Goal: Task Accomplishment & Management: Manage account settings

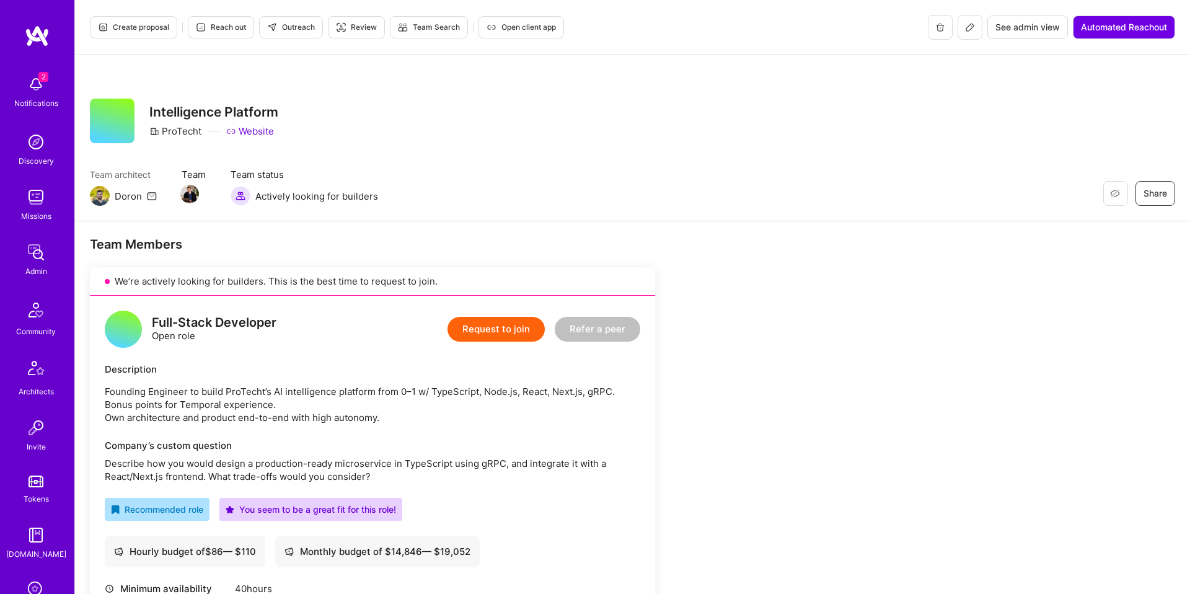
scroll to position [358, 0]
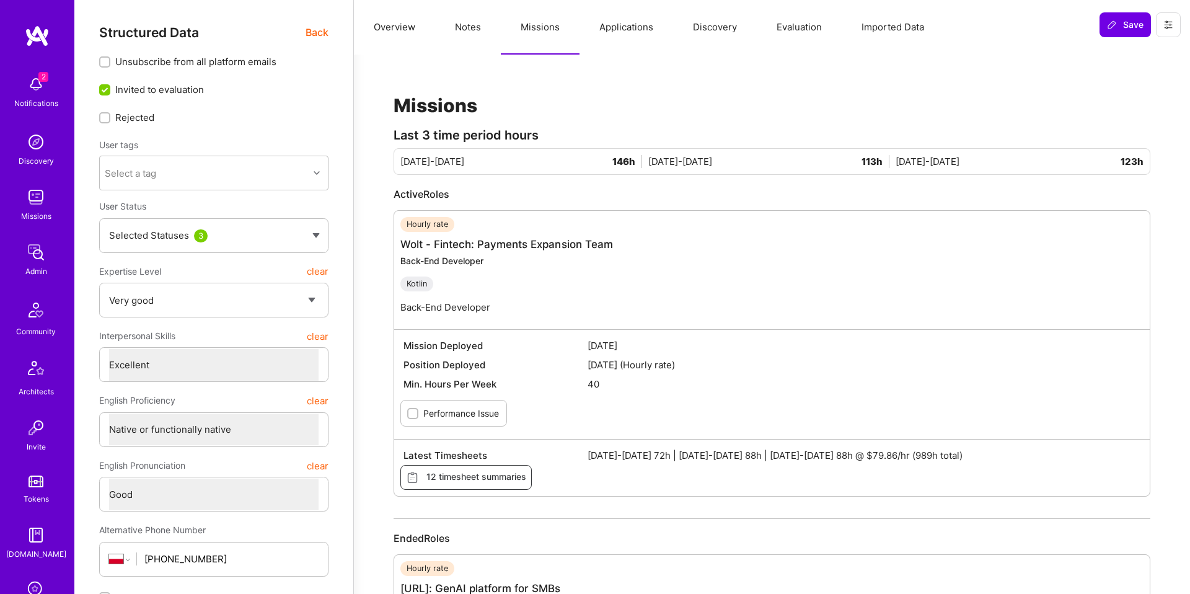
select select "5"
select select "7"
select select "6"
select select "PL"
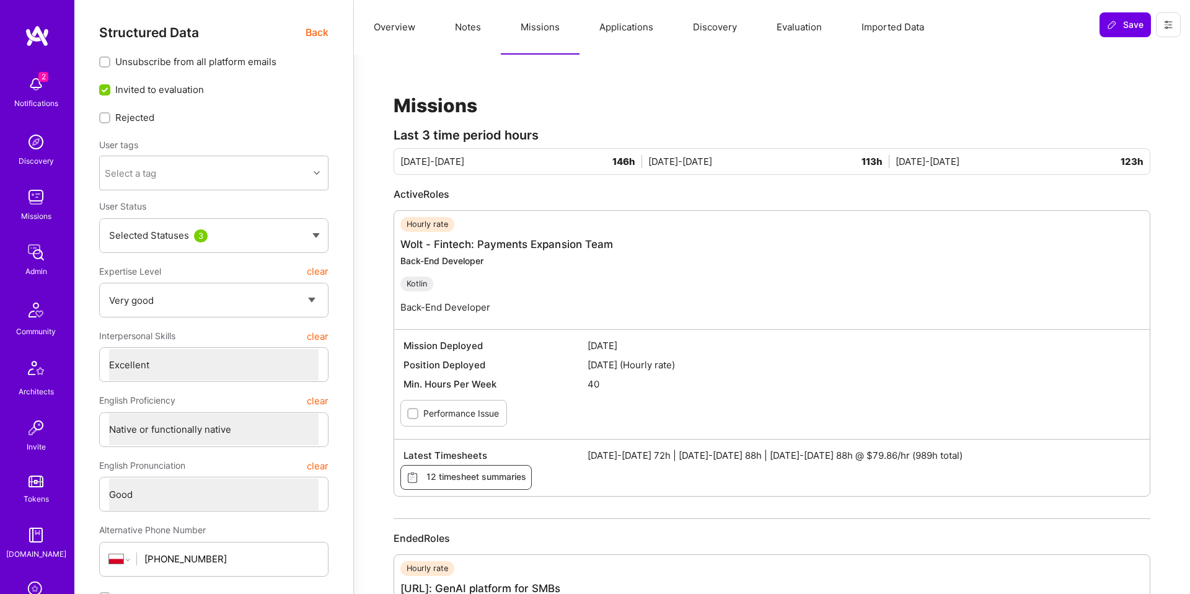
select select "Right Now"
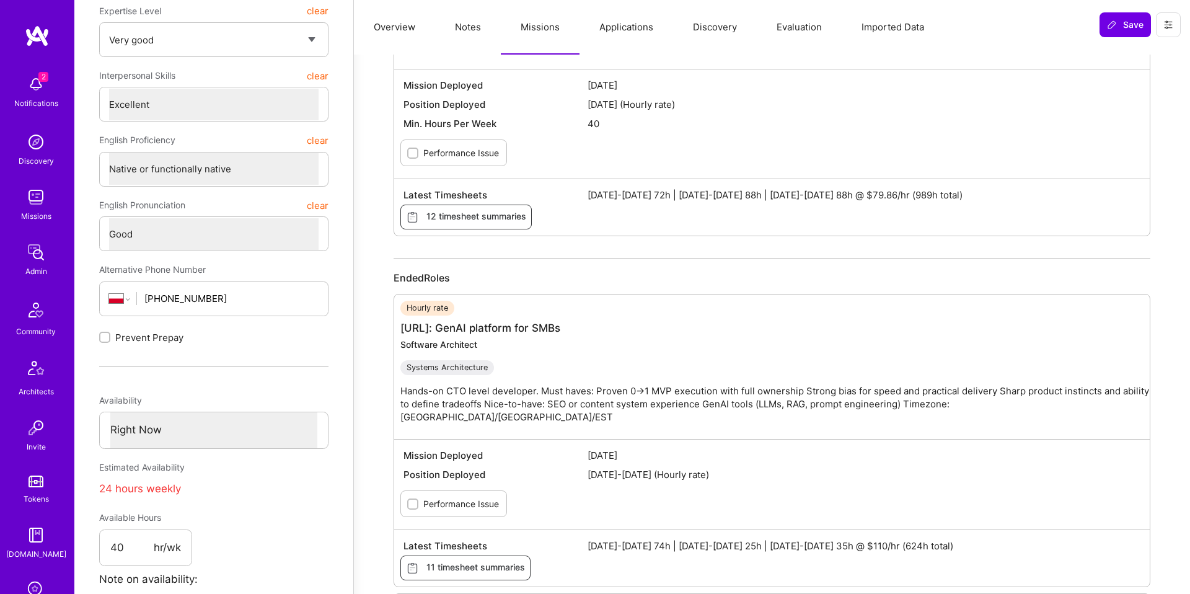
scroll to position [346, 0]
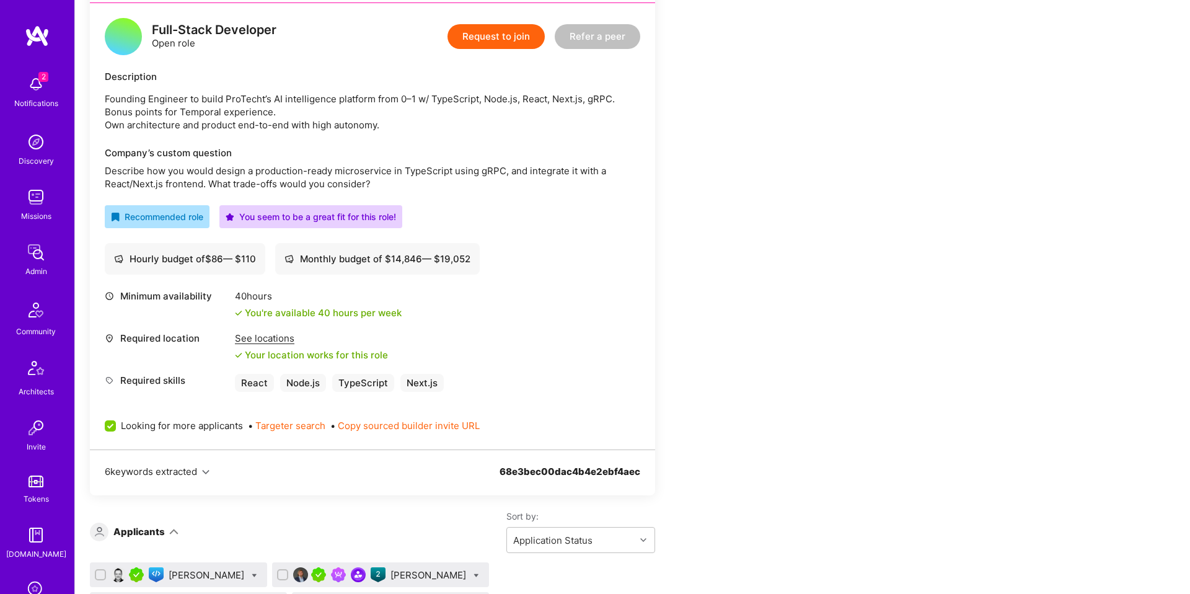
scroll to position [288, 0]
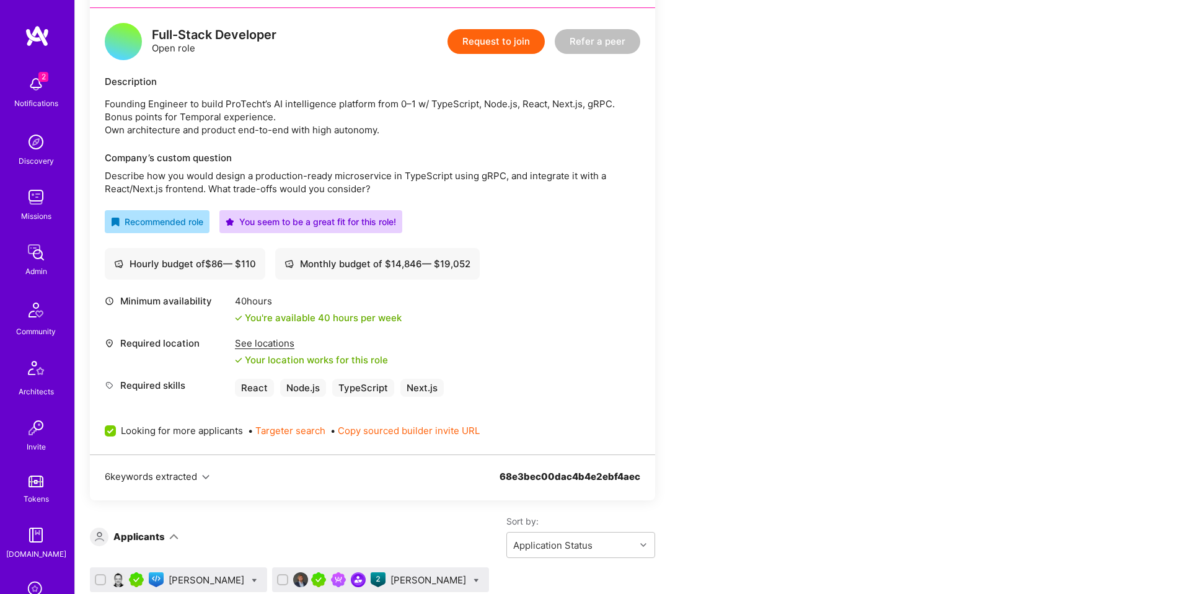
click at [224, 90] on div "Description Founding Engineer to build ProTecht’s AI intelligence platform from…" at bounding box center [372, 105] width 535 height 61
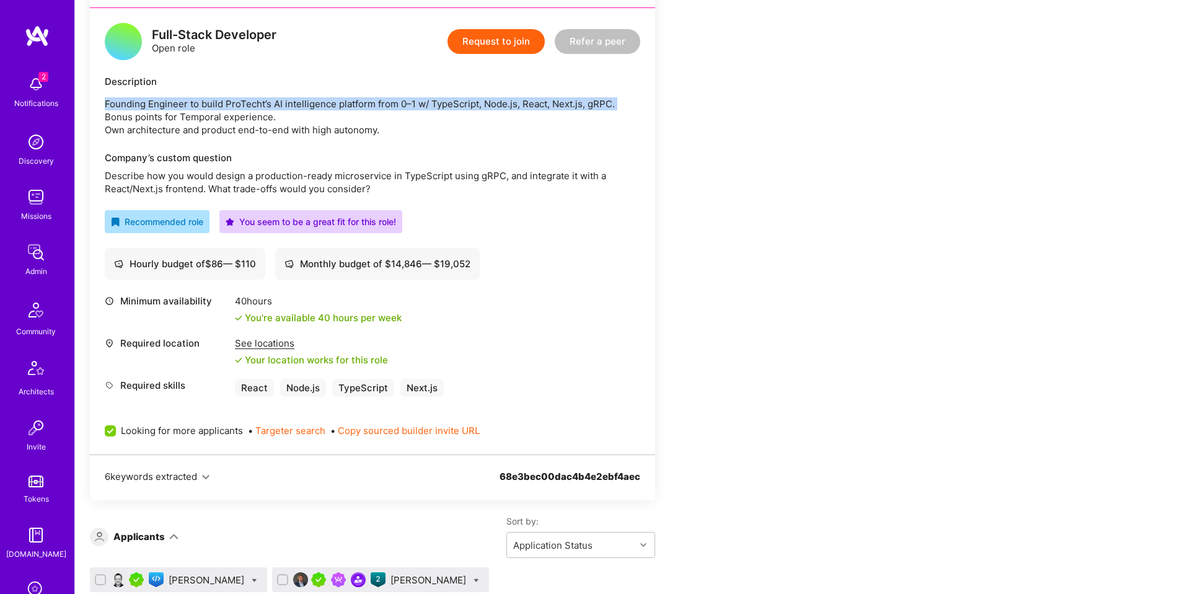
click at [224, 90] on div "Description Founding Engineer to build ProTecht’s AI intelligence platform from…" at bounding box center [372, 105] width 535 height 61
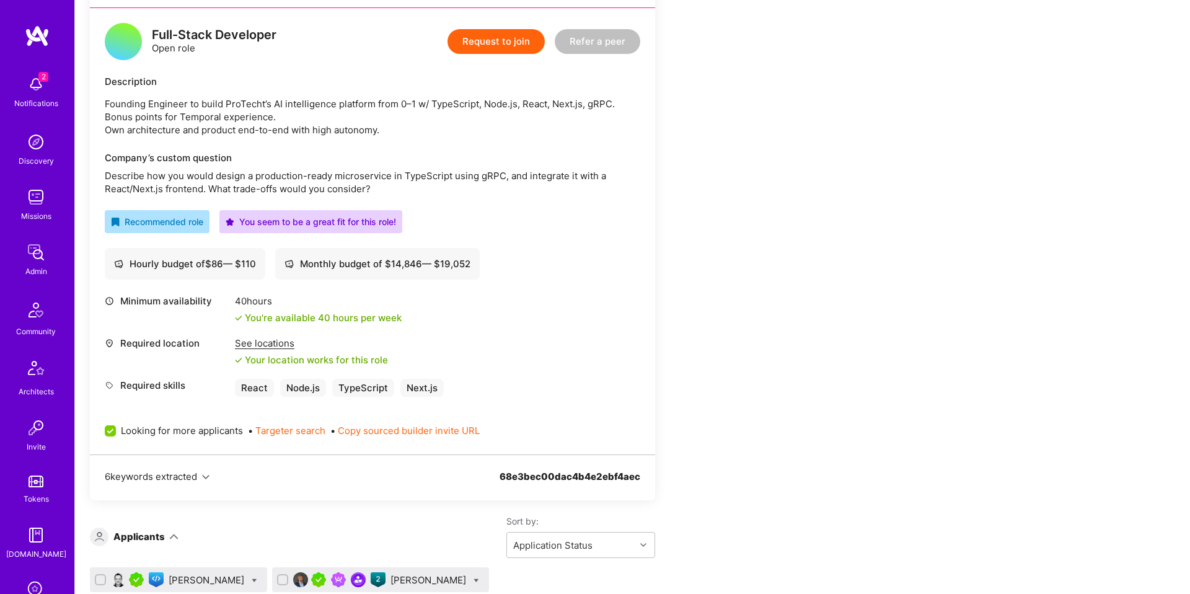
click at [242, 29] on div "Full-Stack Developer" at bounding box center [214, 35] width 125 height 13
drag, startPoint x: 242, startPoint y: 29, endPoint x: 309, endPoint y: 106, distance: 102.8
click at [242, 29] on div "Full-Stack Developer" at bounding box center [214, 35] width 125 height 13
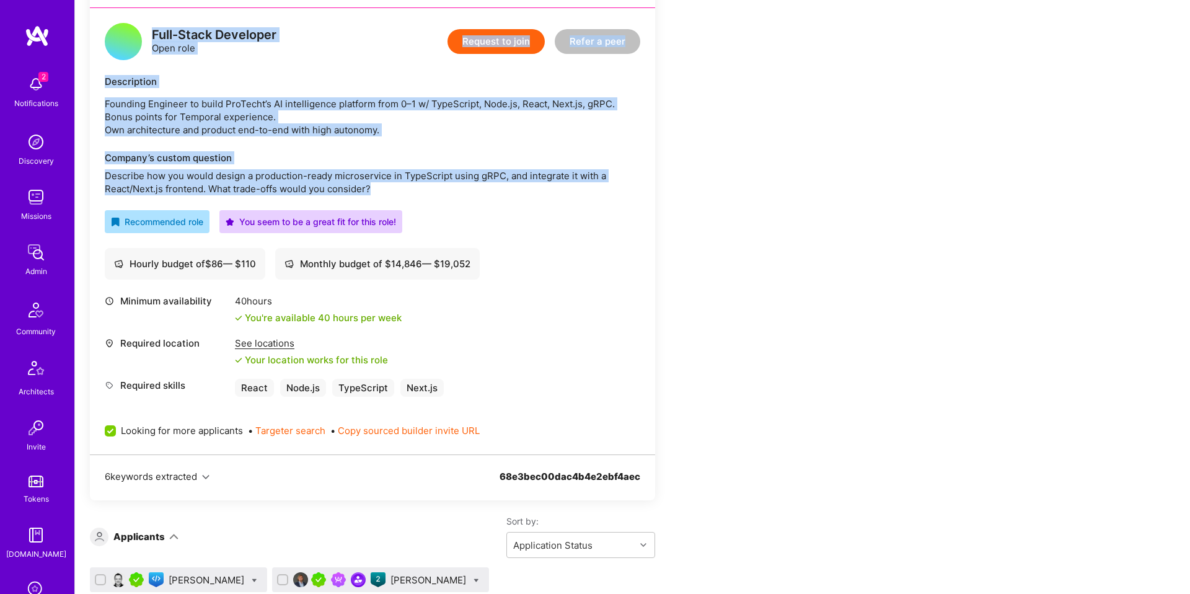
drag, startPoint x: 383, startPoint y: 185, endPoint x: 396, endPoint y: 237, distance: 54.3
click at [383, 185] on p "Describe how you would design a production-ready microservice in TypeScript usi…" at bounding box center [372, 182] width 535 height 26
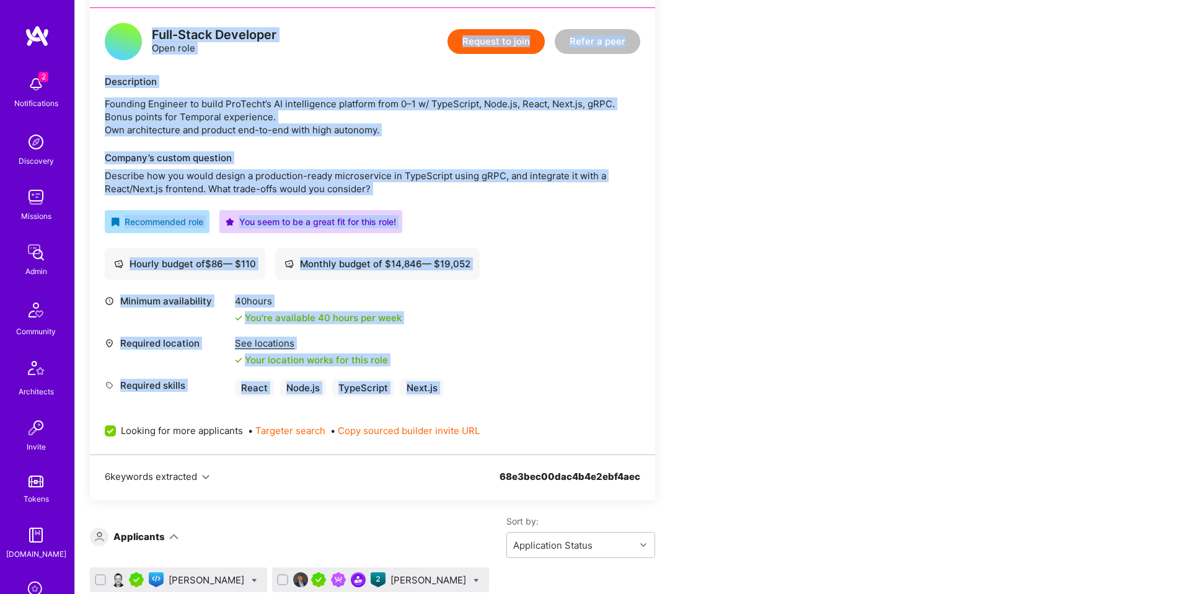
click at [467, 394] on div "Required skills React Node.js TypeScript Next.js" at bounding box center [372, 388] width 535 height 18
copy div "Full-Stack Developer Open role Request to join Refer a peer Description Foundin…"
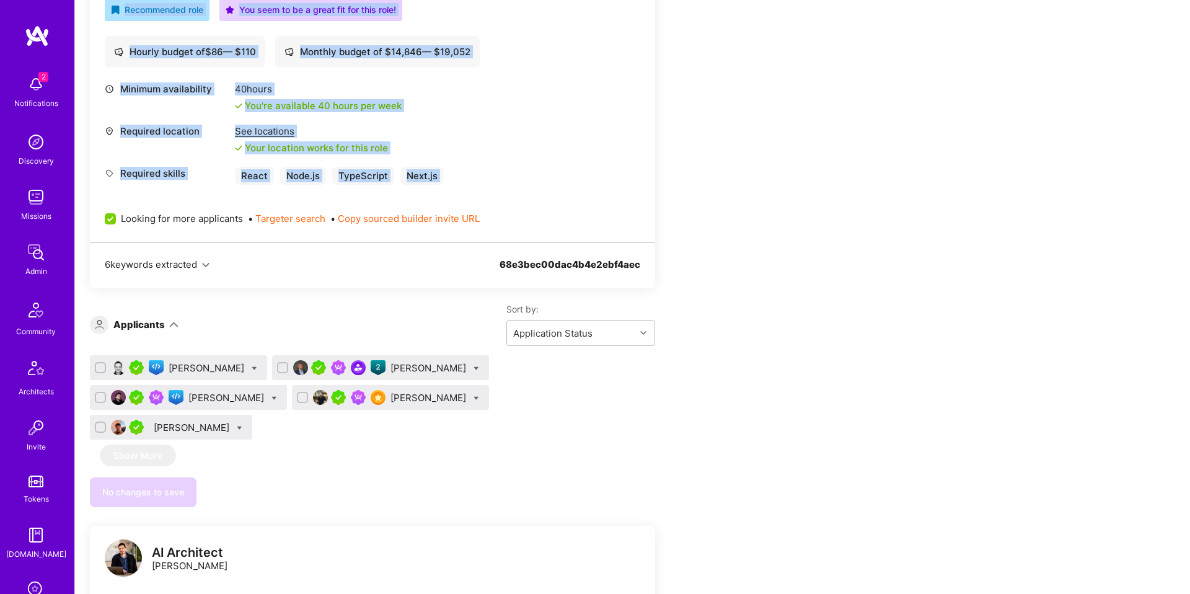
scroll to position [504, 0]
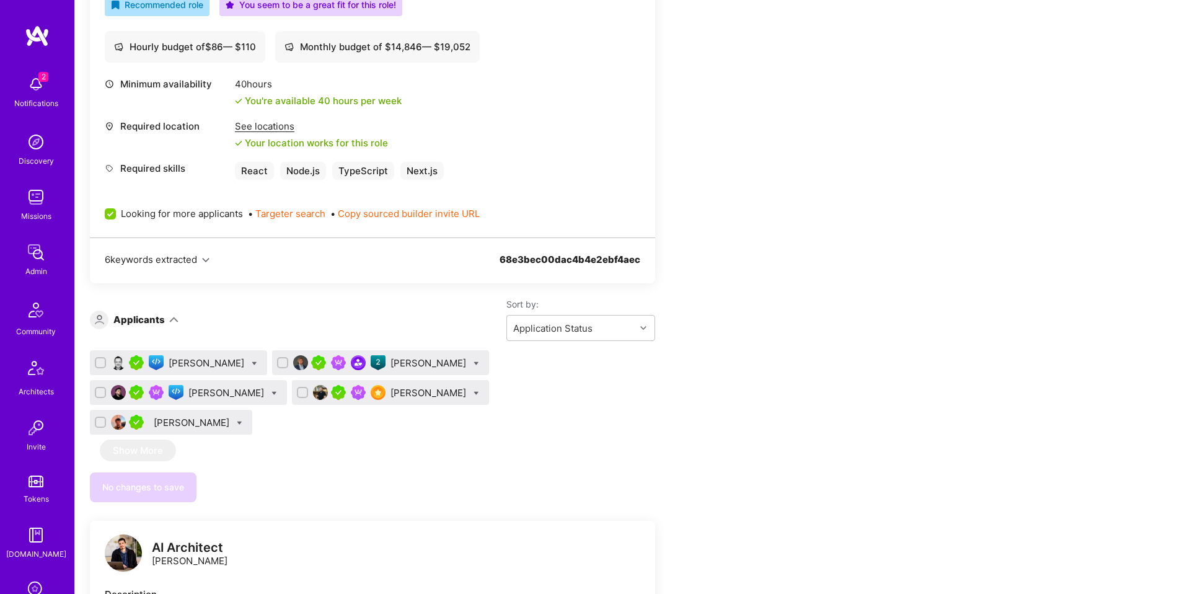
click at [215, 365] on div "Piotr Kuczynski" at bounding box center [208, 362] width 78 height 13
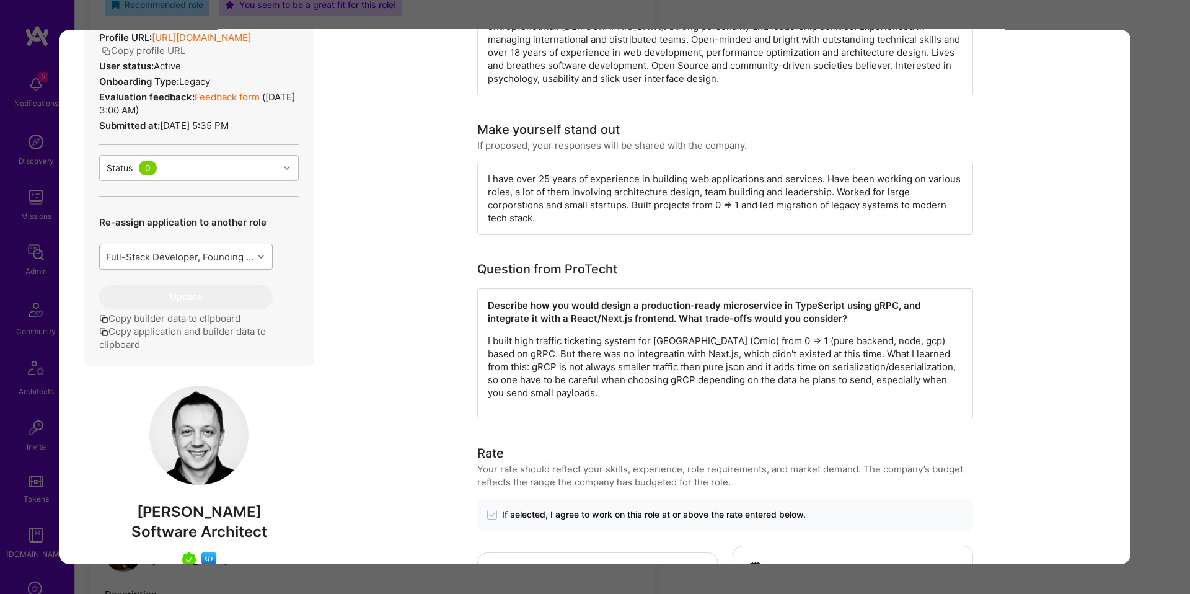
scroll to position [339, 0]
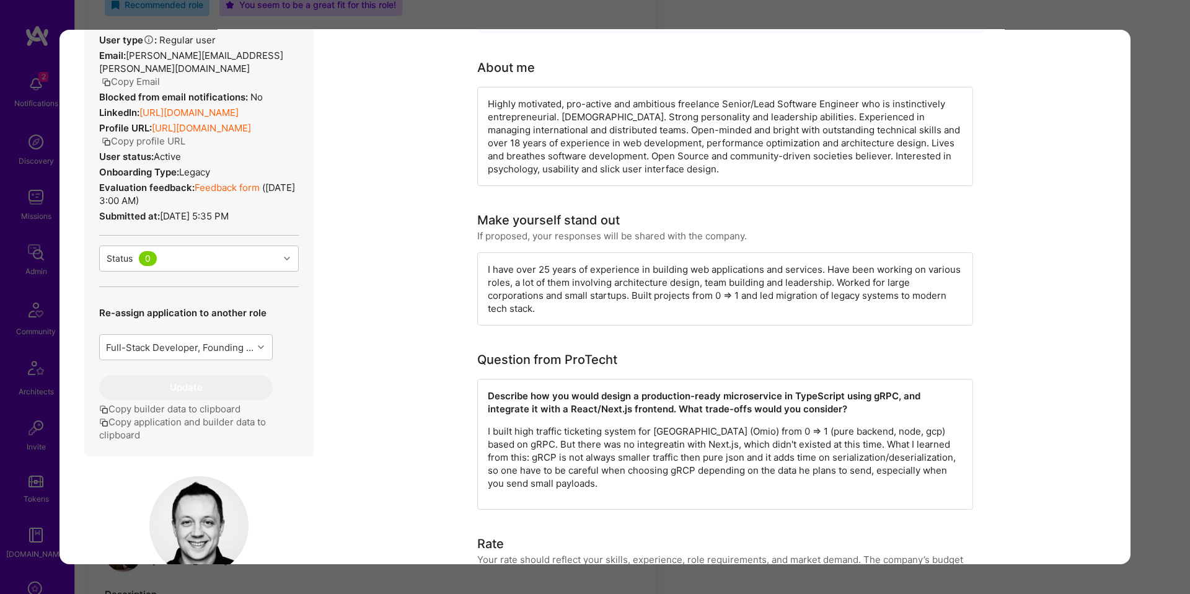
click at [250, 193] on link "Feedback form" at bounding box center [227, 188] width 65 height 12
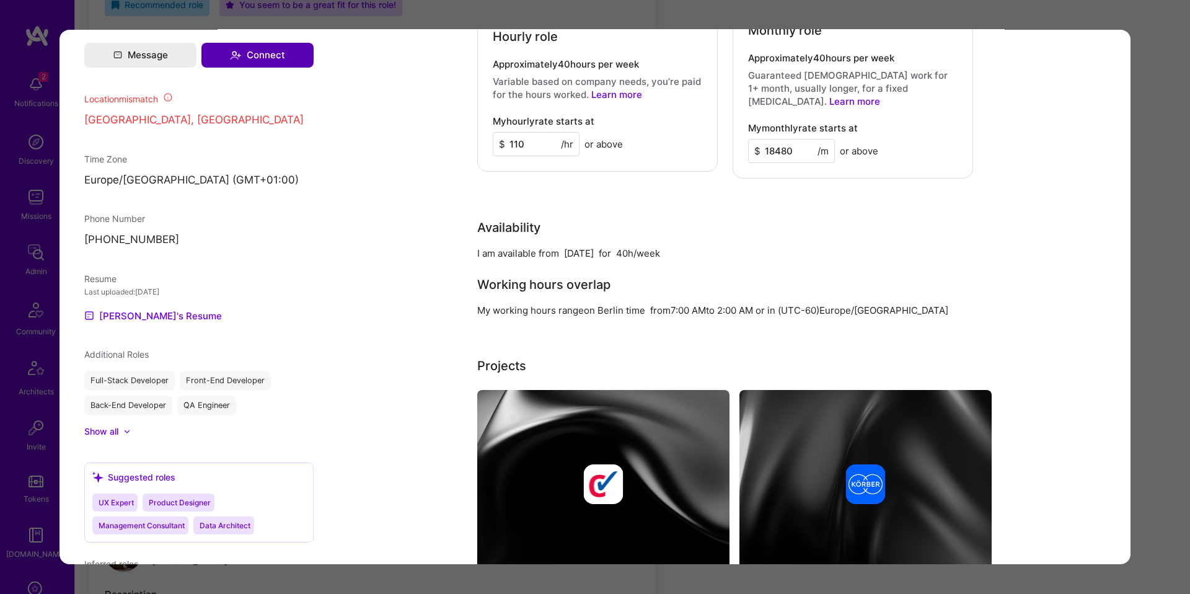
scroll to position [1047, 0]
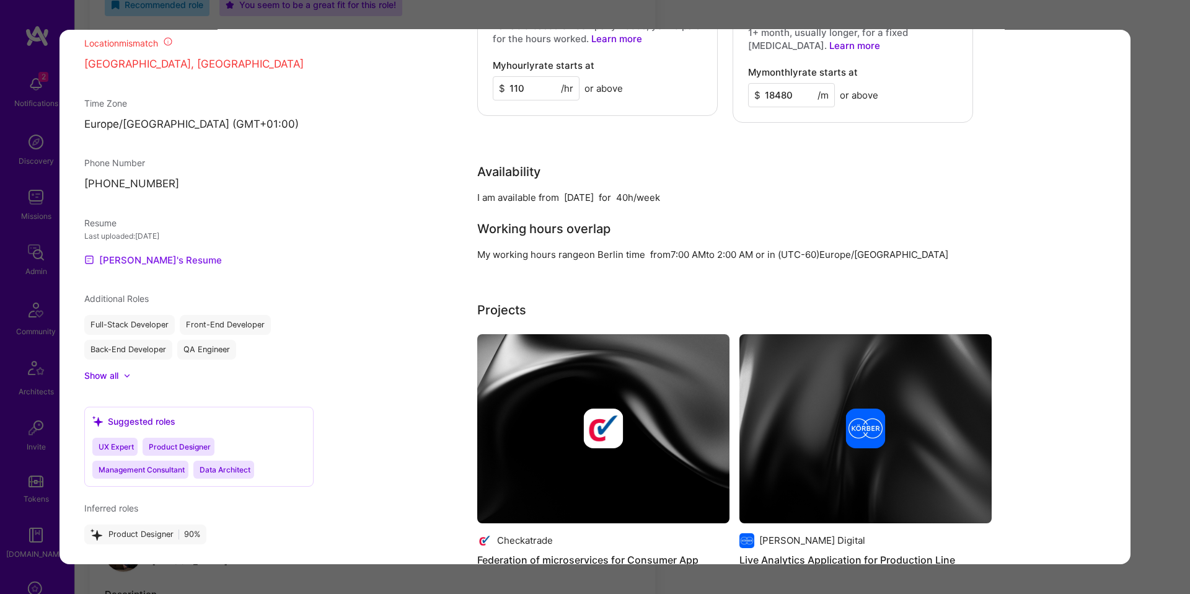
click at [123, 268] on link "Piotr's Resume" at bounding box center [153, 260] width 138 height 15
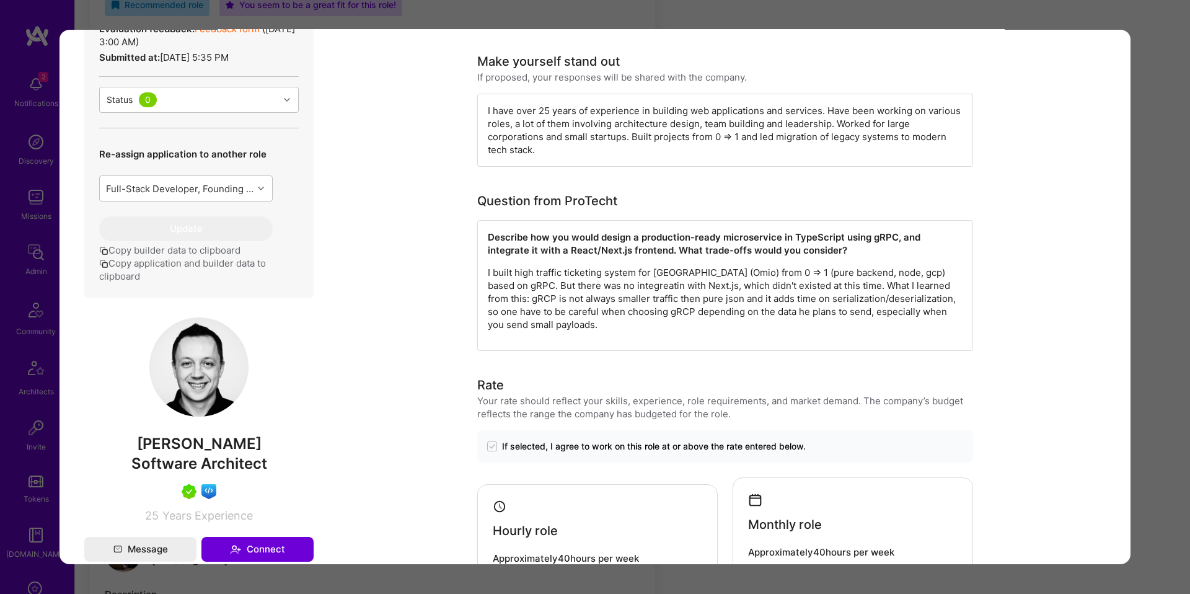
scroll to position [501, 0]
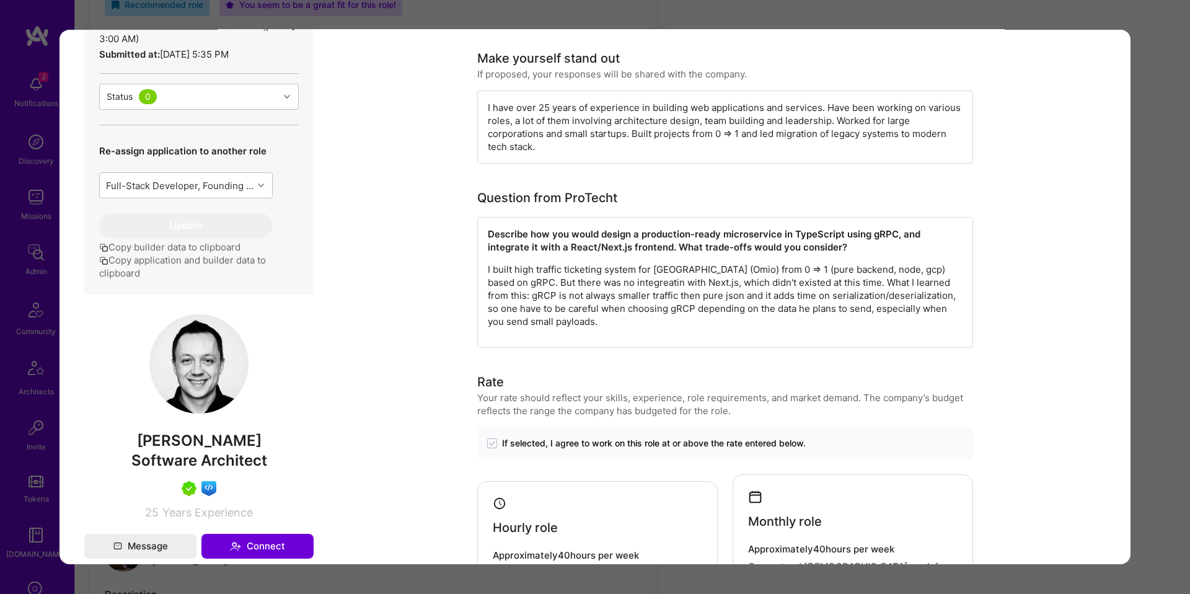
click at [213, 274] on button "Copy application and builder data to clipboard" at bounding box center [199, 266] width 200 height 26
click at [253, 280] on button "Copy application and builder data to clipboard" at bounding box center [199, 266] width 200 height 26
click at [322, 18] on div "Application 1 of 5 Builder Missing Requirements Required Location See locations…" at bounding box center [595, 297] width 1190 height 594
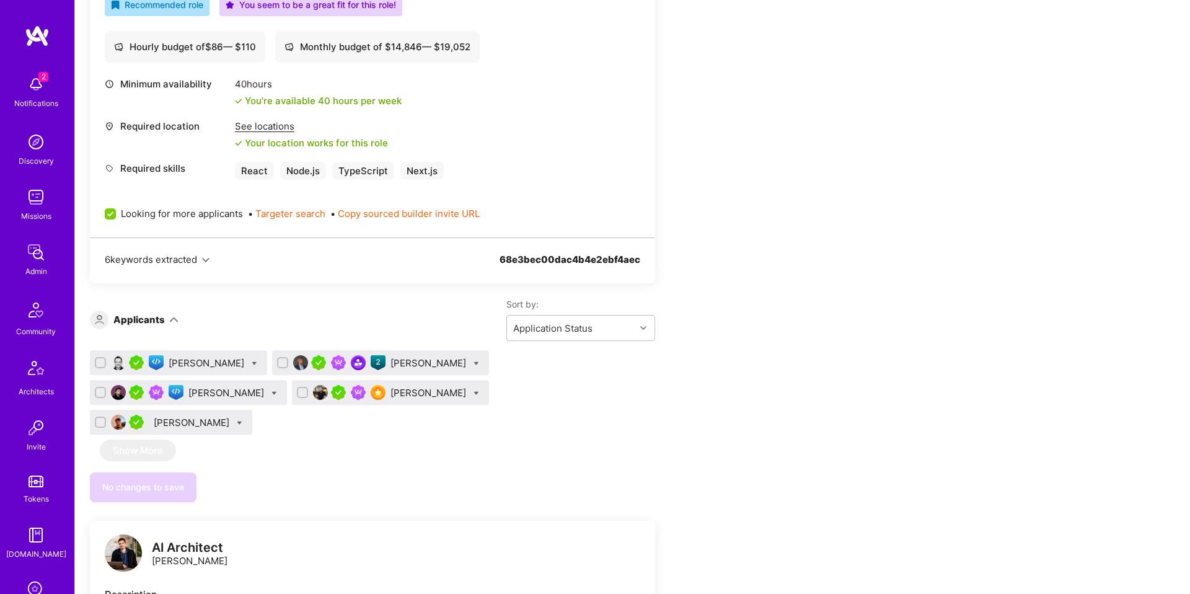
click at [418, 368] on div "Piotr Jachowicz" at bounding box center [429, 362] width 78 height 13
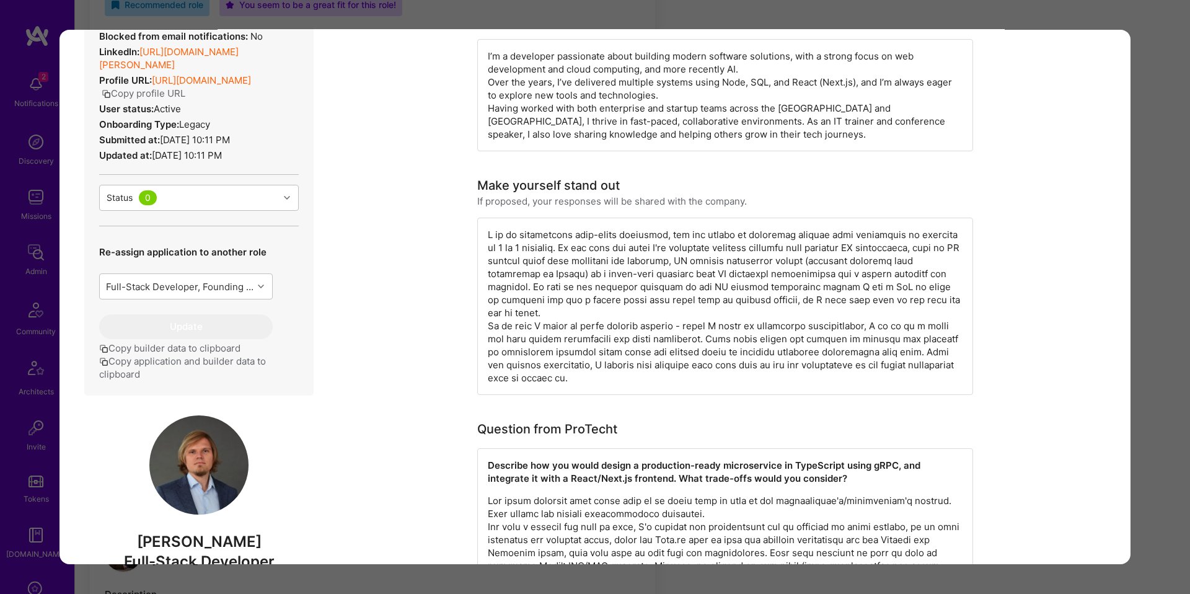
scroll to position [400, 0]
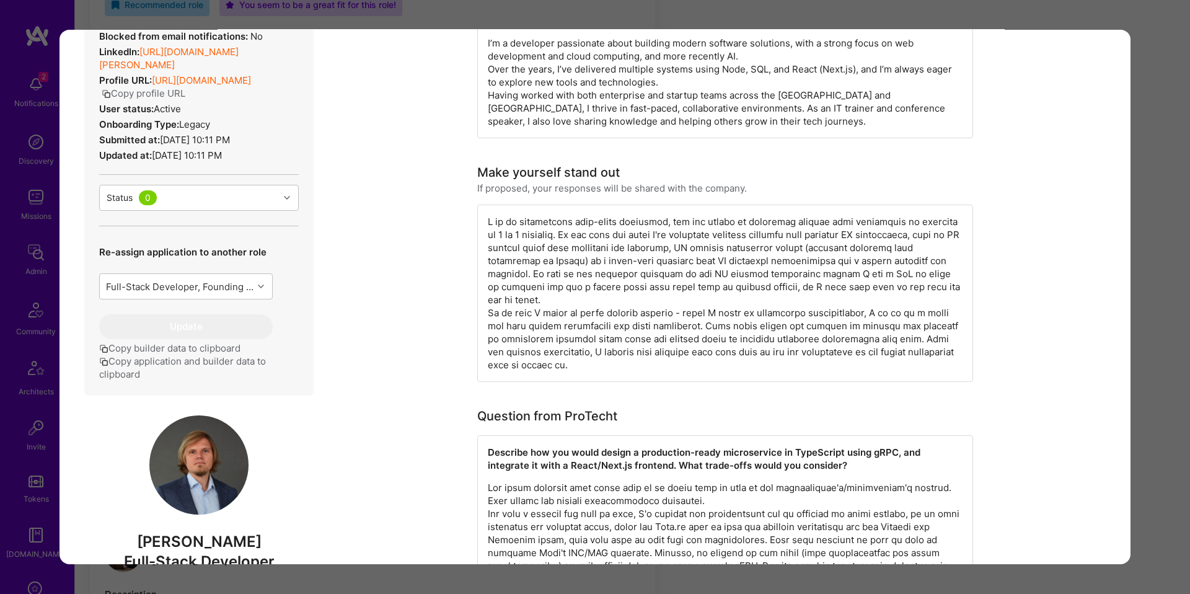
click at [222, 366] on button "Copy application and builder data to clipboard" at bounding box center [199, 368] width 200 height 26
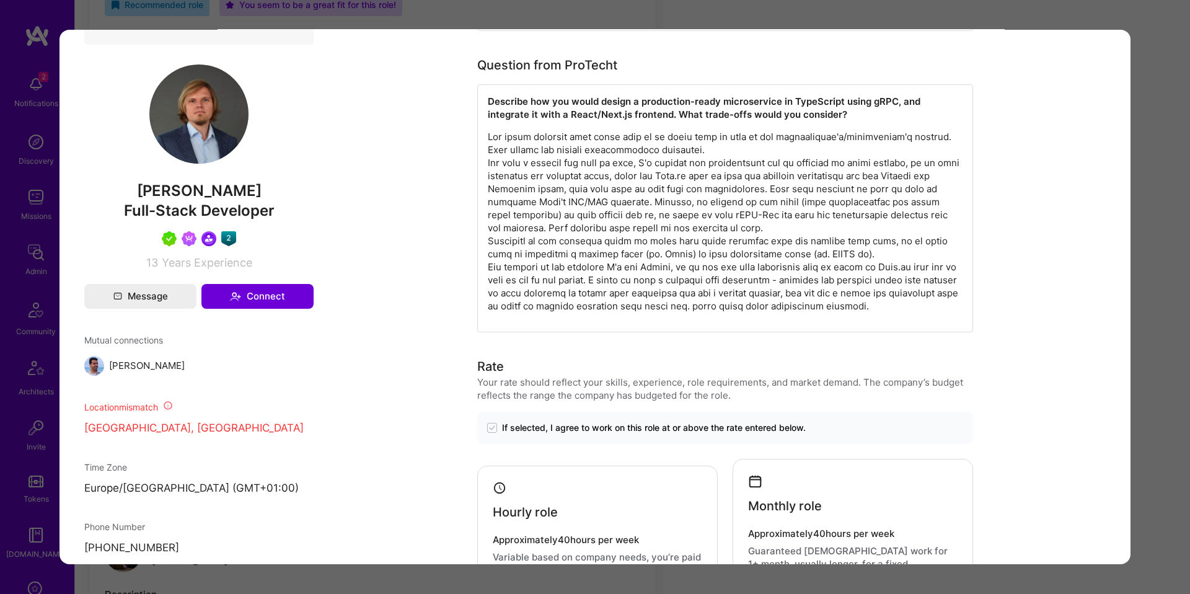
click at [618, 103] on strong "Describe how you would design a production-ready microservice in TypeScript usi…" at bounding box center [705, 107] width 435 height 25
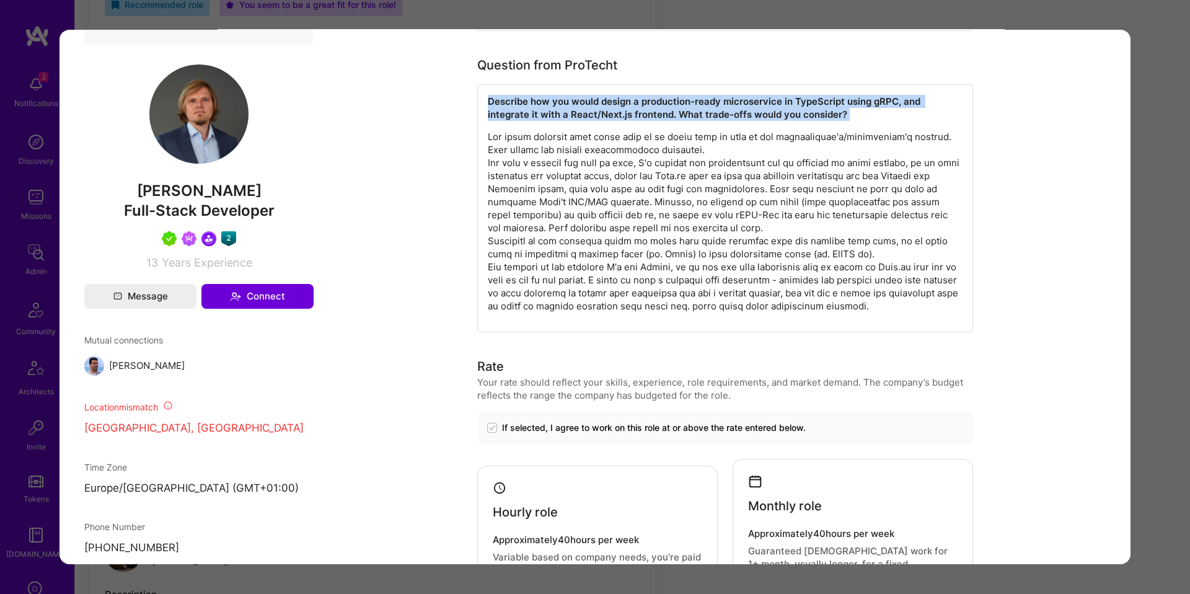
click at [618, 103] on strong "Describe how you would design a production-ready microservice in TypeScript usi…" at bounding box center [705, 107] width 435 height 25
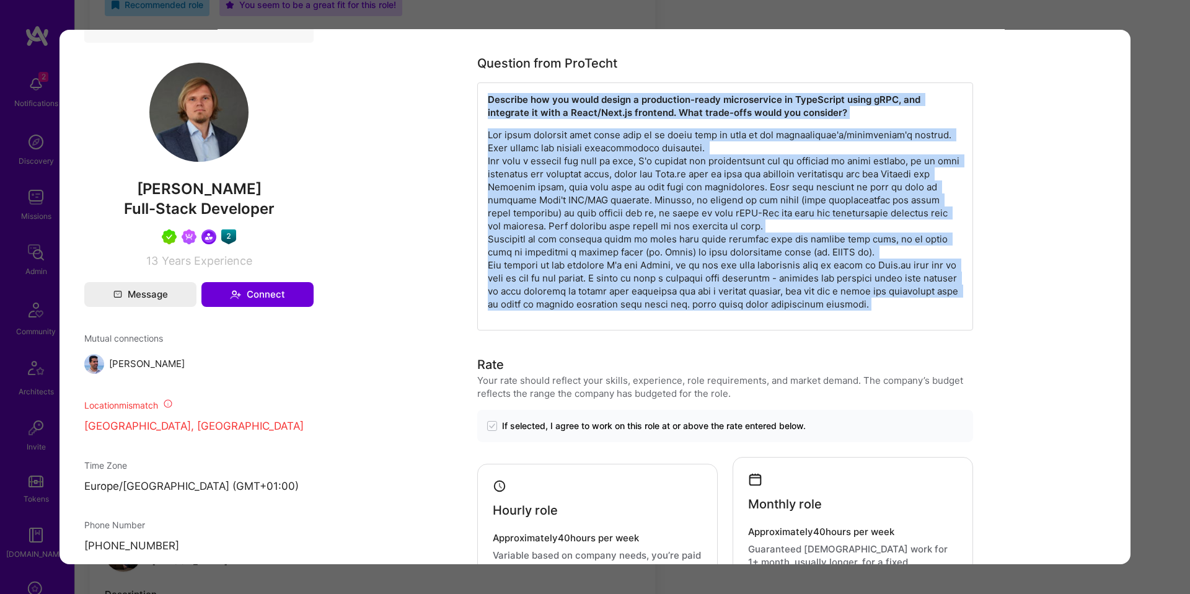
click at [709, 302] on p "modal" at bounding box center [725, 219] width 475 height 182
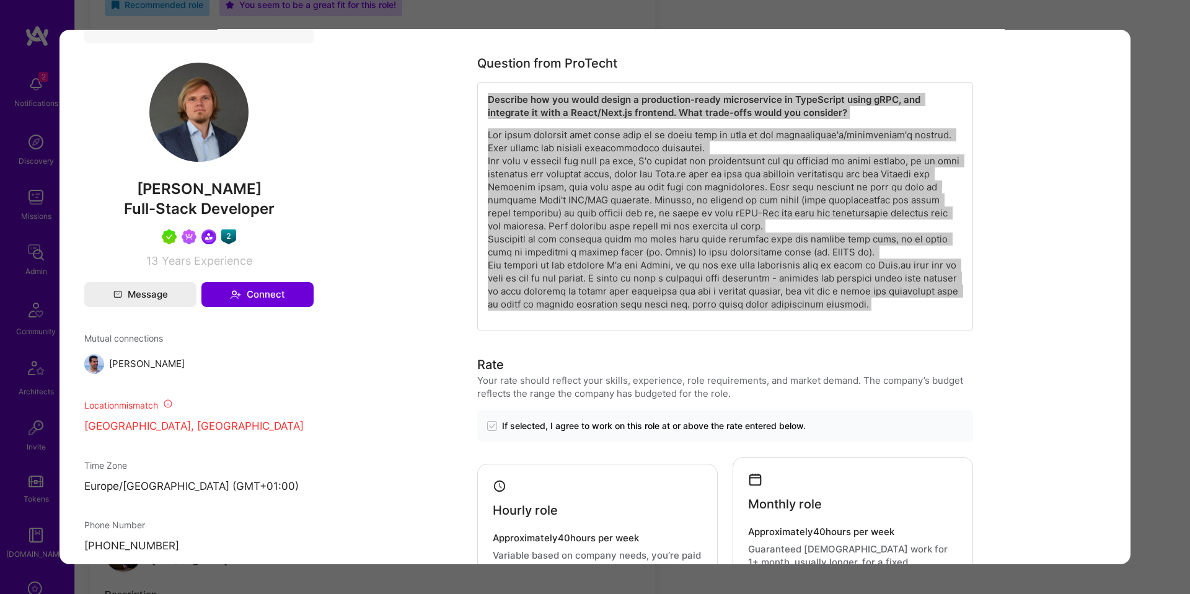
scroll to position [989, 0]
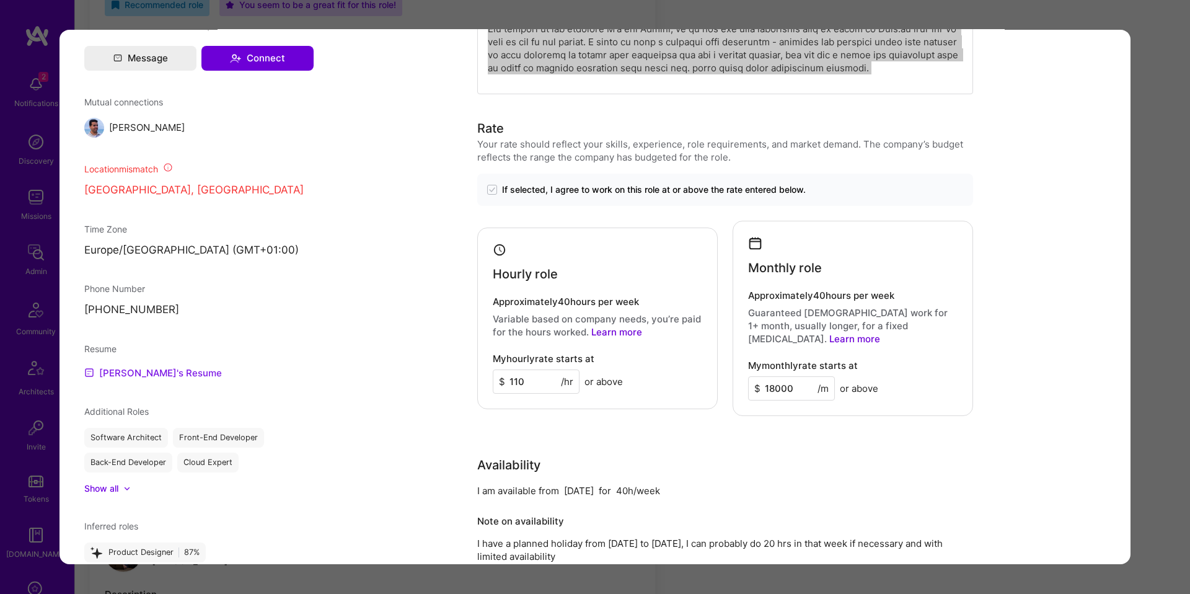
click at [138, 374] on link "Piotr's Resume" at bounding box center [153, 373] width 138 height 15
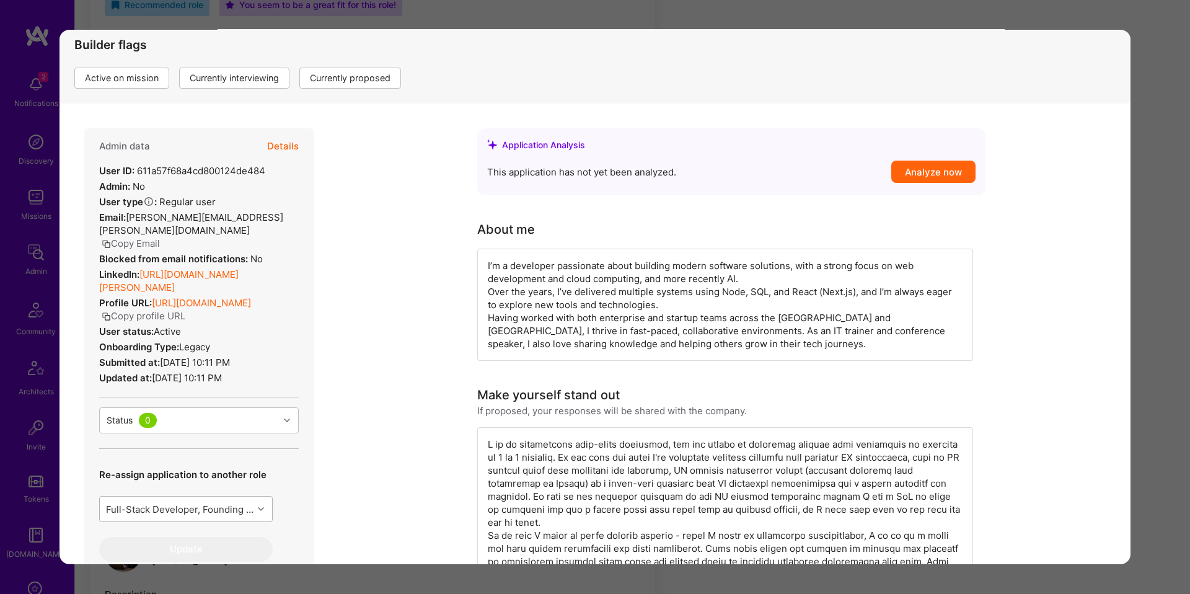
scroll to position [185, 0]
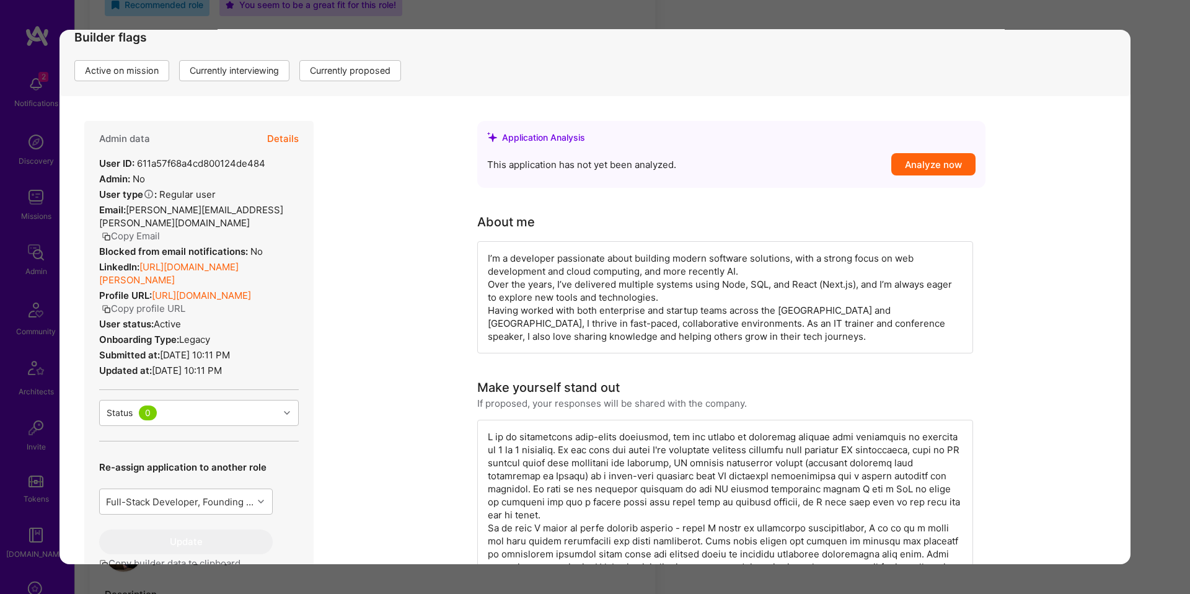
click at [288, 140] on button "Details" at bounding box center [283, 139] width 32 height 36
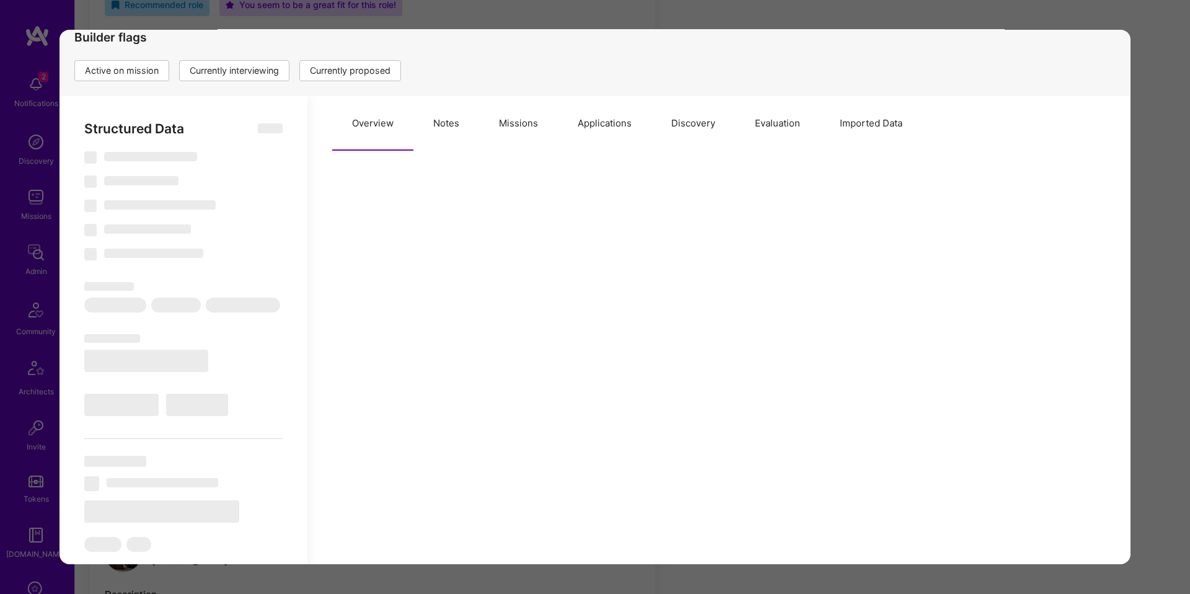
click at [790, 128] on button "Evaluation" at bounding box center [777, 123] width 85 height 55
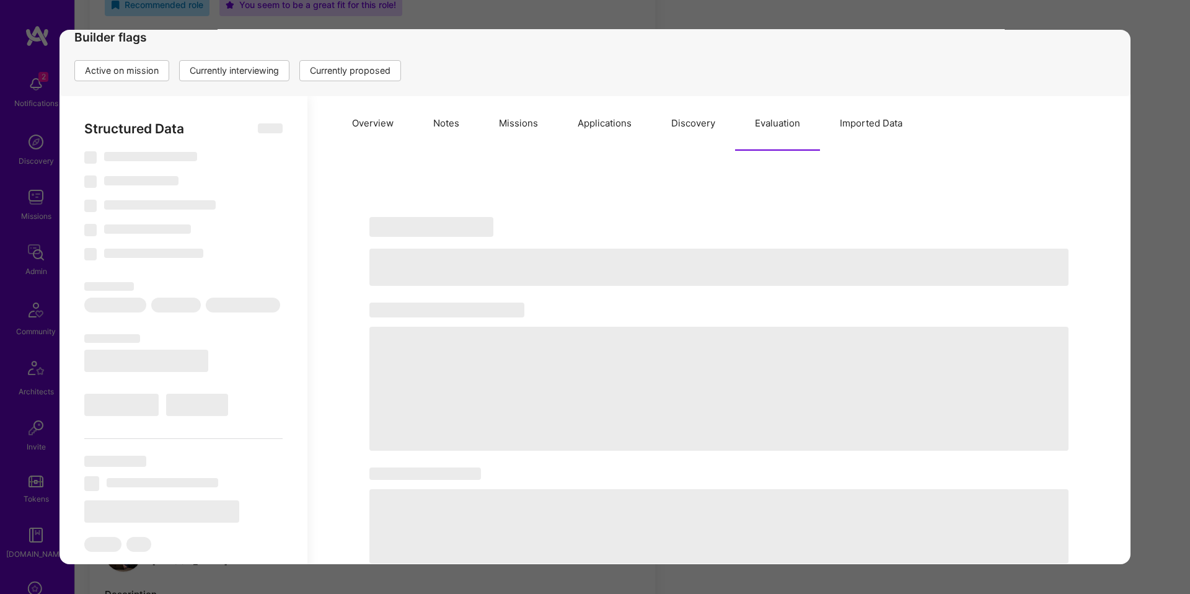
select select "Right Now"
select select "5"
select select "7"
select select "6"
select select "7"
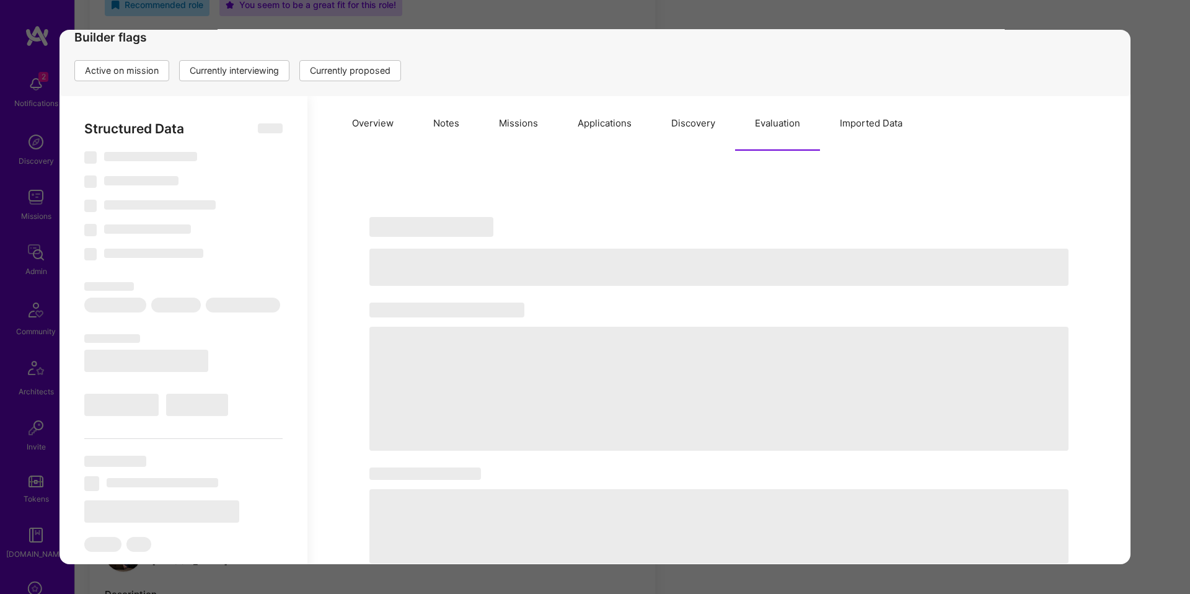
select select "PL"
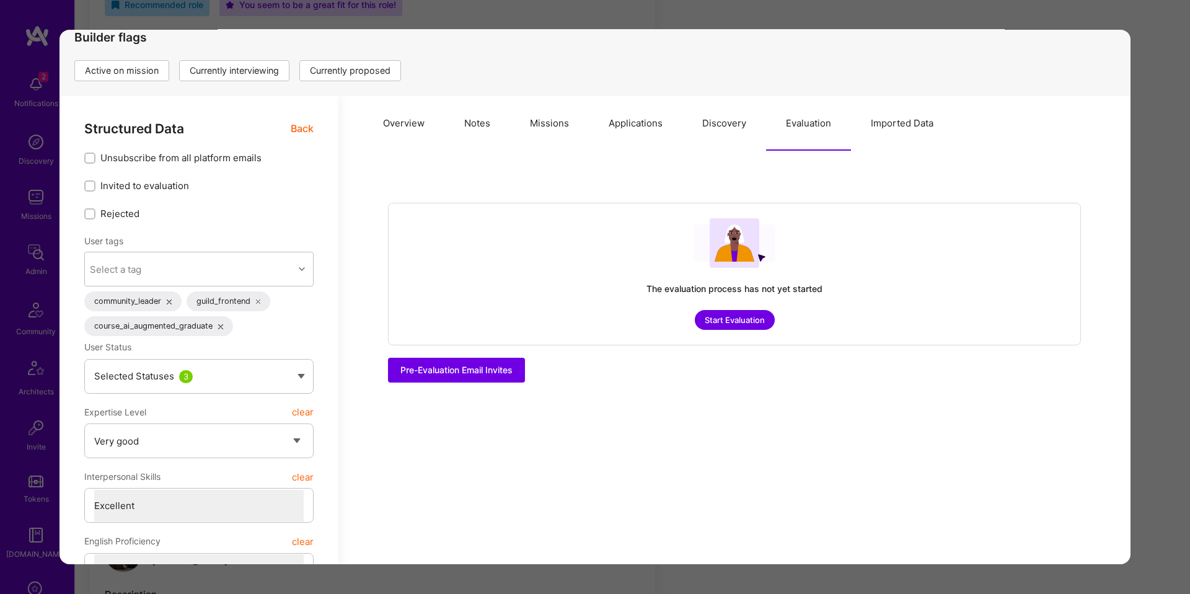
click at [378, 143] on button "Overview" at bounding box center [403, 123] width 81 height 55
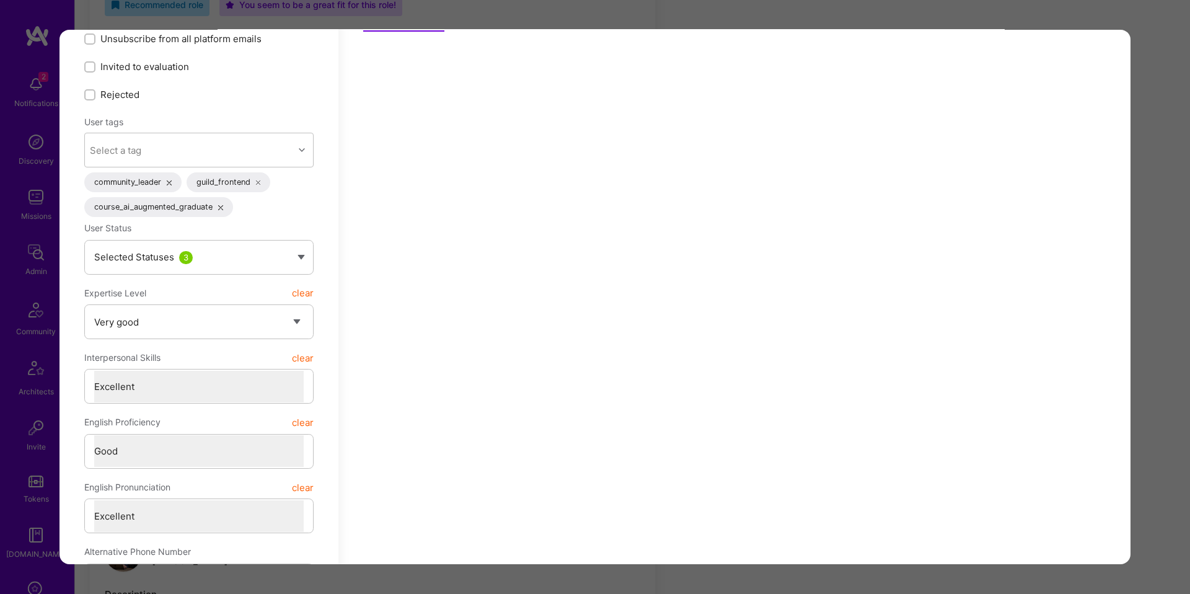
scroll to position [198, 0]
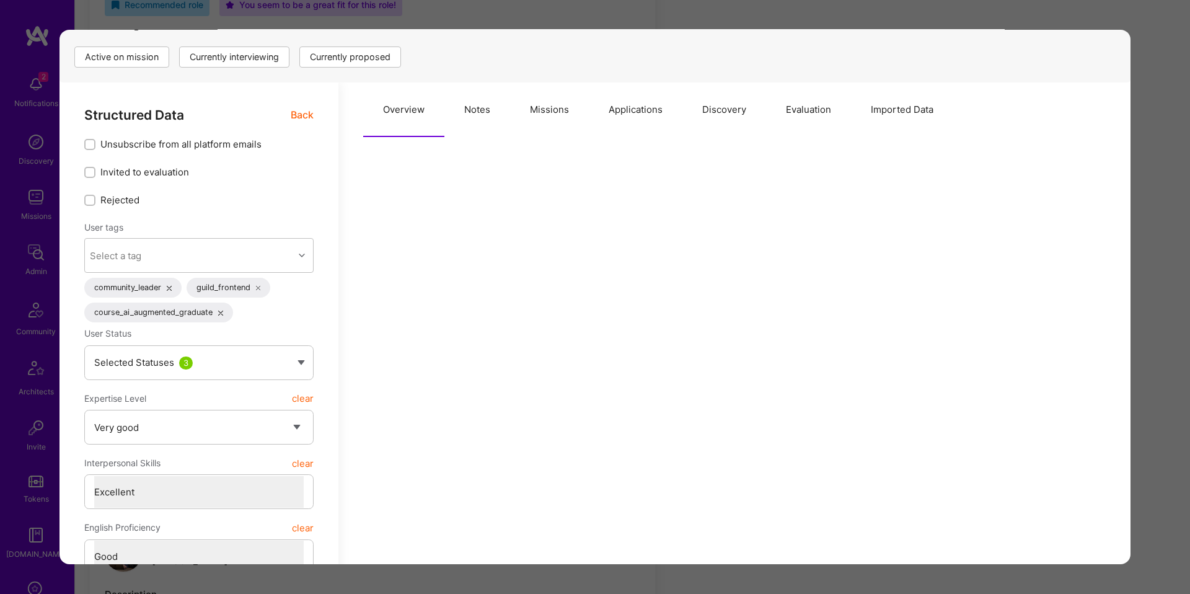
click at [480, 123] on button "Notes" at bounding box center [477, 109] width 66 height 55
type textarea "x"
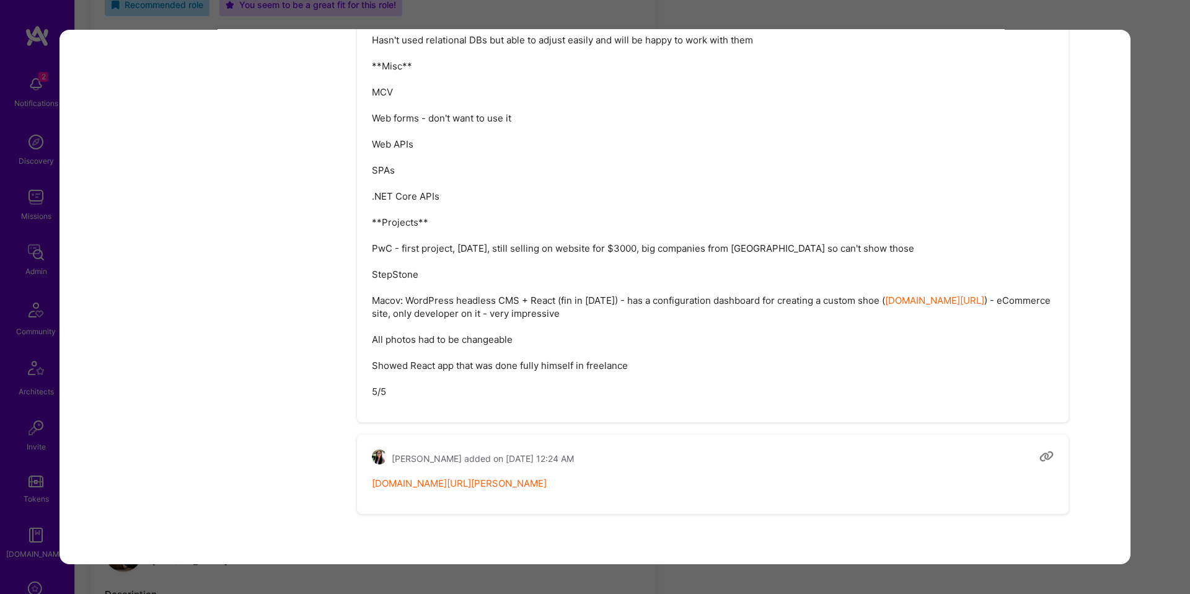
scroll to position [6221, 0]
click at [520, 487] on link "notion.so/ateams/Piotr-Jachowicz-c92772fc8ac8470587c12e5506108ad6" at bounding box center [459, 484] width 175 height 12
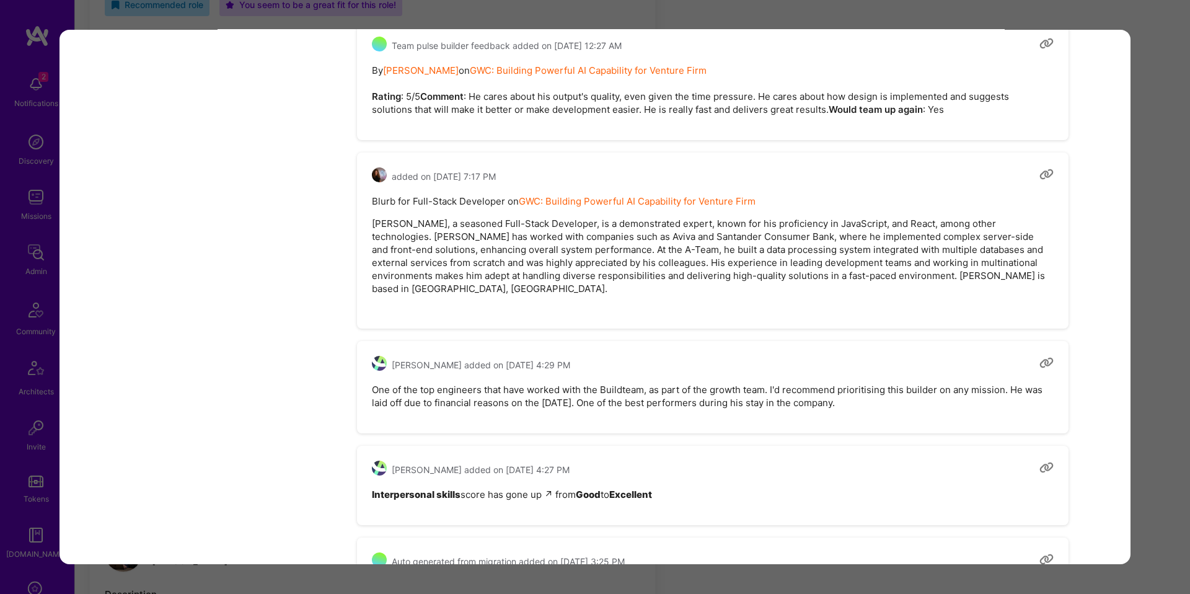
scroll to position [5138, 0]
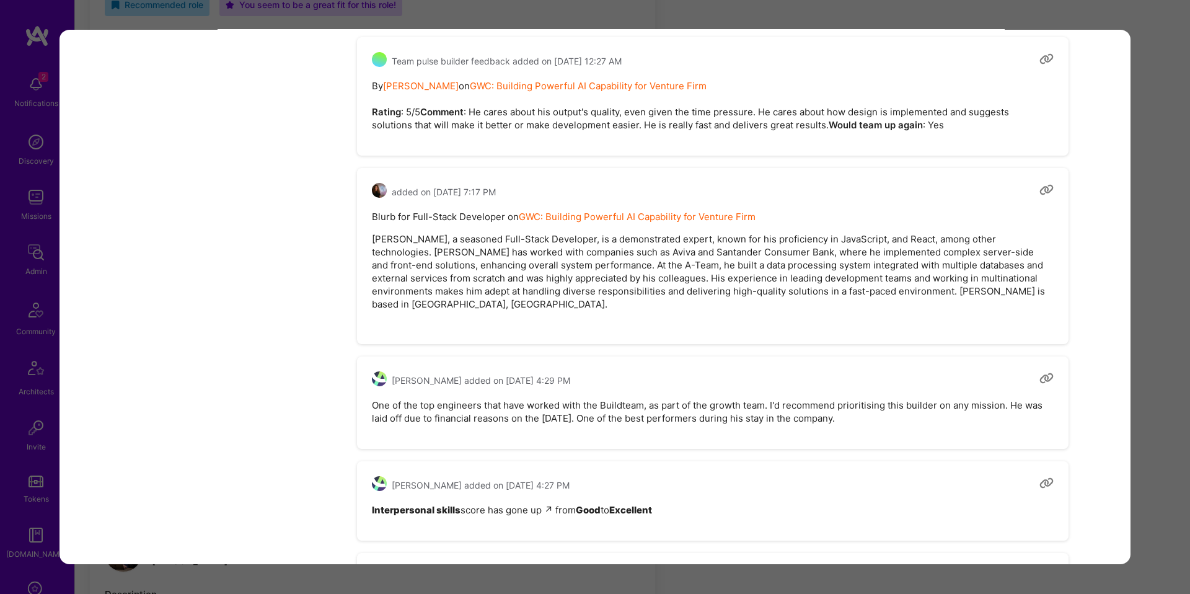
click at [557, 425] on pre "One of the top engineers that have worked with the Buildteam, as part of the gr…" at bounding box center [713, 412] width 682 height 26
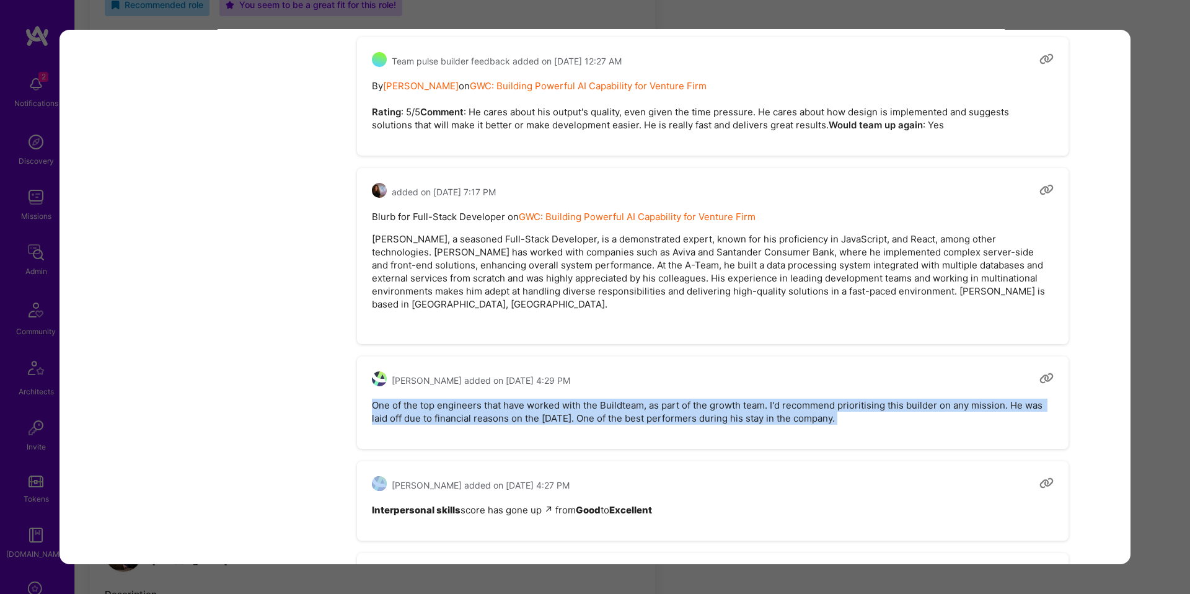
click at [557, 425] on pre "One of the top engineers that have worked with the Buildteam, as part of the gr…" at bounding box center [713, 412] width 682 height 26
copy pre "One of the top engineers that have worked with the Buildteam, as part of the gr…"
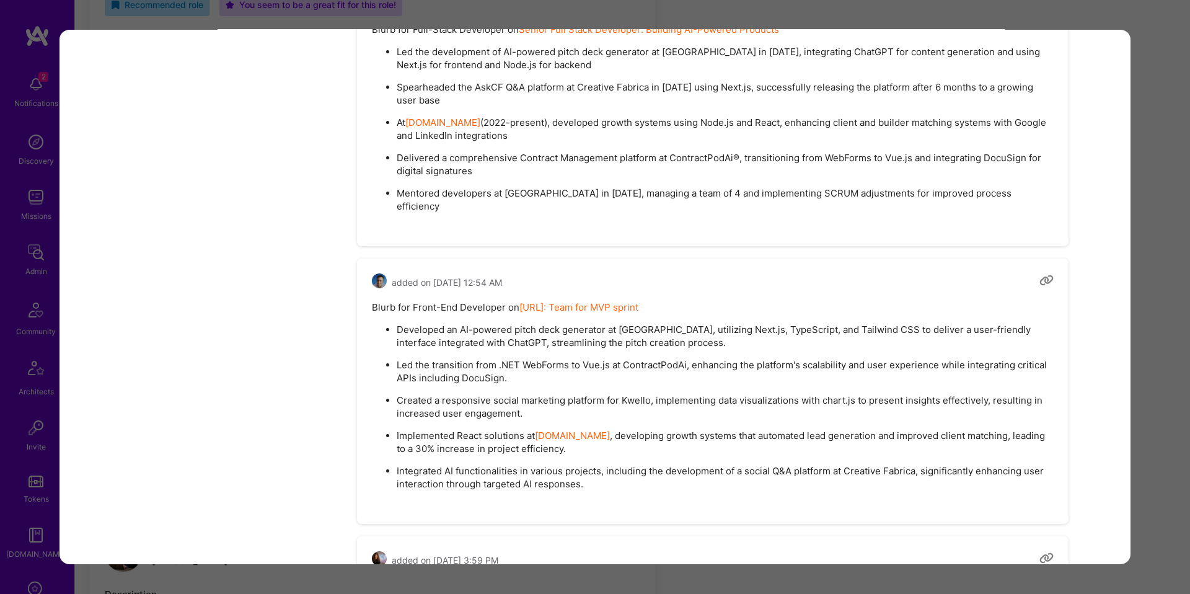
scroll to position [1630, 0]
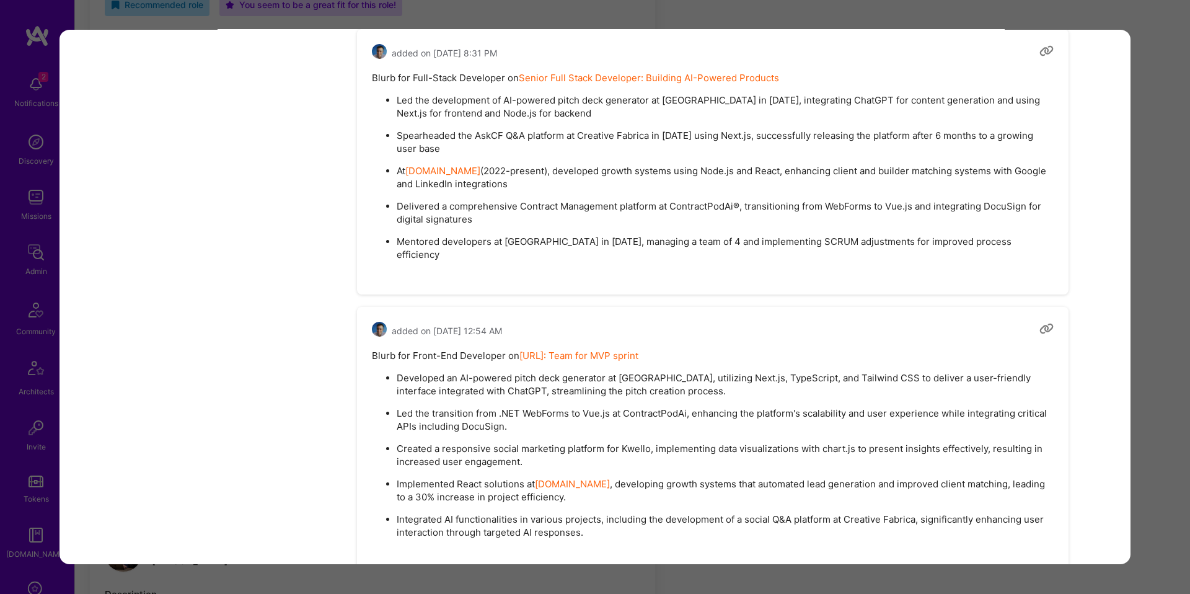
drag, startPoint x: 1060, startPoint y: 263, endPoint x: 1075, endPoint y: 189, distance: 75.2
click at [1075, 189] on div "added on September 23, 2025 at 8:31 PM Blurb for Full-Stack Developer on Senior…" at bounding box center [719, 161] width 724 height 265
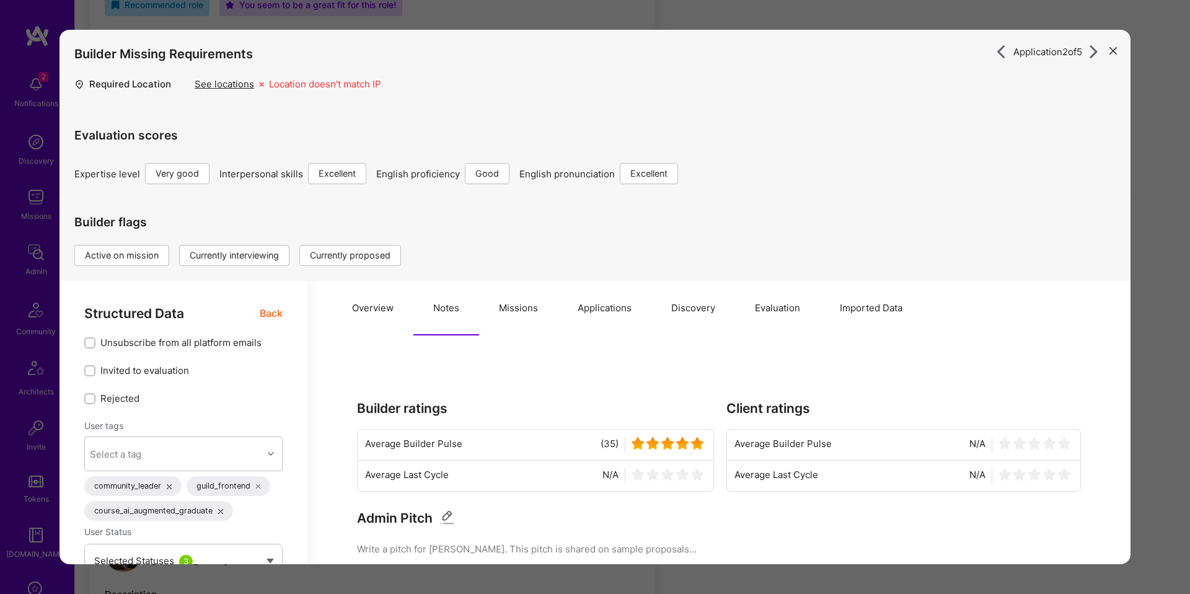
click at [994, 52] on icon "modal" at bounding box center [1001, 52] width 14 height 14
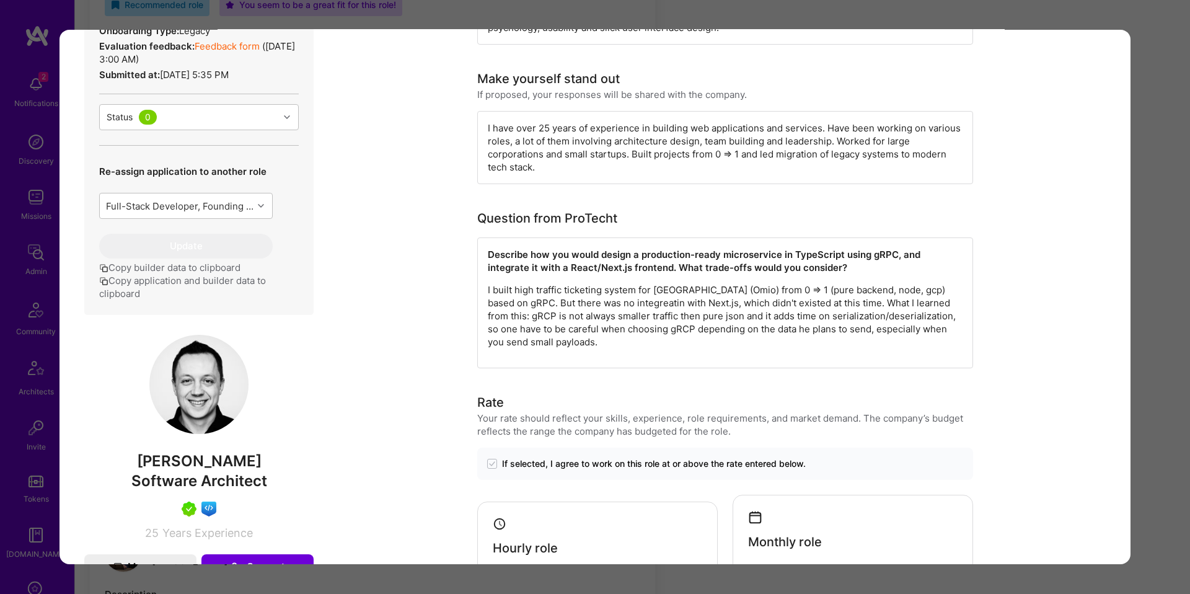
scroll to position [491, 0]
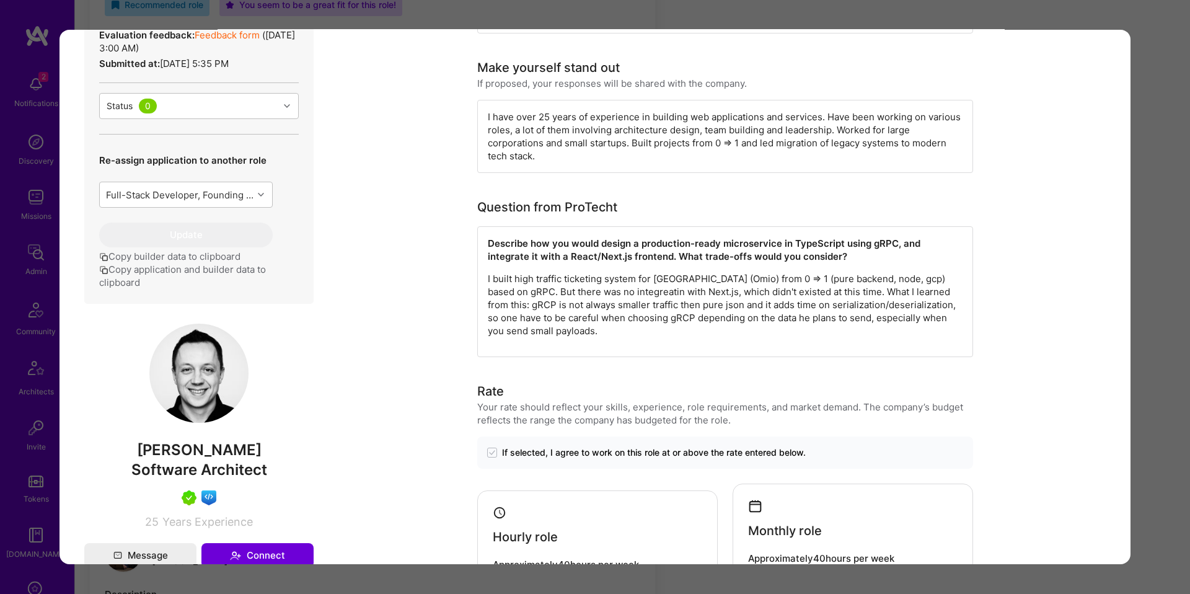
click at [612, 258] on strong "Describe how you would design a production-ready microservice in TypeScript usi…" at bounding box center [705, 249] width 435 height 25
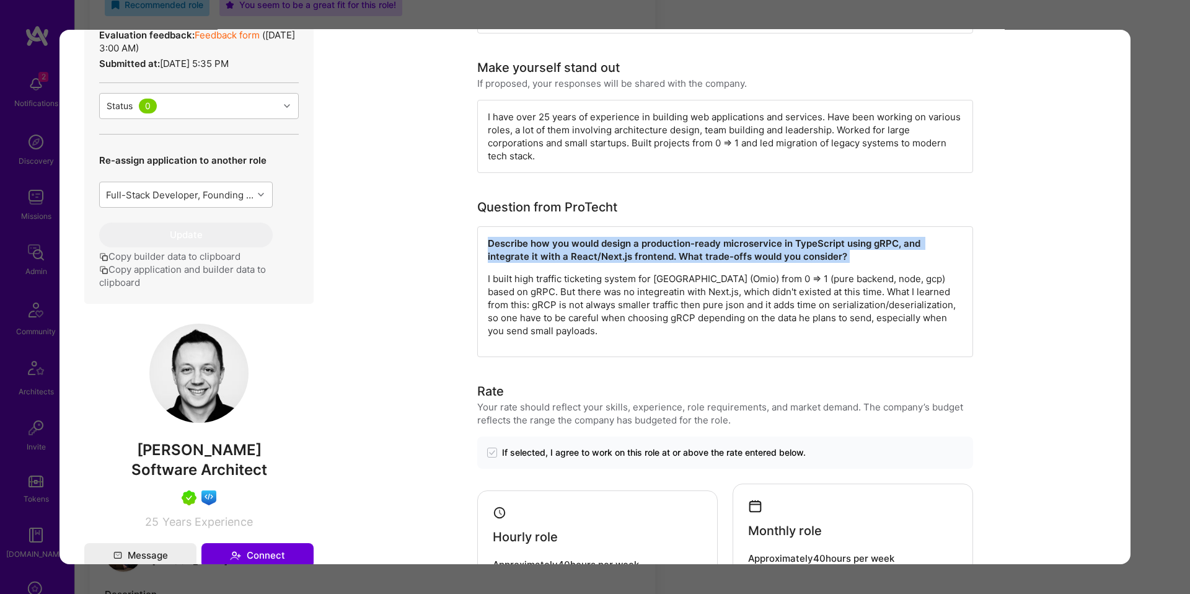
click at [612, 258] on strong "Describe how you would design a production-ready microservice in TypeScript usi…" at bounding box center [705, 249] width 435 height 25
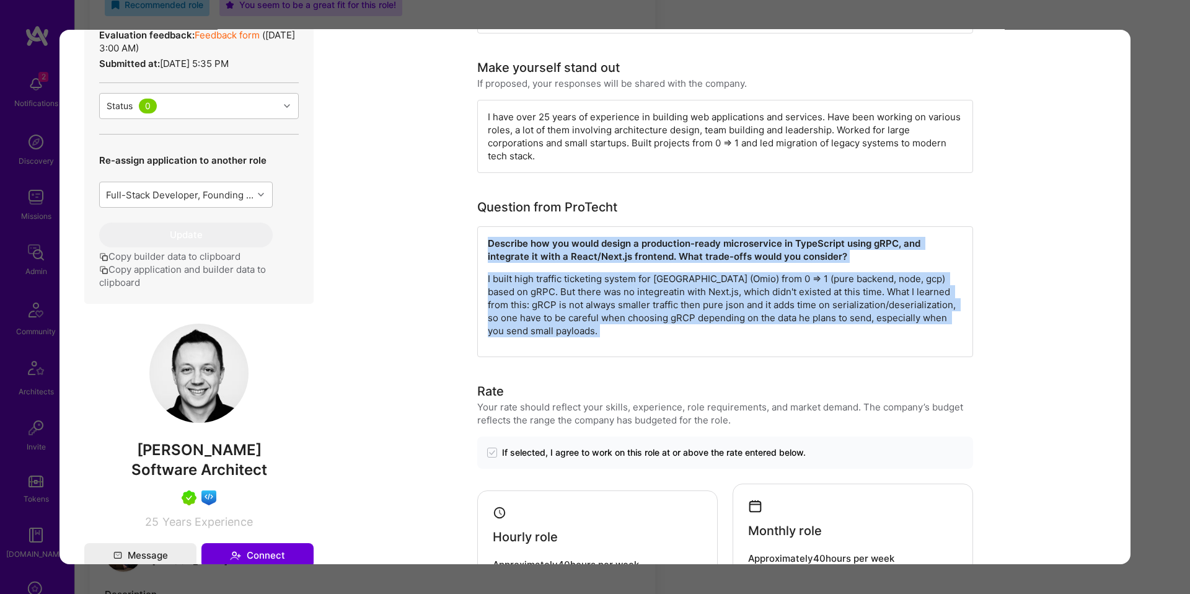
click at [605, 310] on p "I built high traffic ticketing system for GoEuro (Omio) from 0 => 1 (pure backe…" at bounding box center [725, 304] width 475 height 65
copy div "Describe how you would design a production-ready microservice in TypeScript usi…"
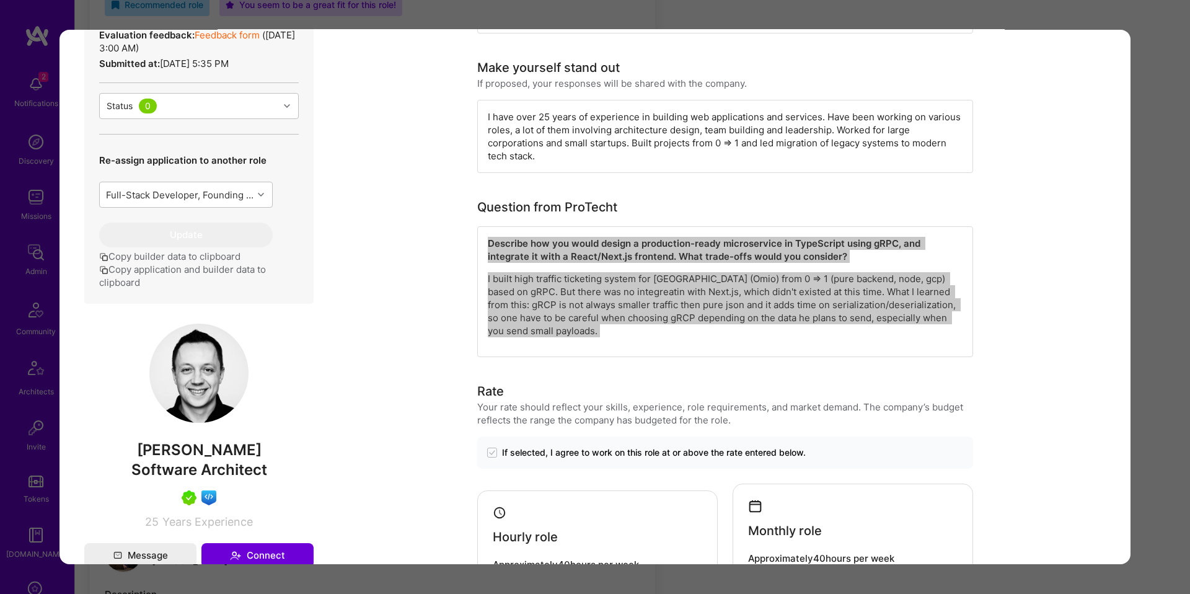
scroll to position [0, 0]
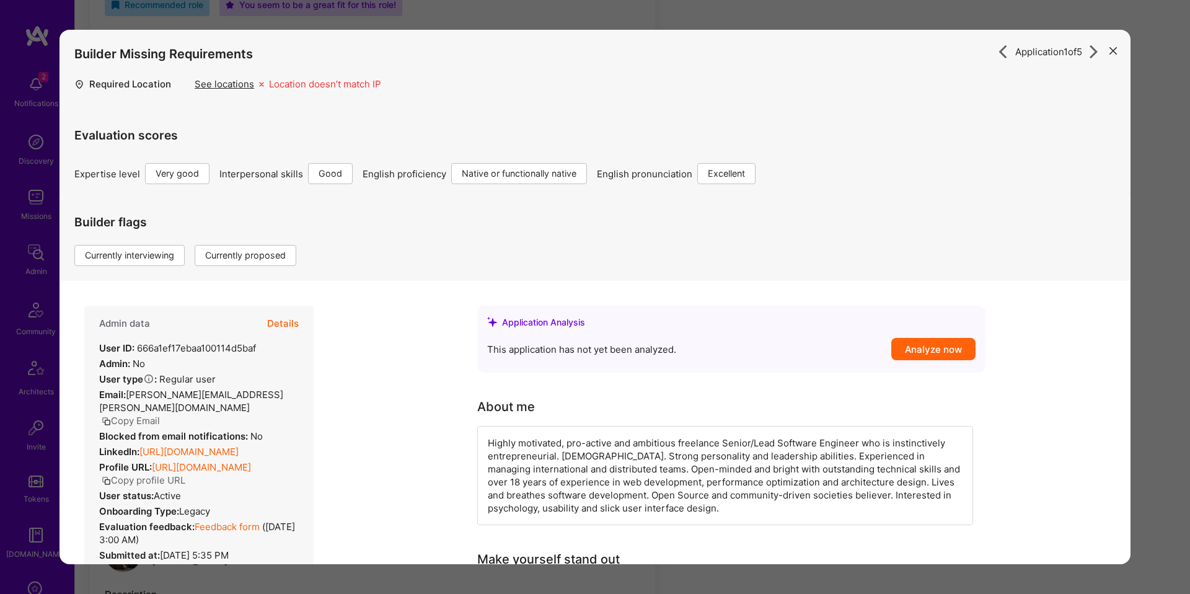
click at [1091, 51] on icon "modal" at bounding box center [1094, 52] width 14 height 14
click at [1093, 51] on icon "modal" at bounding box center [1094, 52] width 14 height 14
click at [1092, 51] on icon "modal" at bounding box center [1094, 52] width 14 height 14
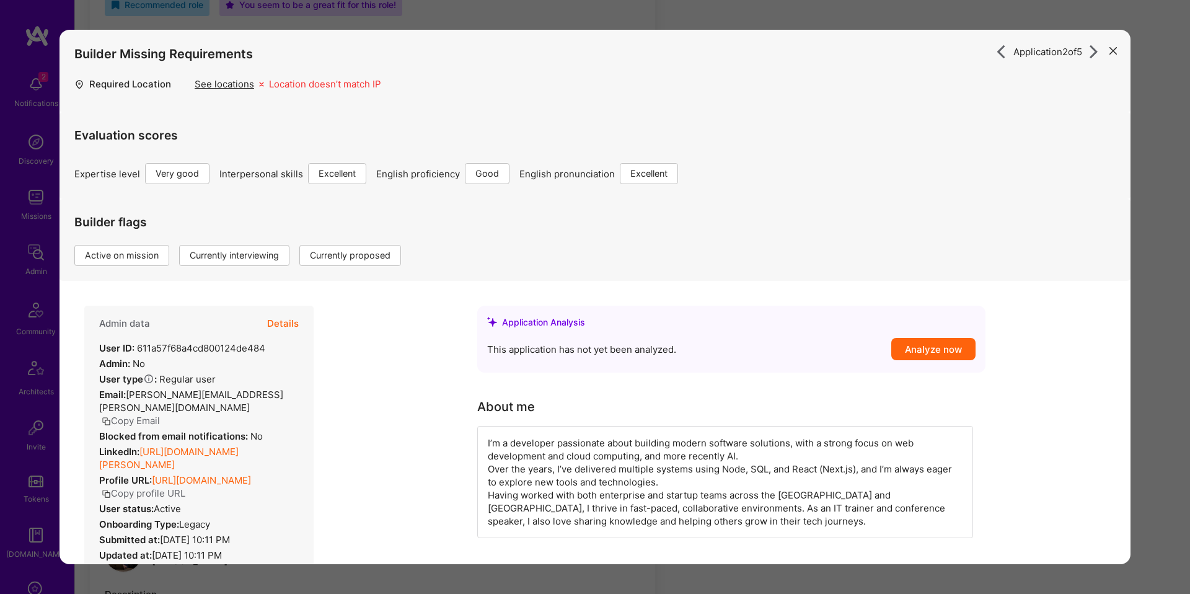
click at [1094, 53] on icon "modal" at bounding box center [1094, 52] width 14 height 14
click at [1090, 53] on icon "modal" at bounding box center [1094, 52] width 14 height 14
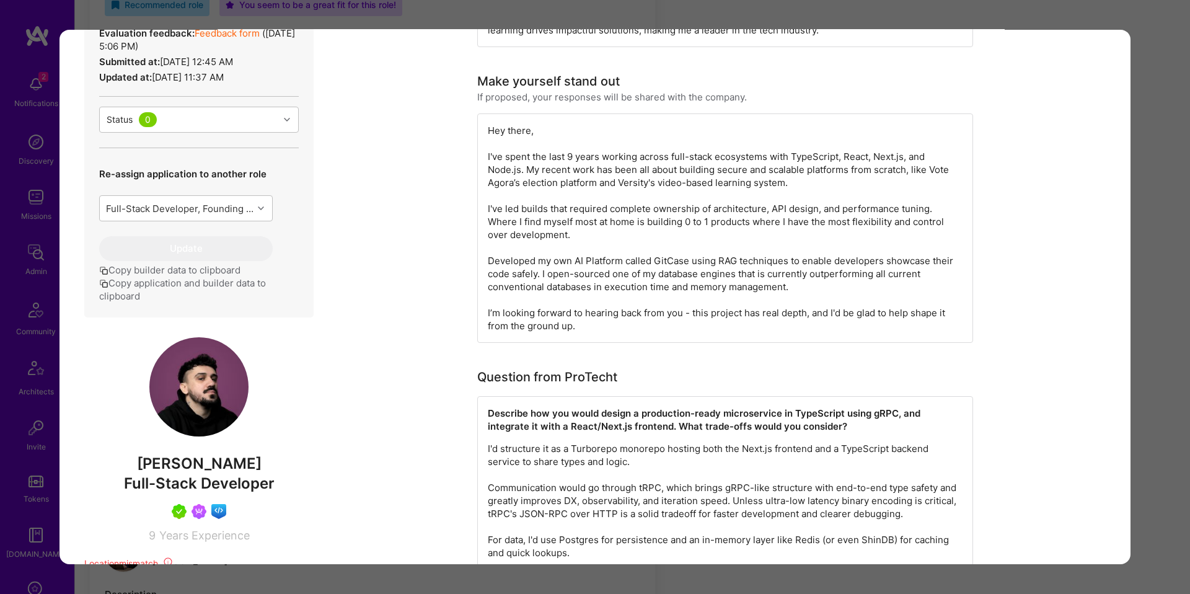
scroll to position [529, 0]
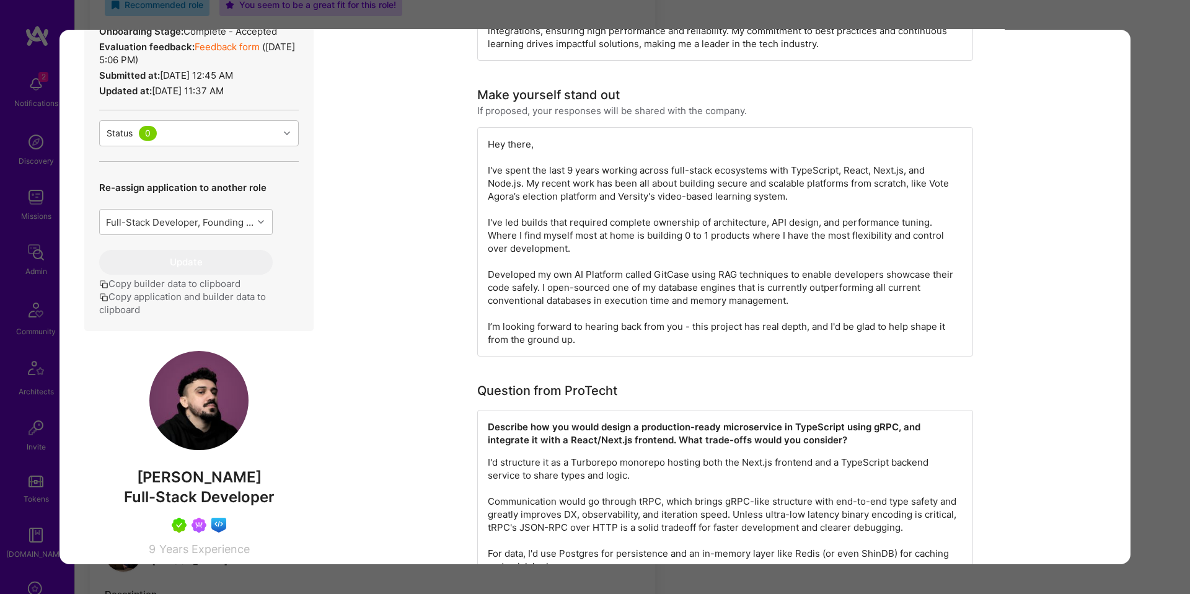
click at [209, 307] on button "Copy application and builder data to clipboard" at bounding box center [199, 303] width 200 height 26
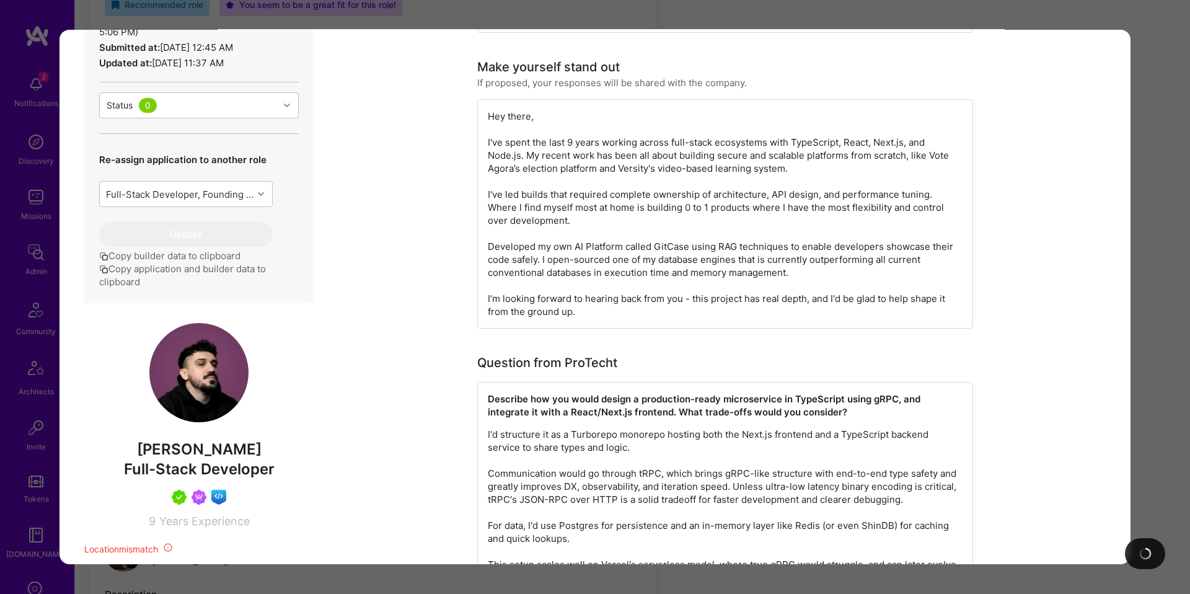
scroll to position [1199, 0]
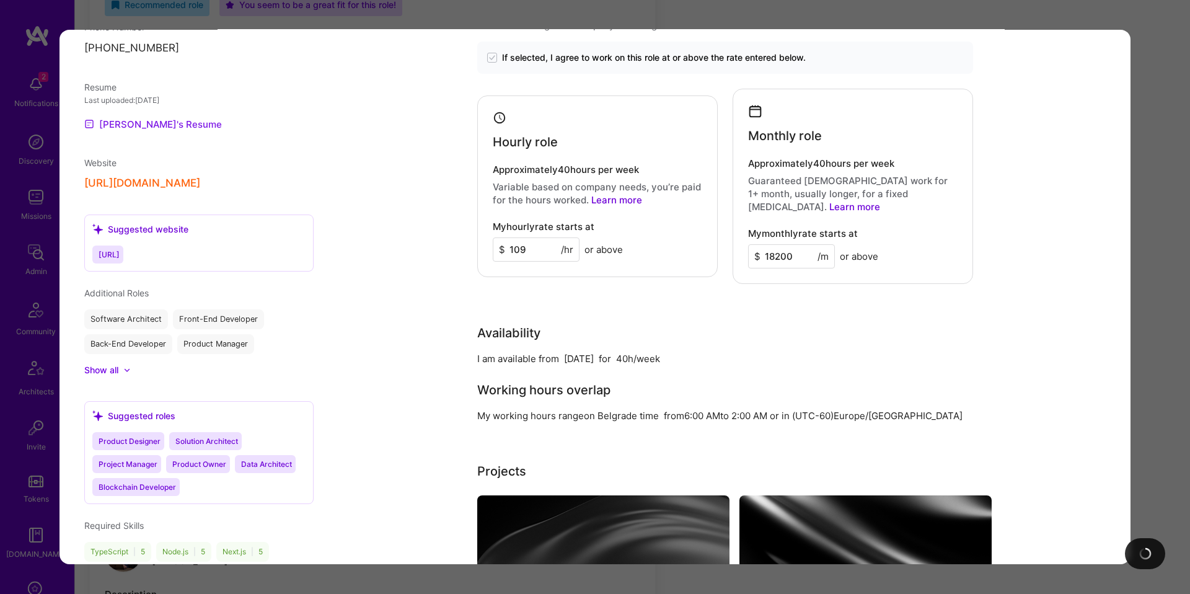
click at [152, 126] on link "Nikola's Resume" at bounding box center [153, 124] width 138 height 15
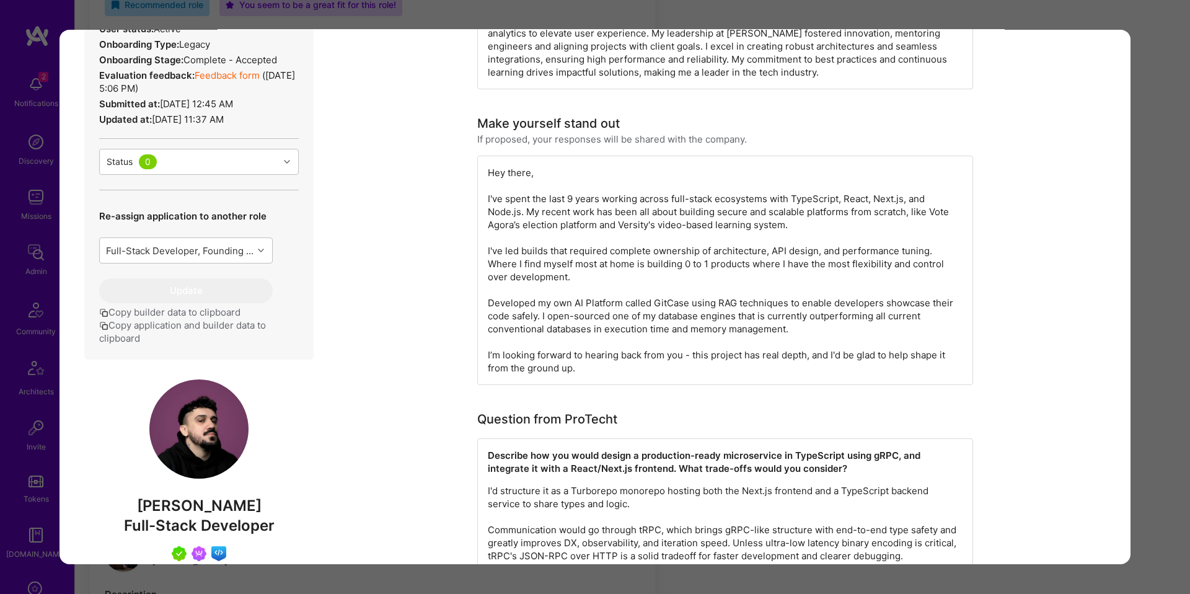
scroll to position [511, 0]
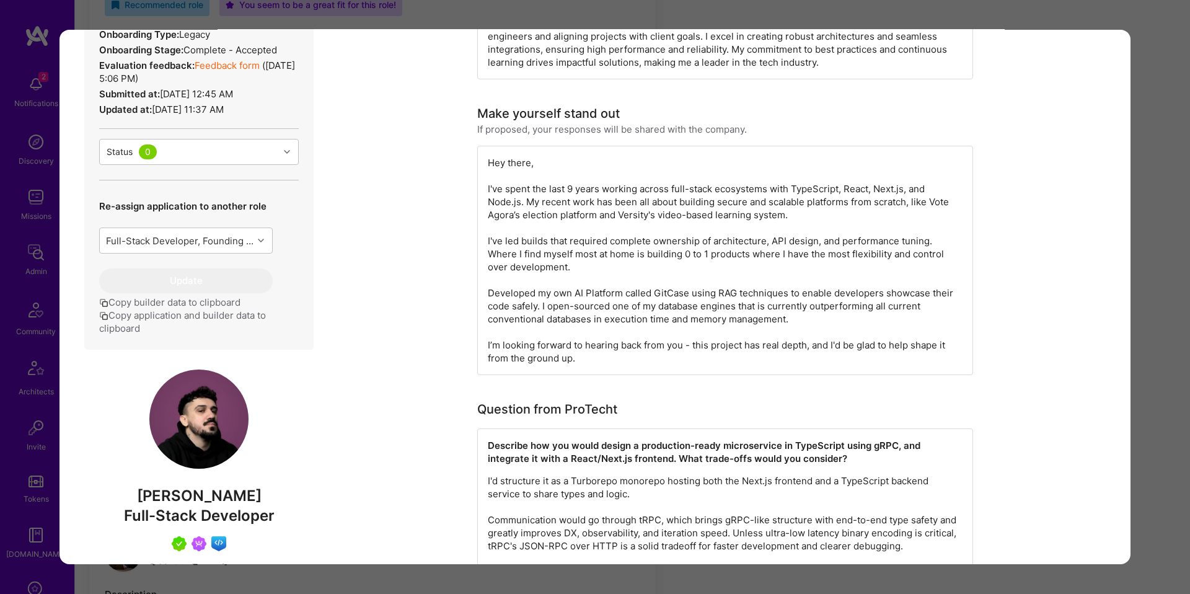
click at [618, 411] on div "Question from ProTecht" at bounding box center [725, 409] width 496 height 19
click at [651, 454] on strong "Describe how you would design a production-ready microservice in TypeScript usi…" at bounding box center [705, 451] width 435 height 25
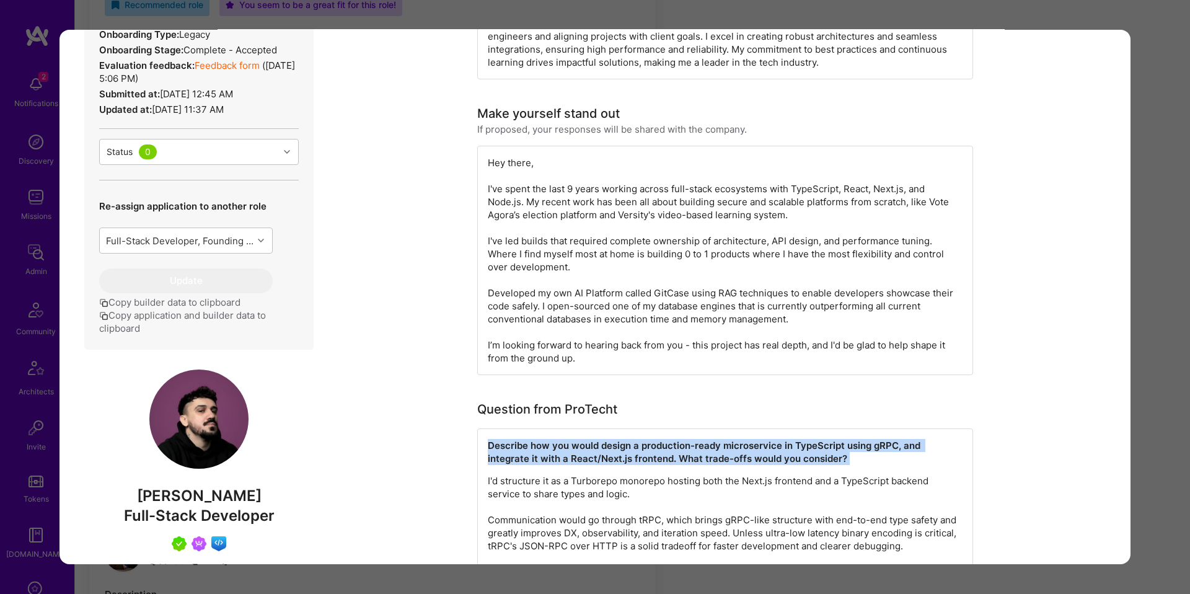
click at [651, 454] on strong "Describe how you would design a production-ready microservice in TypeScript usi…" at bounding box center [705, 451] width 435 height 25
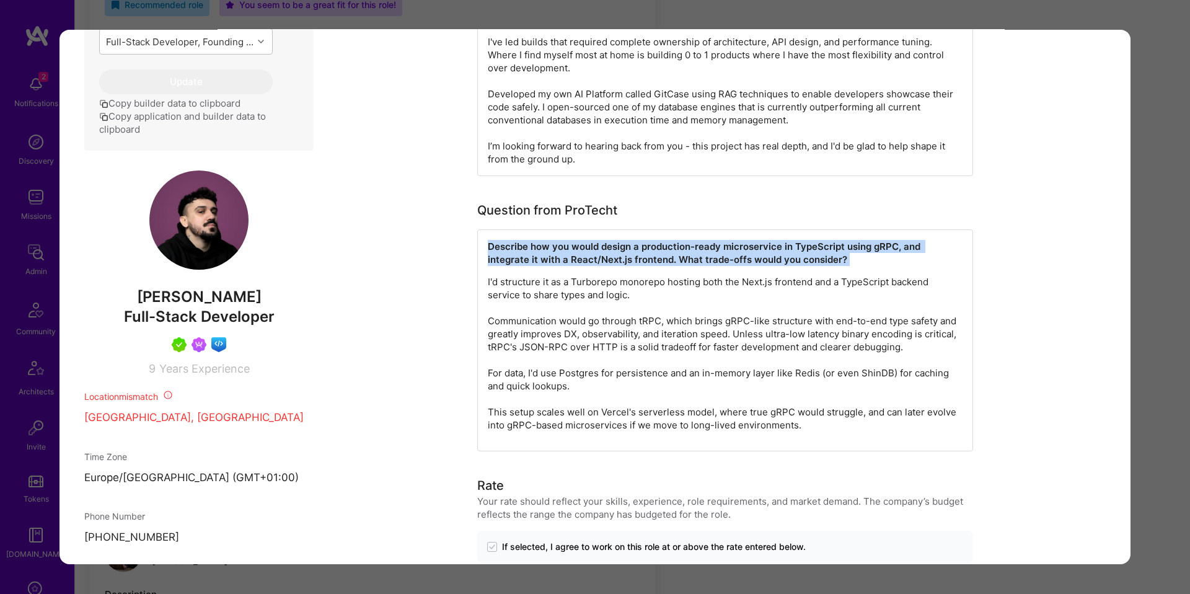
scroll to position [736, 0]
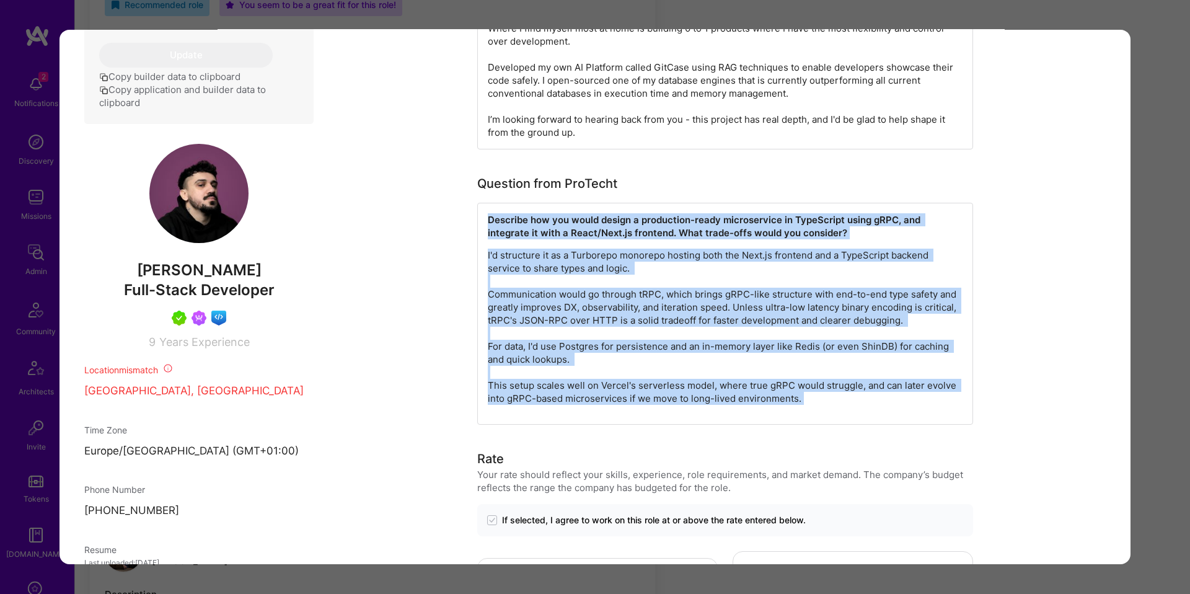
click at [669, 387] on p "I'd structure it as a Turborepo monorepo hosting both the Next.js frontend and …" at bounding box center [725, 327] width 475 height 156
copy div "Describe how you would design a production-ready microservice in TypeScript usi…"
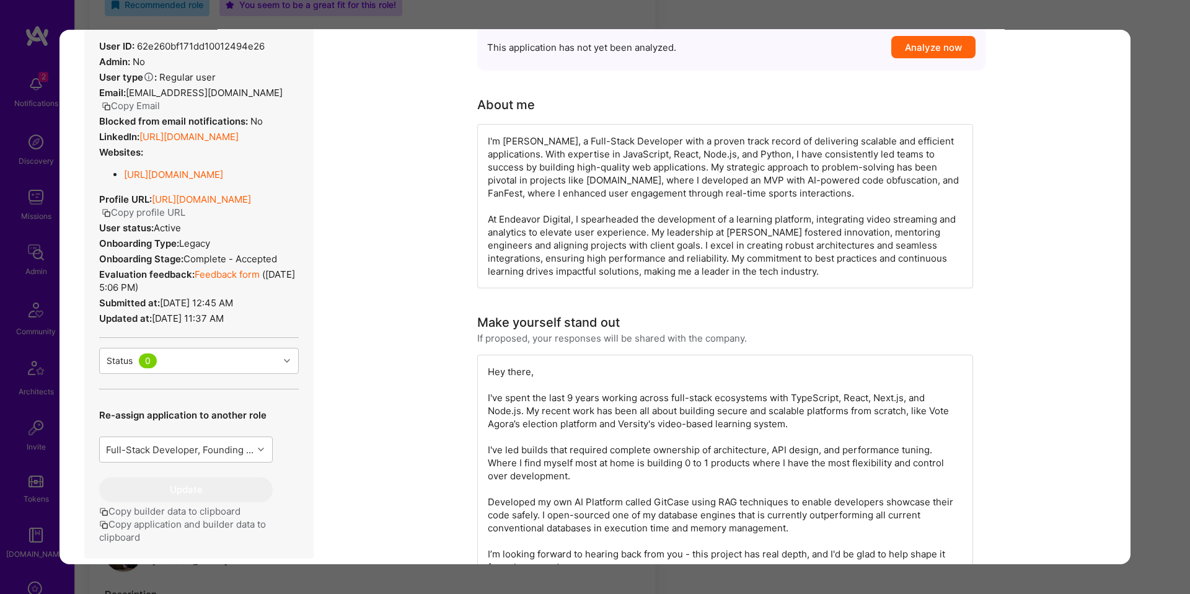
scroll to position [0, 0]
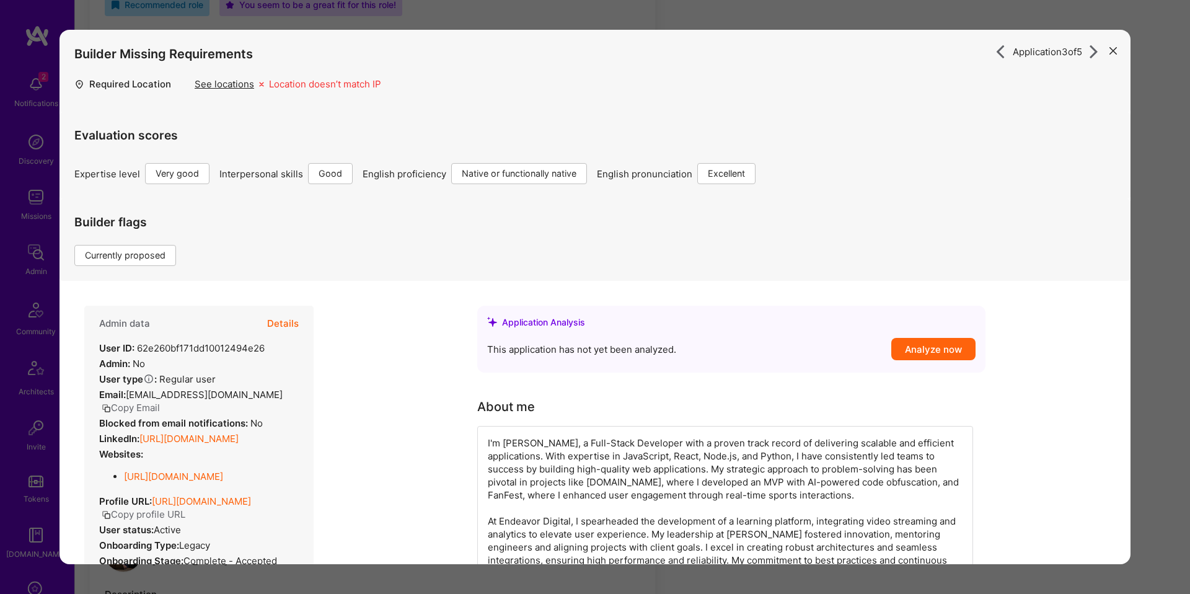
click at [271, 315] on button "Details" at bounding box center [283, 324] width 32 height 36
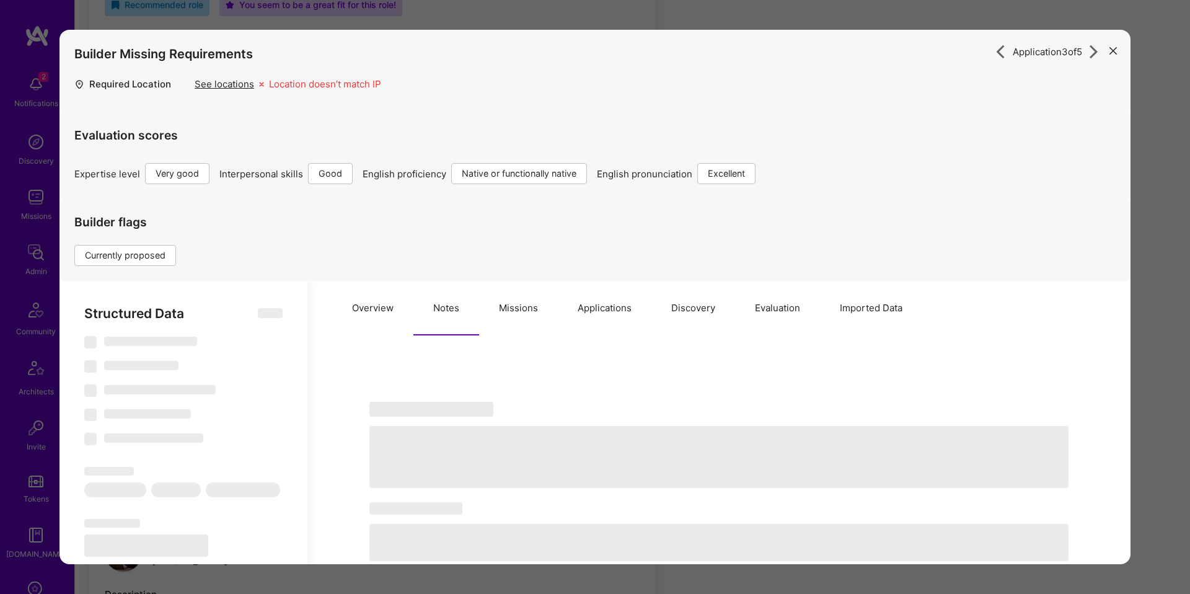
click at [800, 317] on button "Evaluation" at bounding box center [777, 308] width 85 height 55
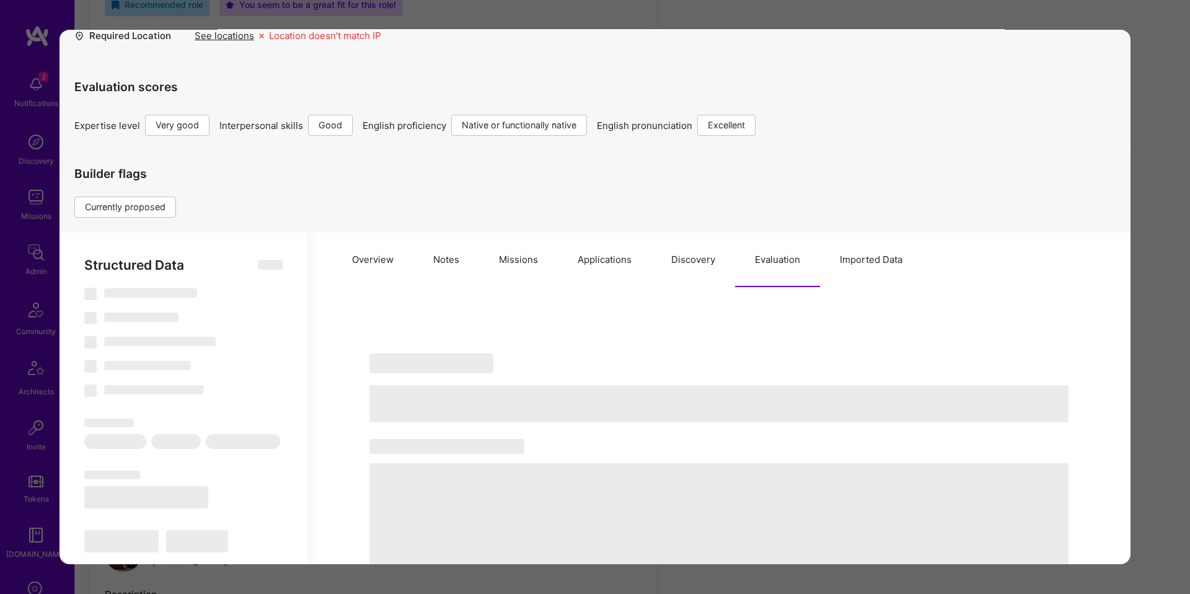
type textarea "x"
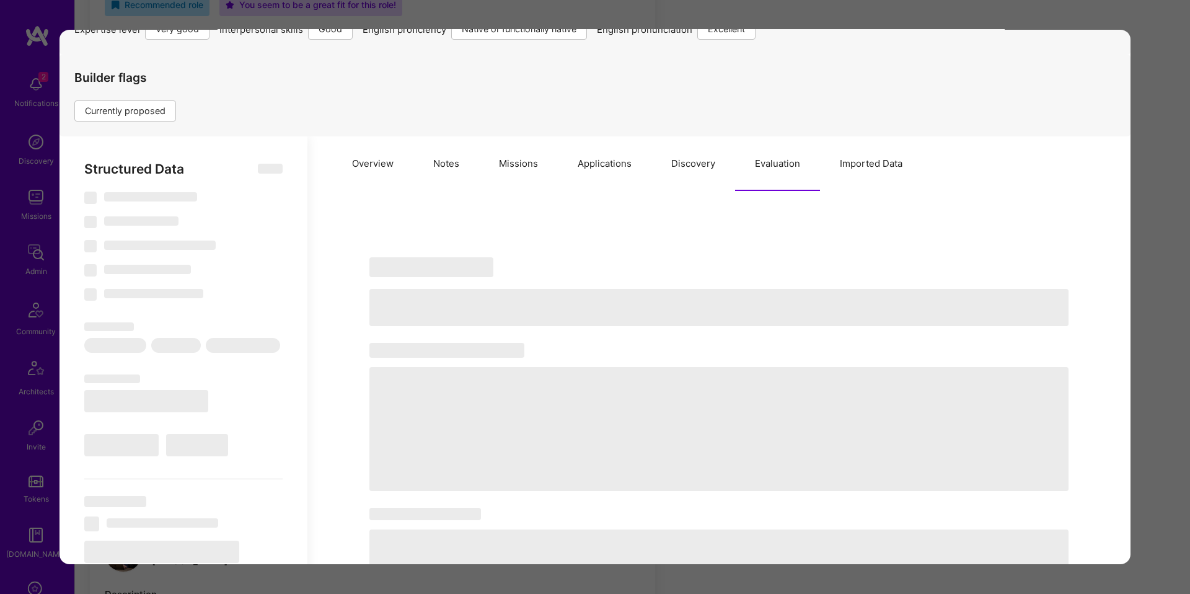
select select "Right Now"
select select "5"
select select "4"
select select "7"
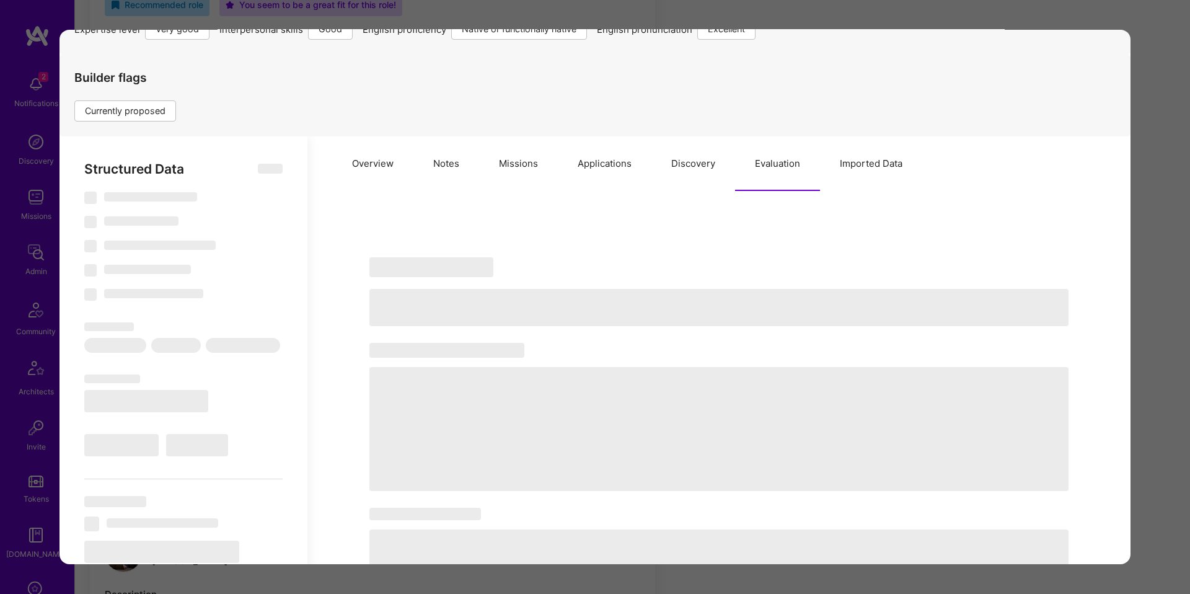
select select "RS"
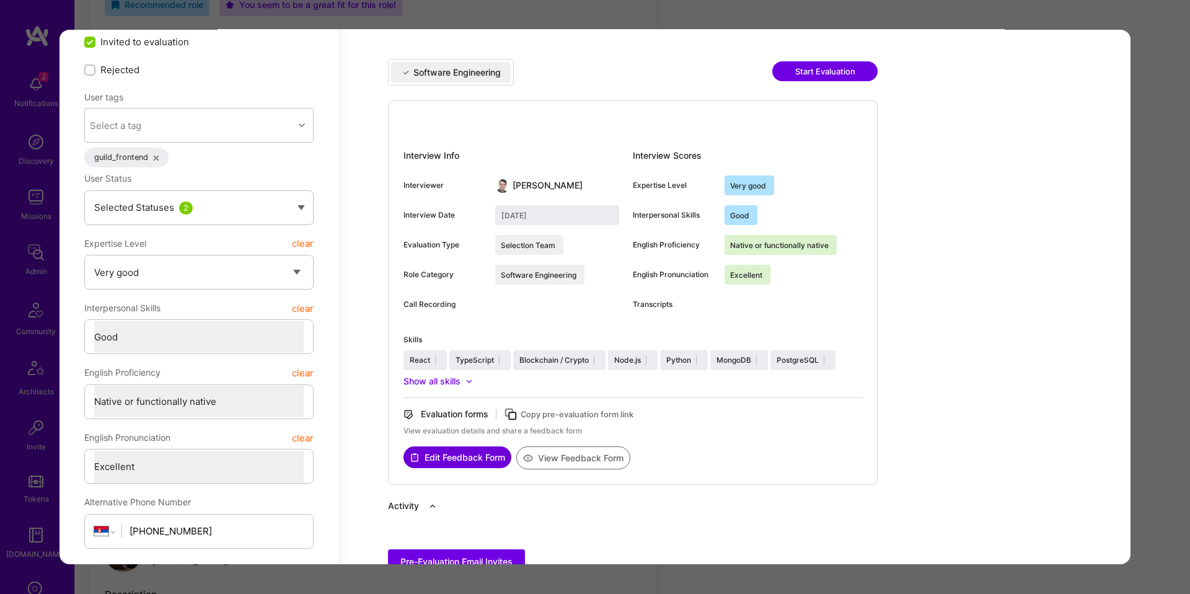
scroll to position [333, 0]
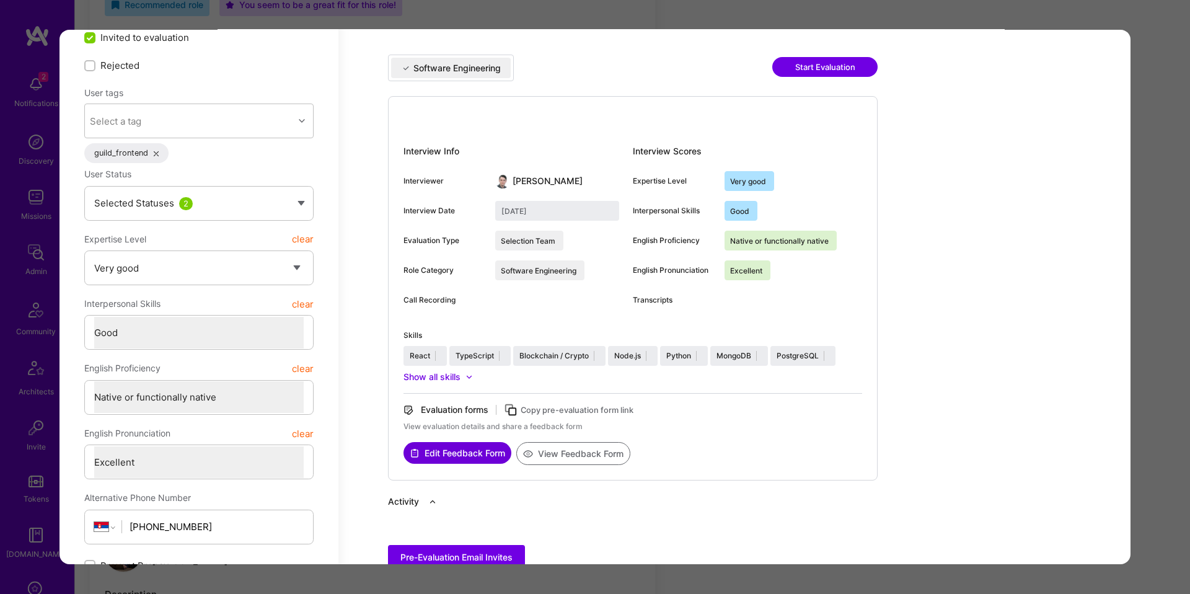
click at [599, 459] on button "View Feedback Form" at bounding box center [573, 453] width 114 height 23
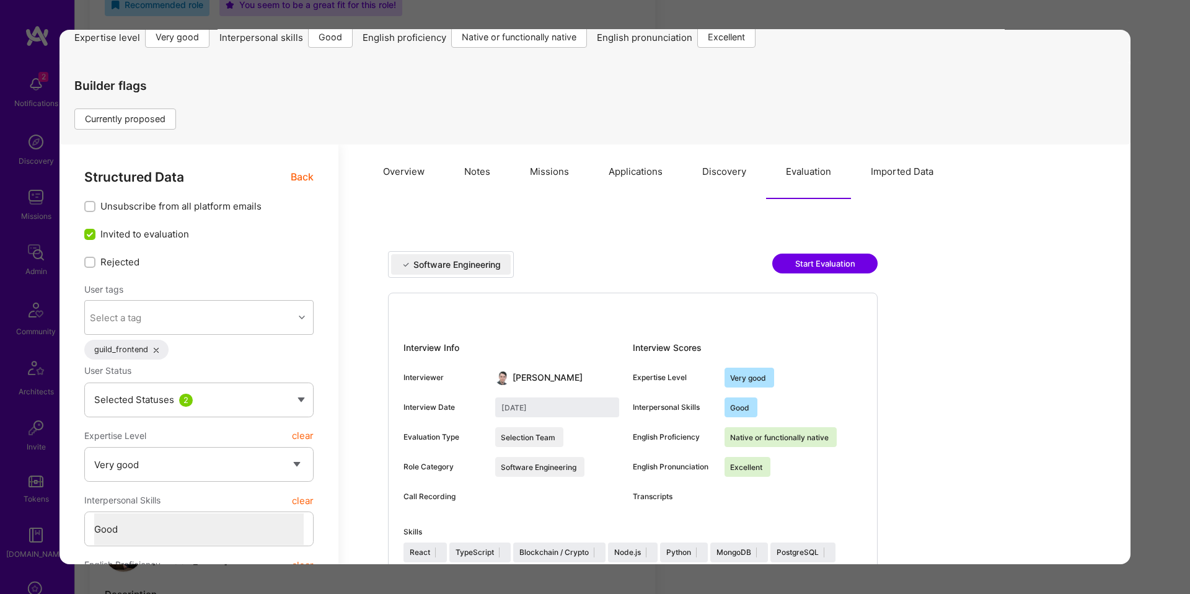
scroll to position [0, 0]
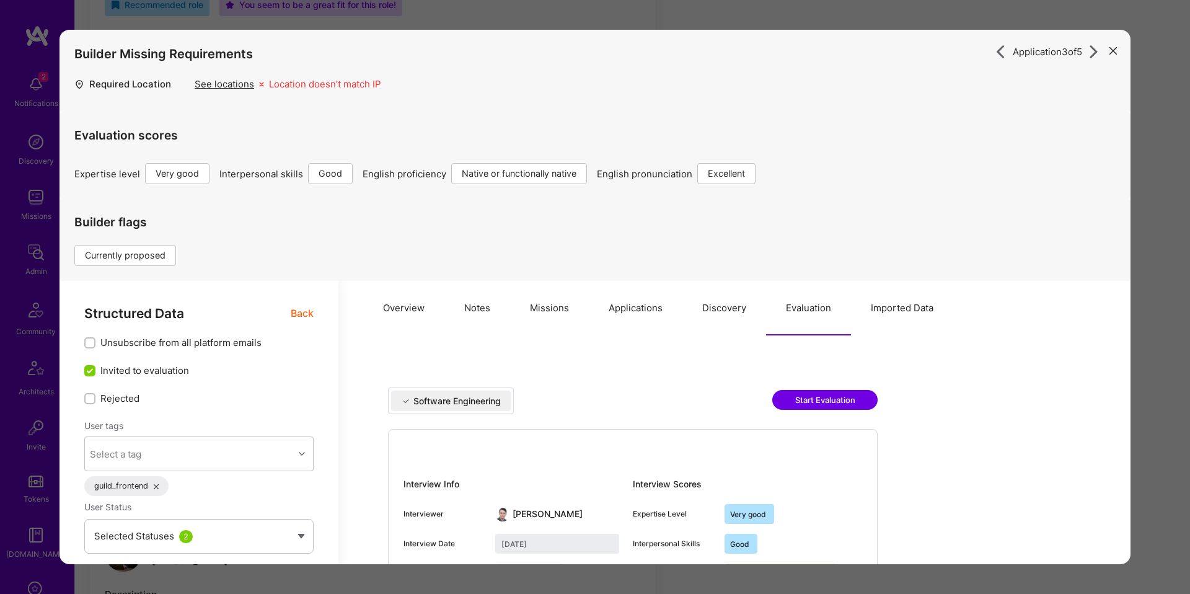
click at [1093, 56] on icon "modal" at bounding box center [1094, 52] width 14 height 14
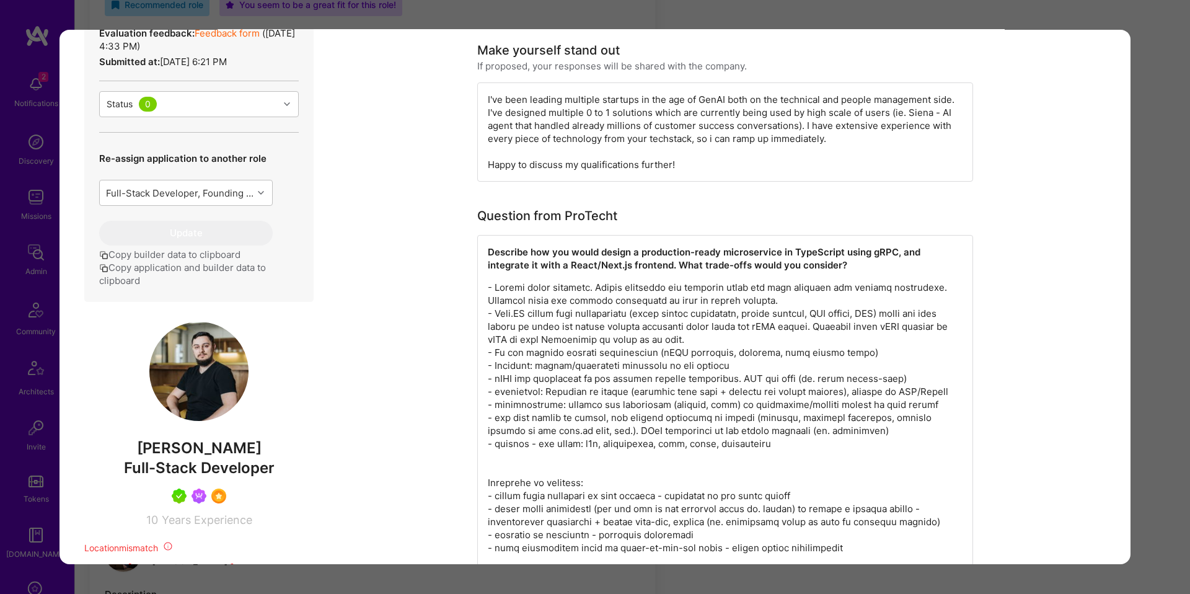
scroll to position [632, 0]
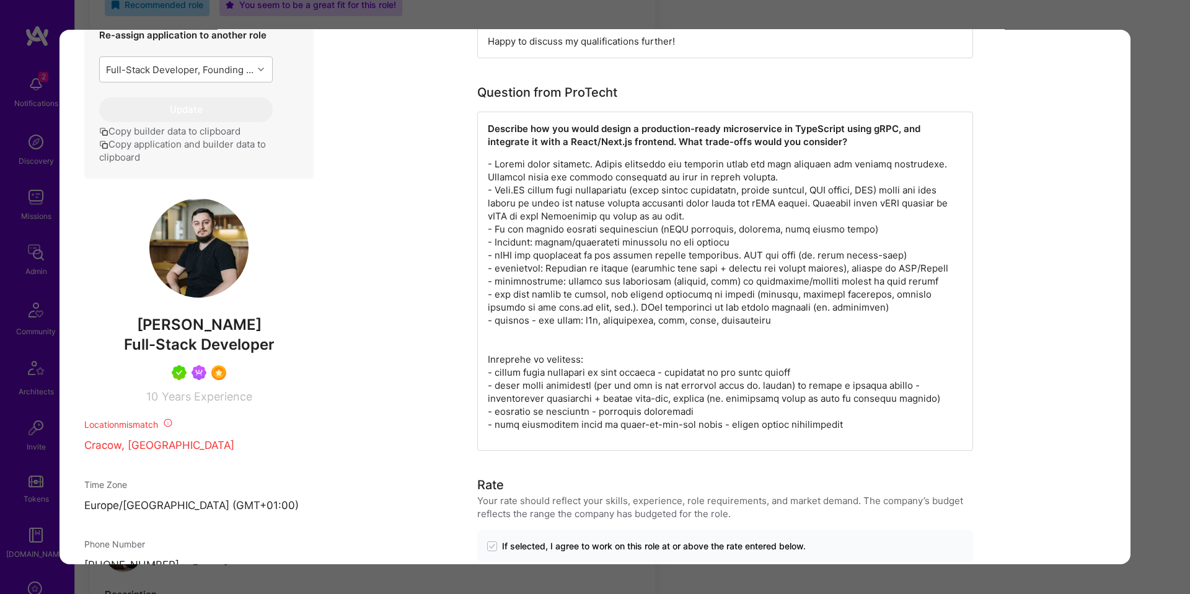
click at [258, 164] on button "Copy application and builder data to clipboard" at bounding box center [199, 151] width 200 height 26
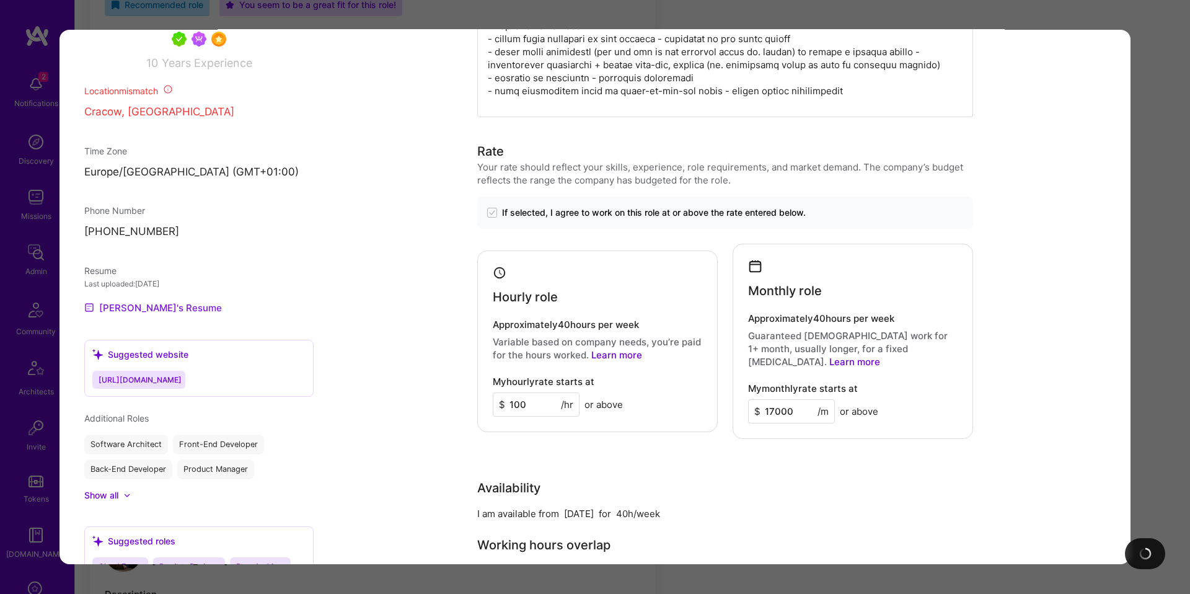
scroll to position [975, 0]
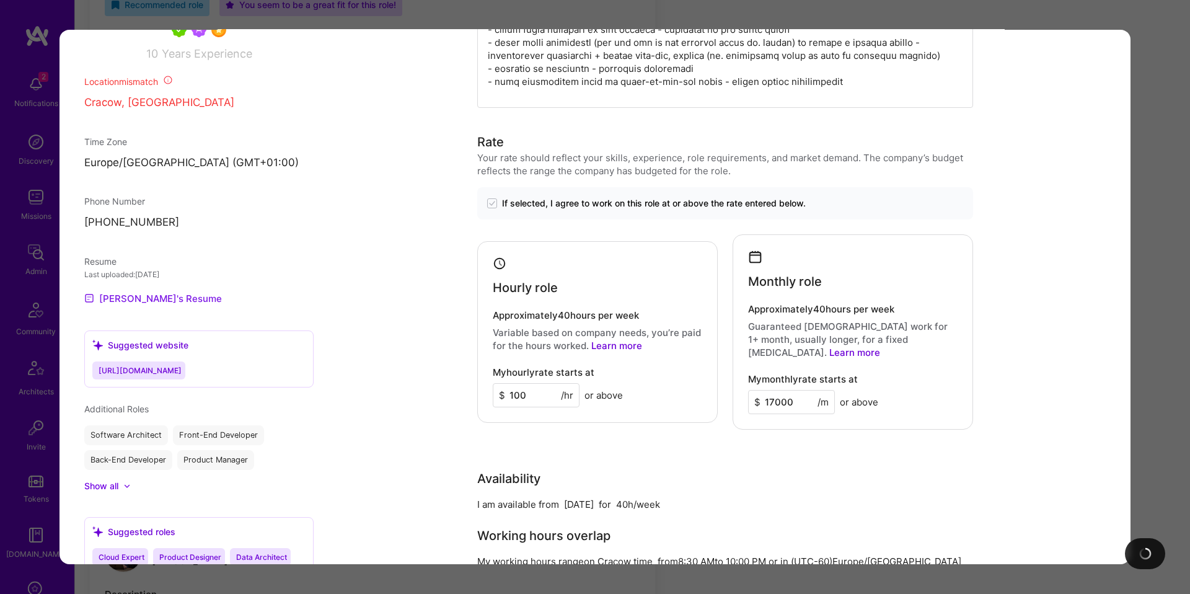
click at [137, 306] on link "Piotr's Resume" at bounding box center [153, 298] width 138 height 15
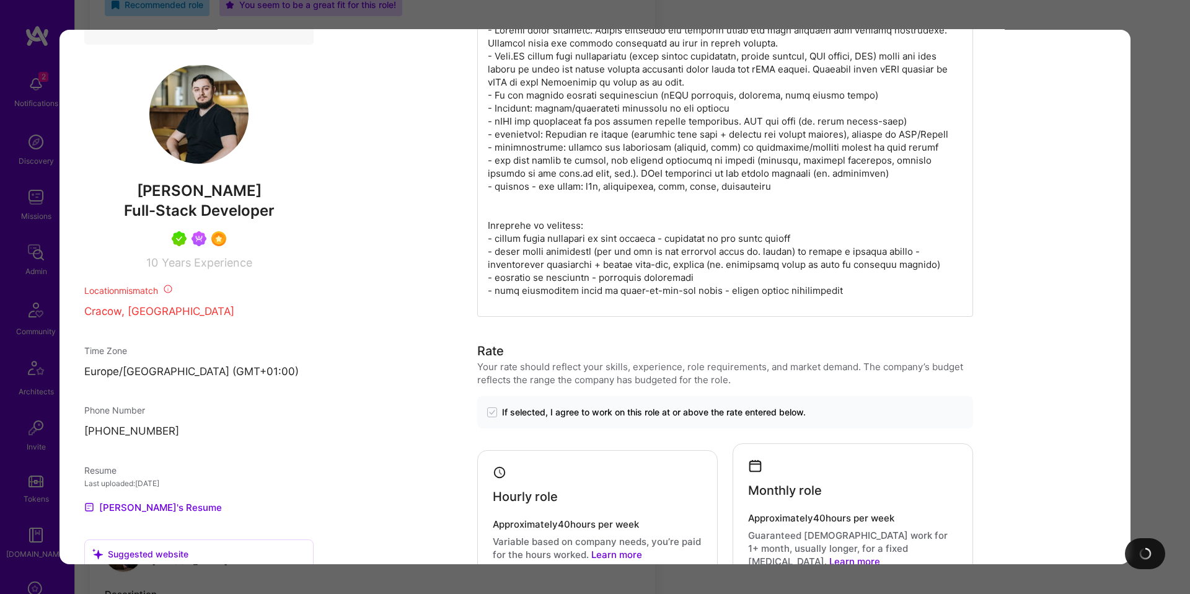
scroll to position [696, 0]
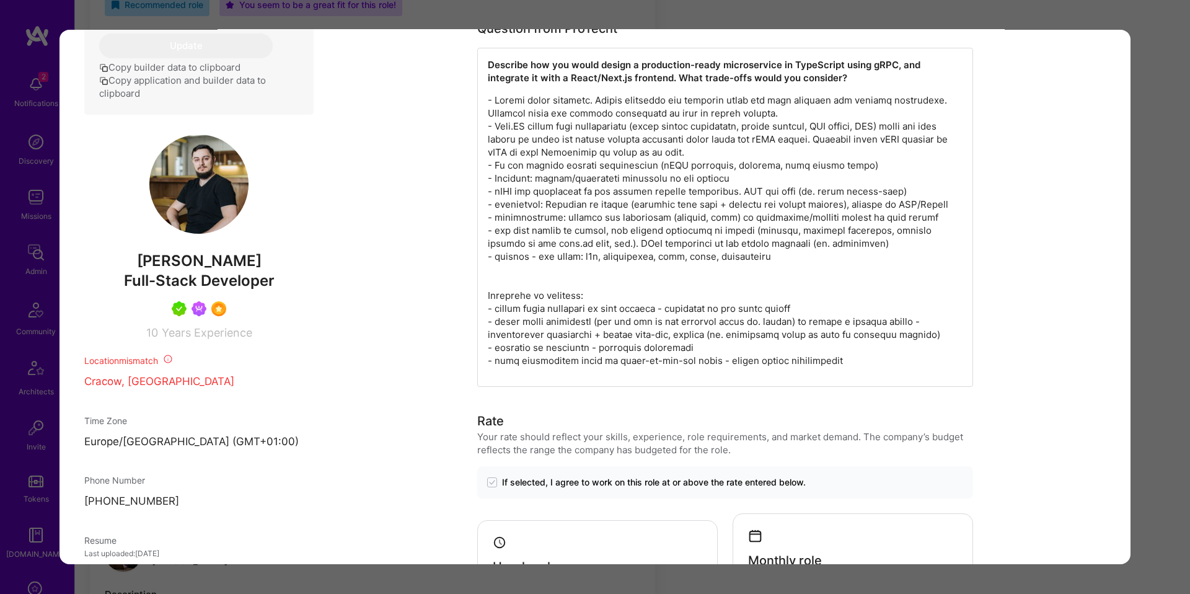
click at [634, 345] on p "modal" at bounding box center [725, 230] width 475 height 273
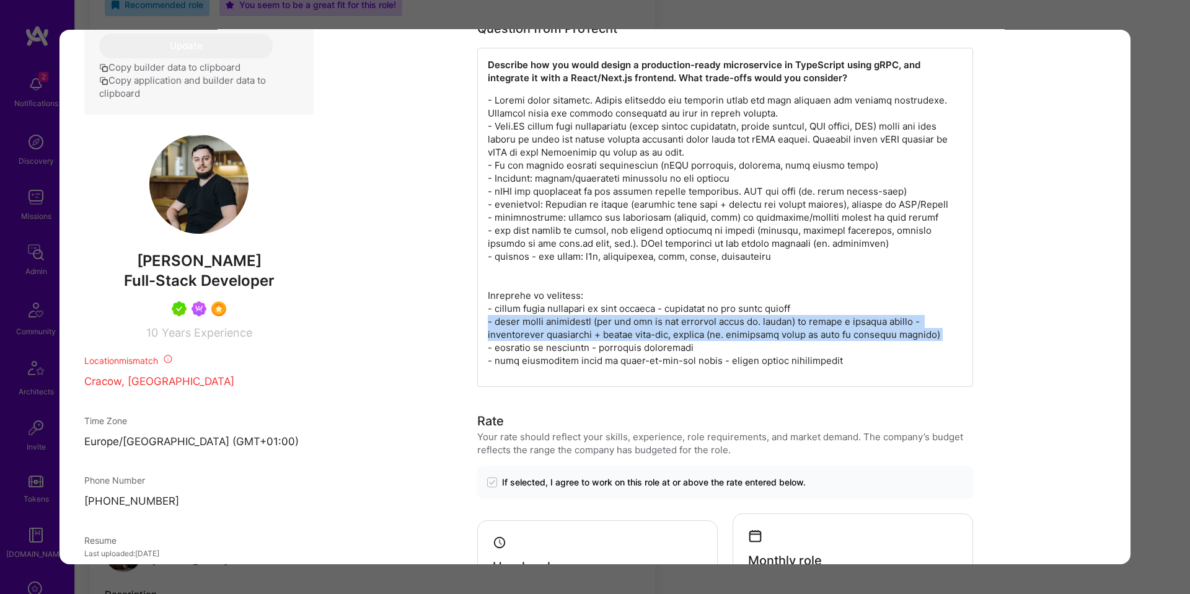
click at [634, 345] on p "modal" at bounding box center [725, 230] width 475 height 273
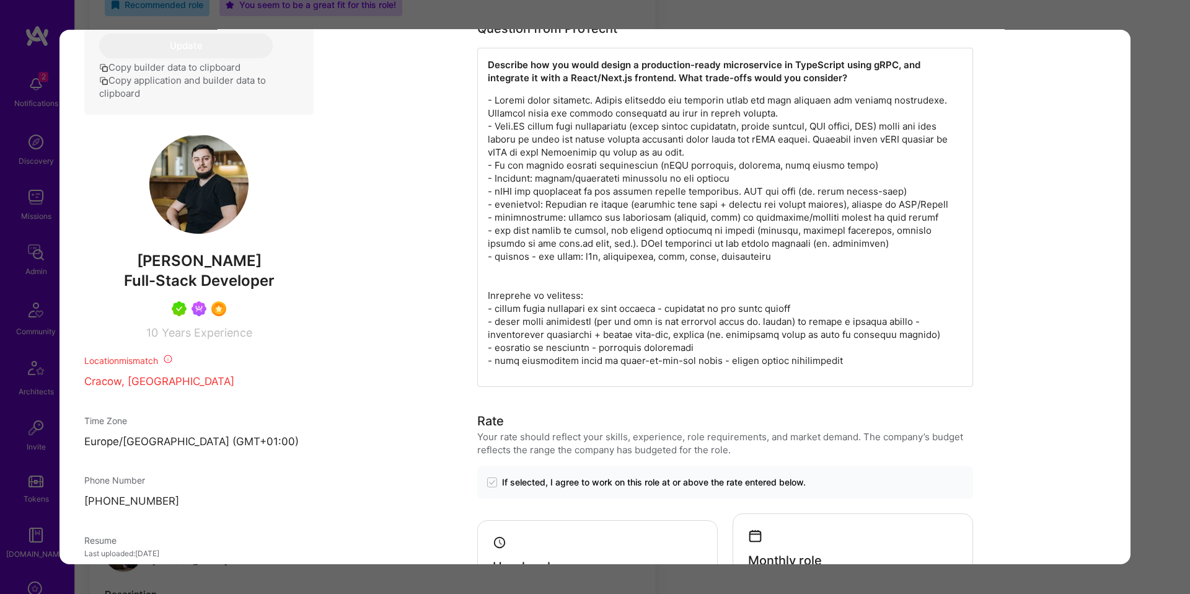
click at [660, 367] on p "modal" at bounding box center [725, 230] width 475 height 273
drag, startPoint x: 660, startPoint y: 372, endPoint x: 660, endPoint y: 365, distance: 6.8
click at [660, 367] on p "modal" at bounding box center [725, 230] width 475 height 273
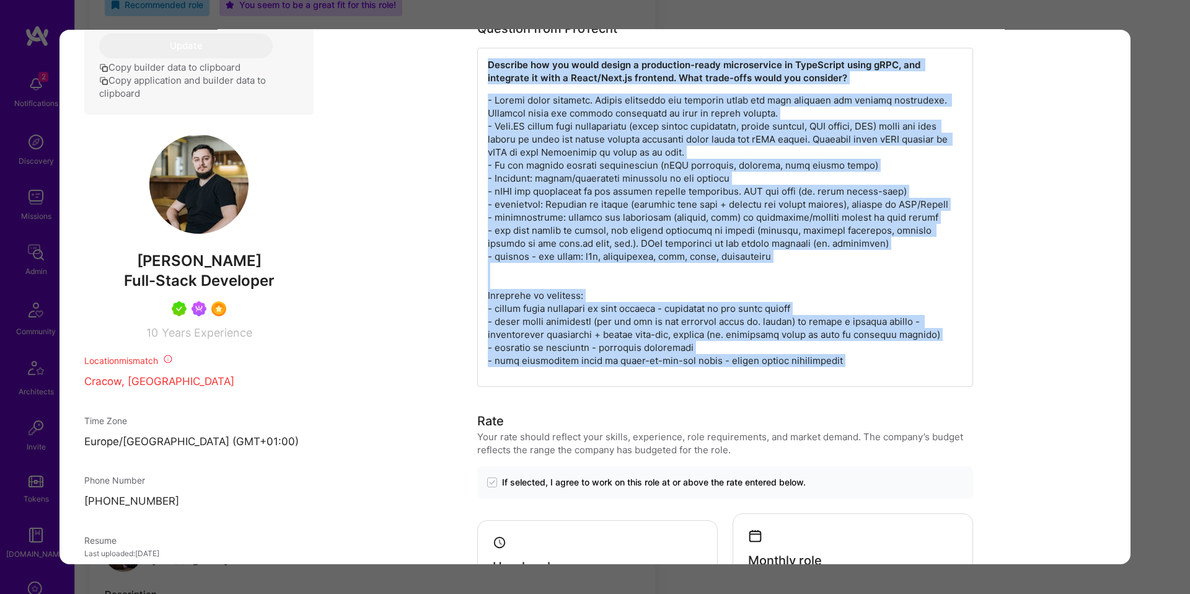
click at [589, 68] on strong "Describe how you would design a production-ready microservice in TypeScript usi…" at bounding box center [705, 71] width 435 height 25
copy div "Describe how you would design a production-ready microservice in TypeScript usi…"
click at [294, 314] on div "modal" at bounding box center [198, 308] width 229 height 15
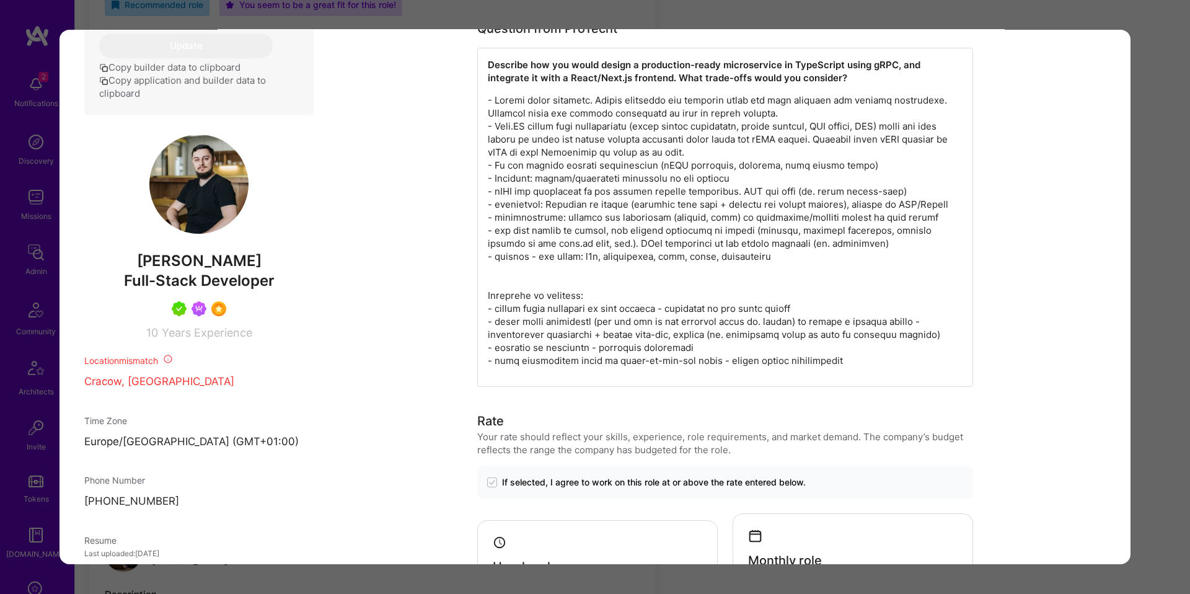
click at [40, 279] on div "Application 4 of 5 Builder Missing Requirements Required Location See locations…" at bounding box center [595, 297] width 1190 height 594
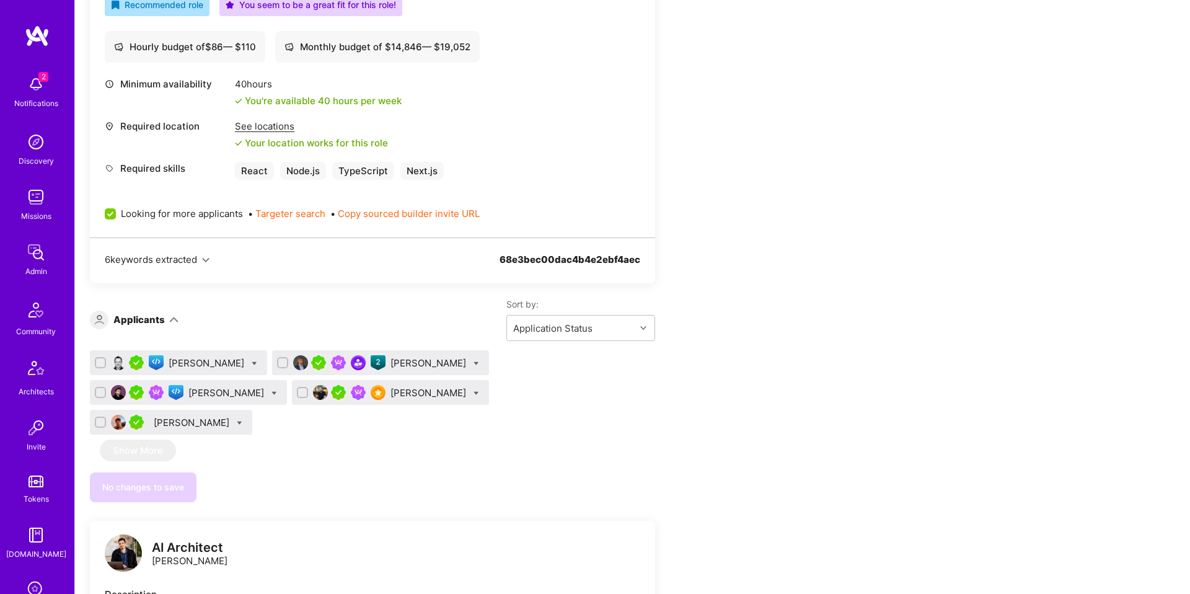
click at [394, 395] on div "Piotr Bochenek" at bounding box center [429, 392] width 78 height 13
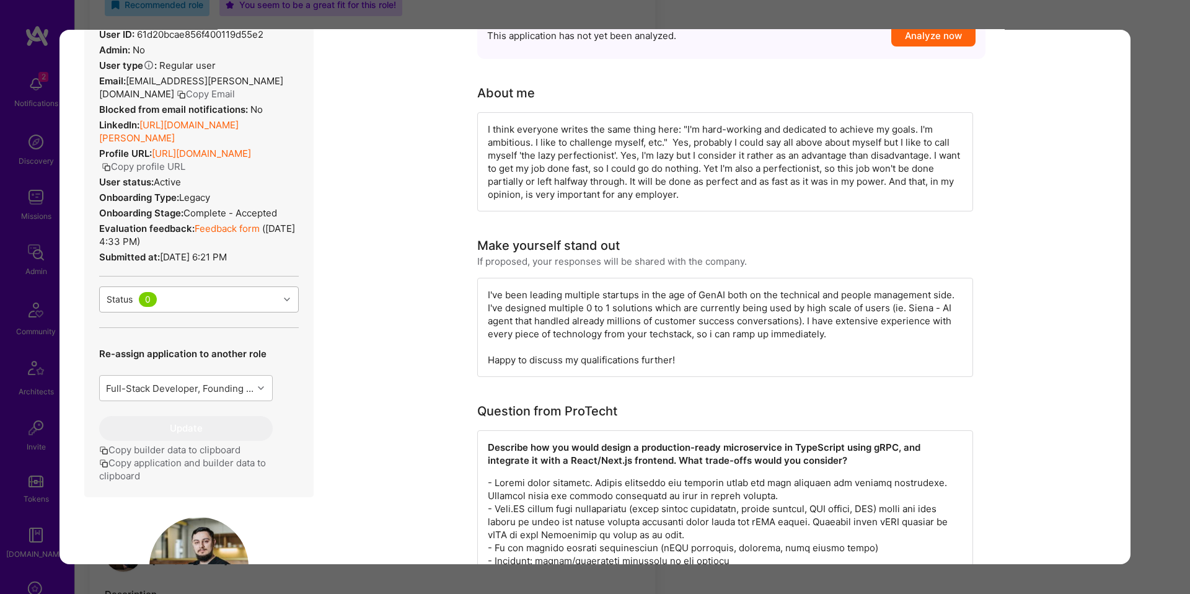
scroll to position [317, 0]
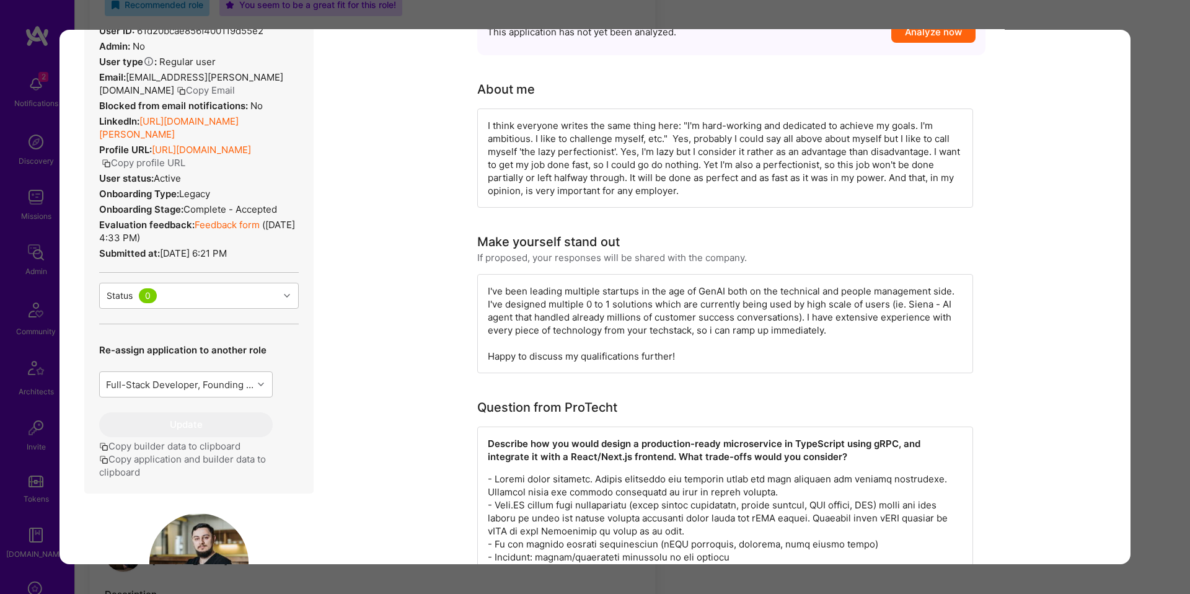
click at [226, 231] on link "Feedback form" at bounding box center [227, 225] width 65 height 12
click at [1153, 291] on div "Application 4 of 5 Builder Missing Requirements Required Location See locations…" at bounding box center [595, 297] width 1190 height 594
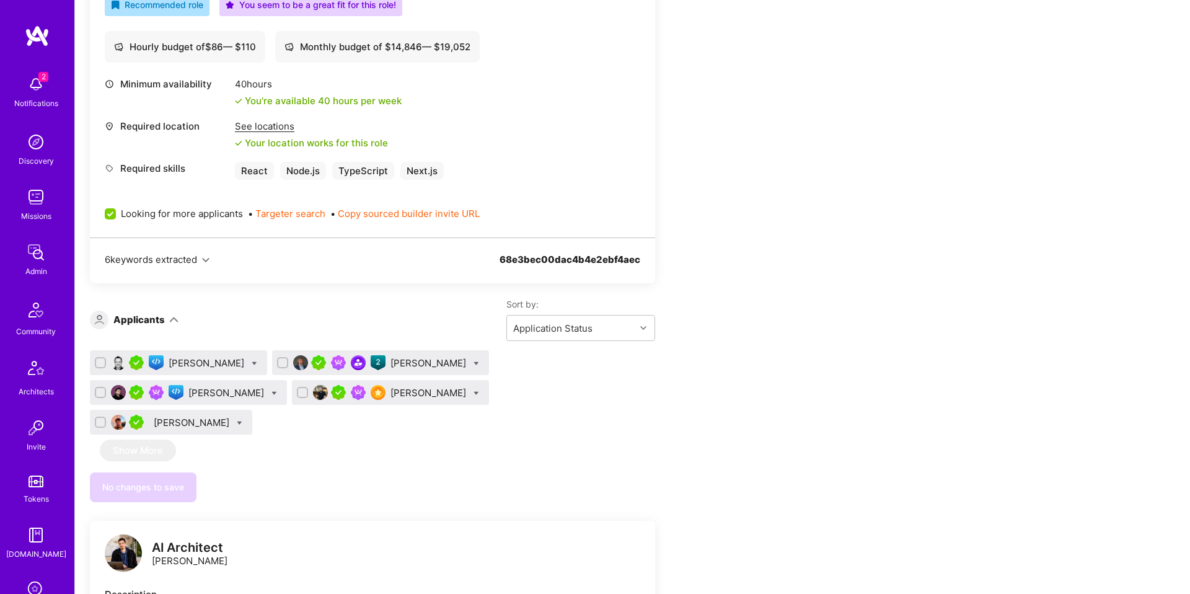
click at [232, 416] on div "Pavlo Kopach" at bounding box center [193, 422] width 78 height 13
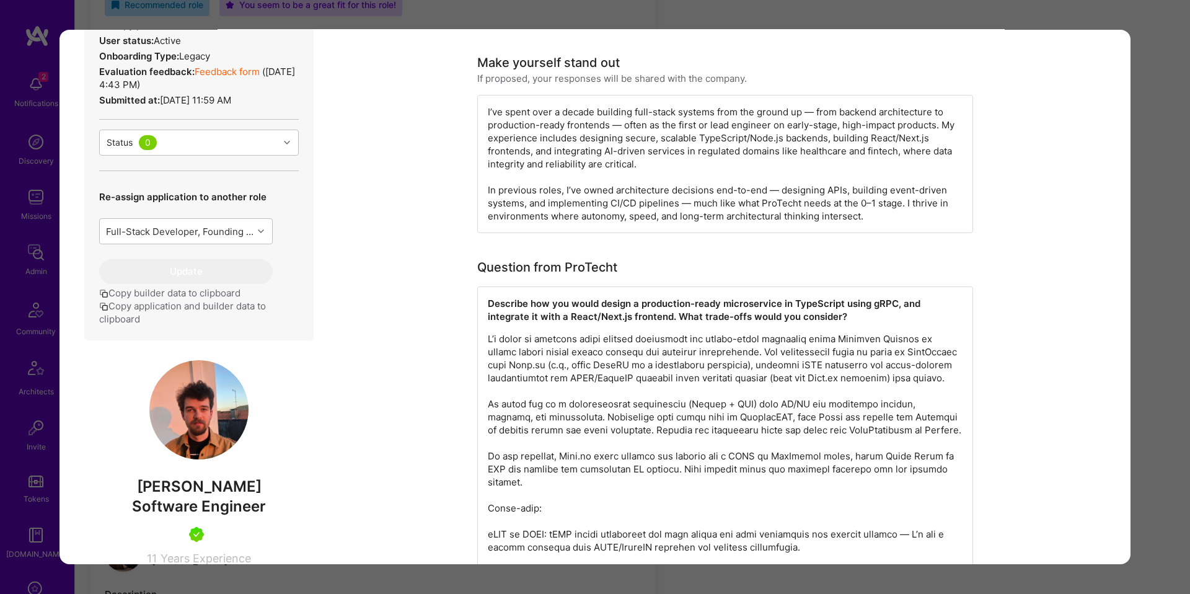
scroll to position [379, 0]
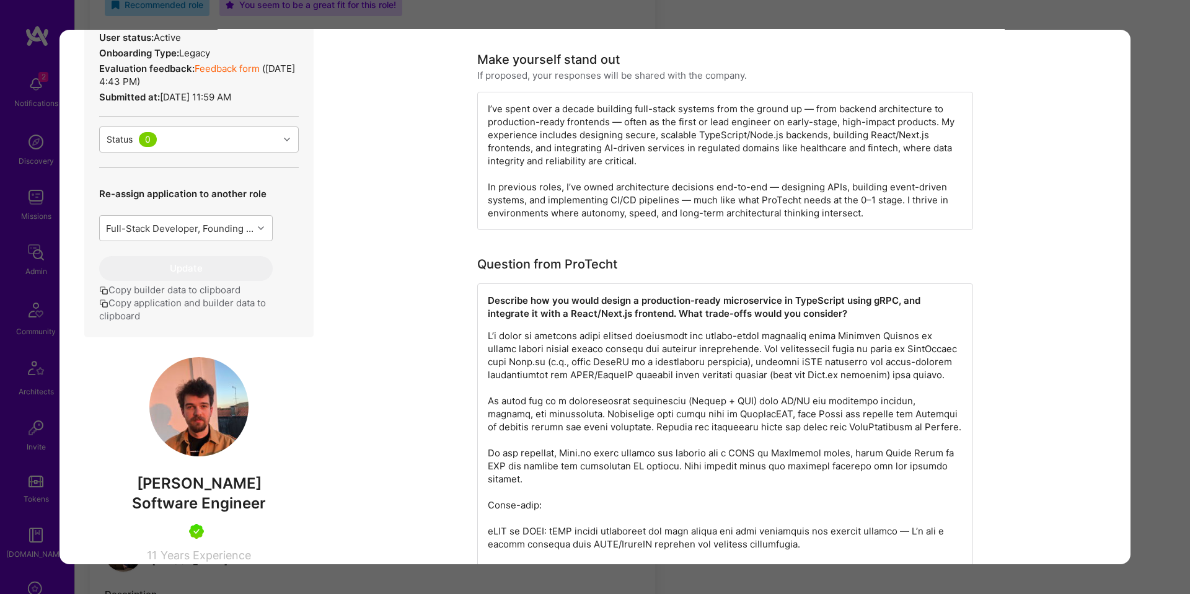
click at [211, 322] on button "Copy application and builder data to clipboard" at bounding box center [199, 309] width 200 height 26
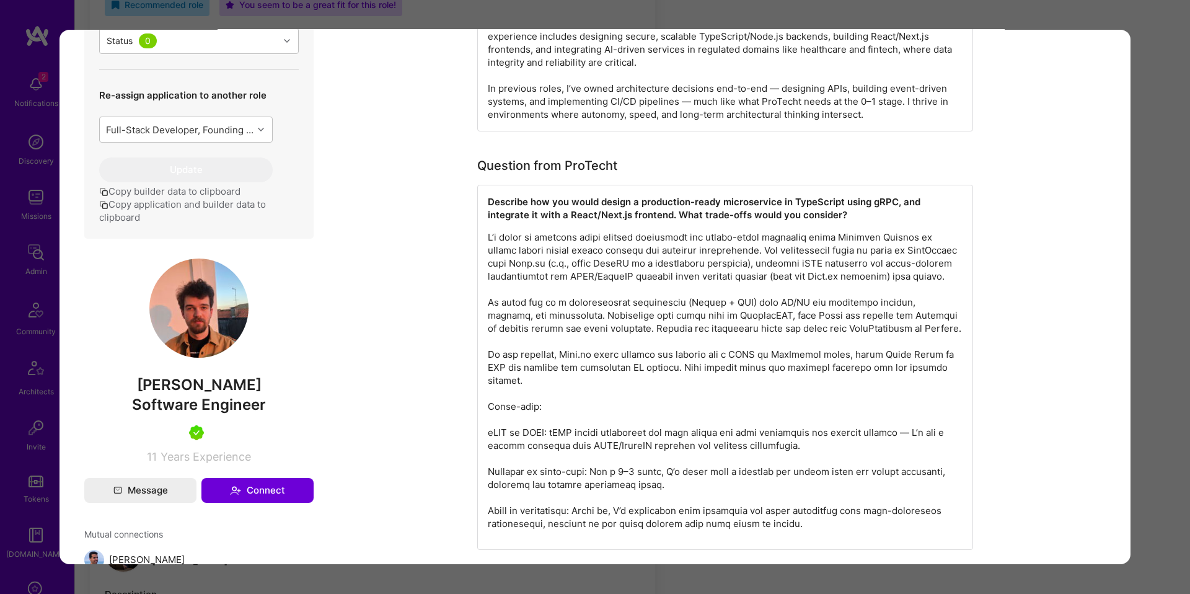
click at [622, 207] on strong "Describe how you would design a production-ready microservice in TypeScript usi…" at bounding box center [705, 208] width 435 height 25
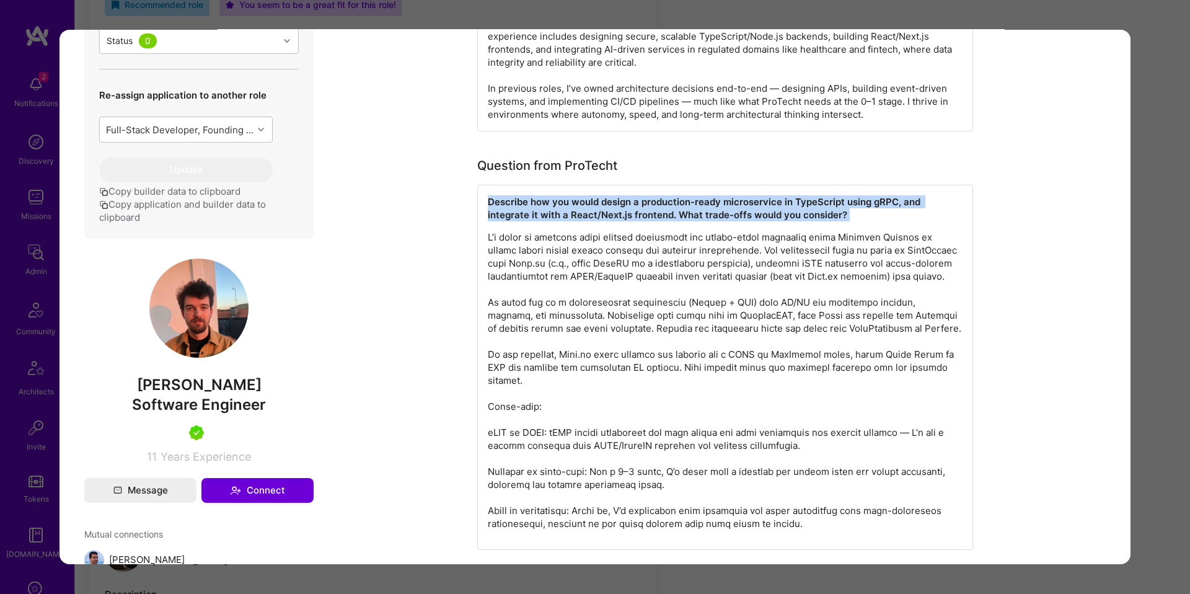
click at [622, 207] on strong "Describe how you would design a production-ready microservice in TypeScript usi…" at bounding box center [705, 208] width 435 height 25
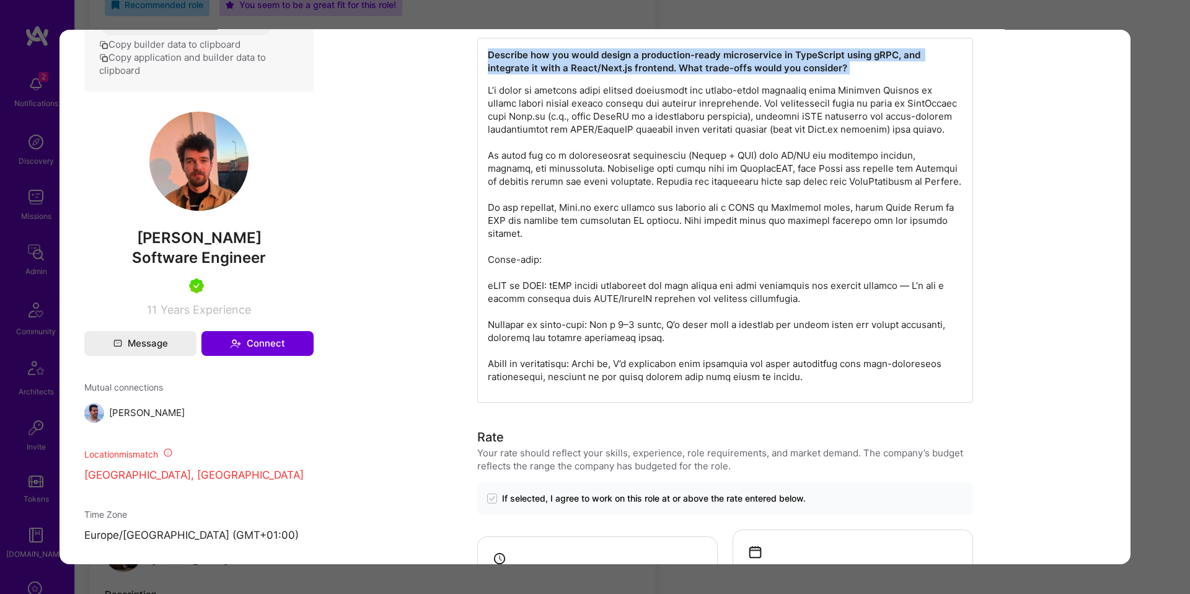
scroll to position [625, 0]
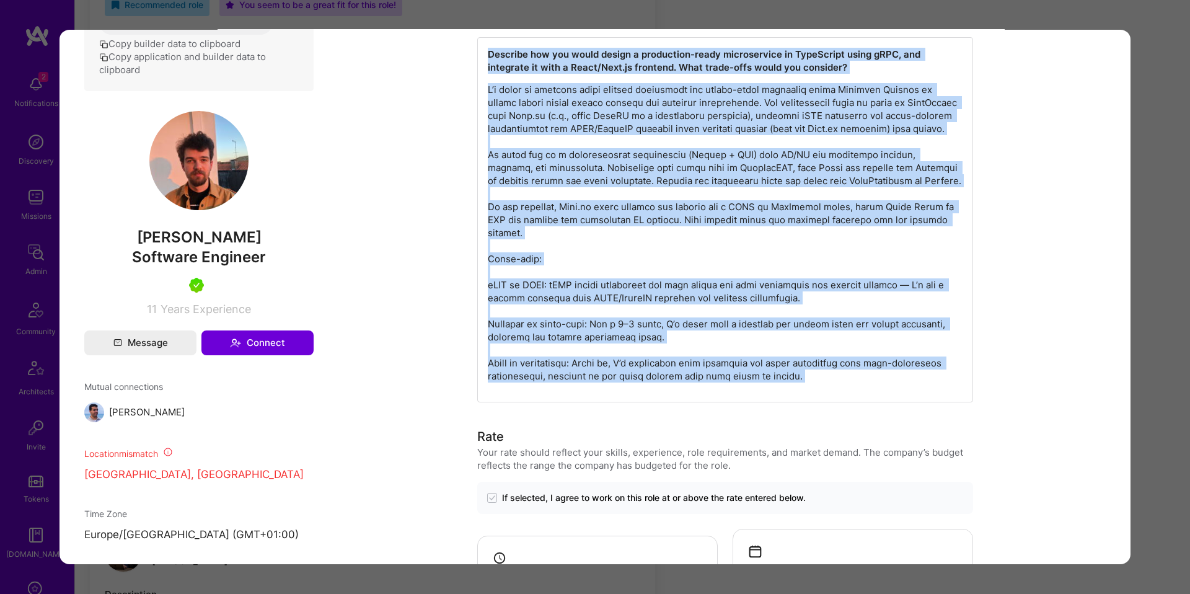
click at [751, 374] on p "modal" at bounding box center [725, 232] width 475 height 299
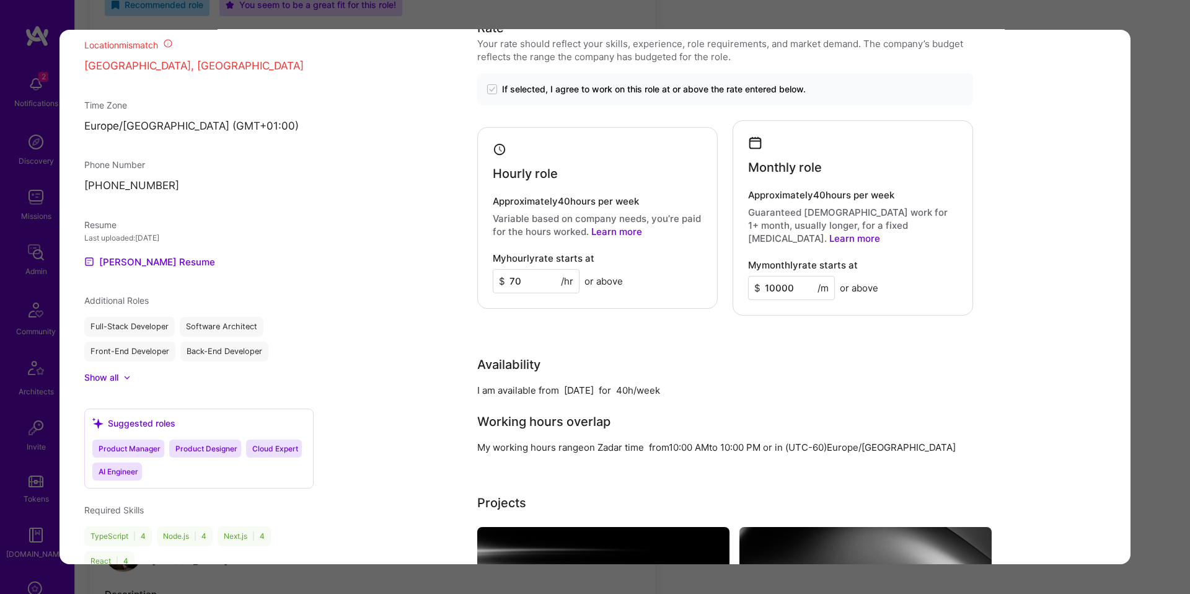
scroll to position [1032, 0]
click at [144, 270] on link "Pavlo's Resume" at bounding box center [149, 262] width 131 height 15
click at [1168, 443] on div "Application 5 of 5 Builder Missing Requirements Required Location See locations…" at bounding box center [595, 297] width 1190 height 594
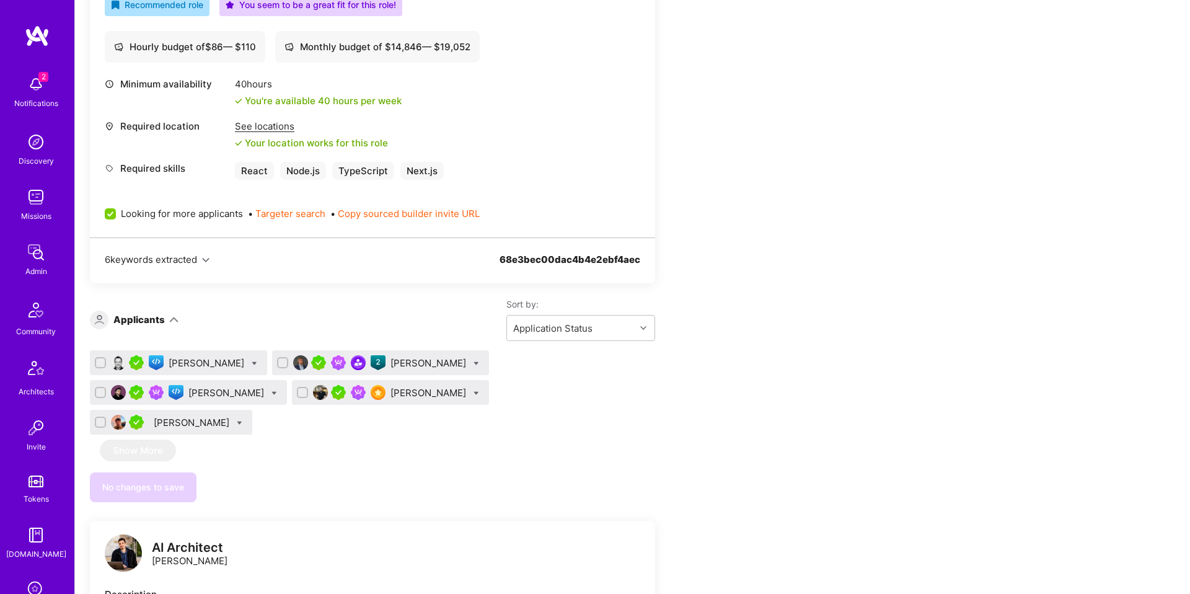
click at [395, 364] on div "Piotr Jachowicz" at bounding box center [429, 362] width 78 height 13
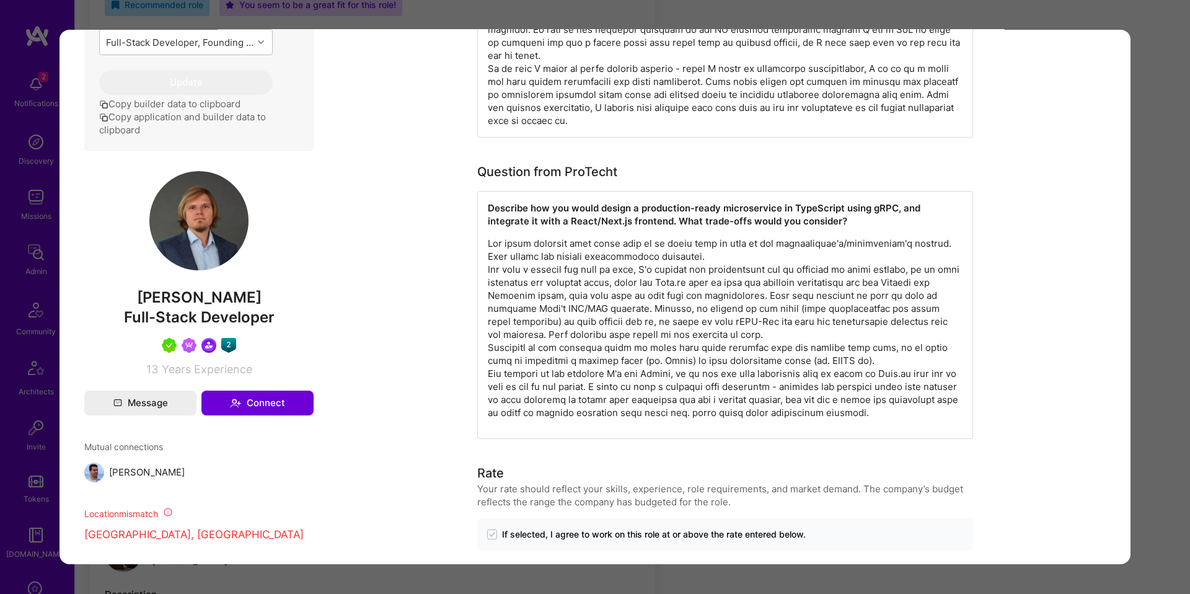
scroll to position [630, 0]
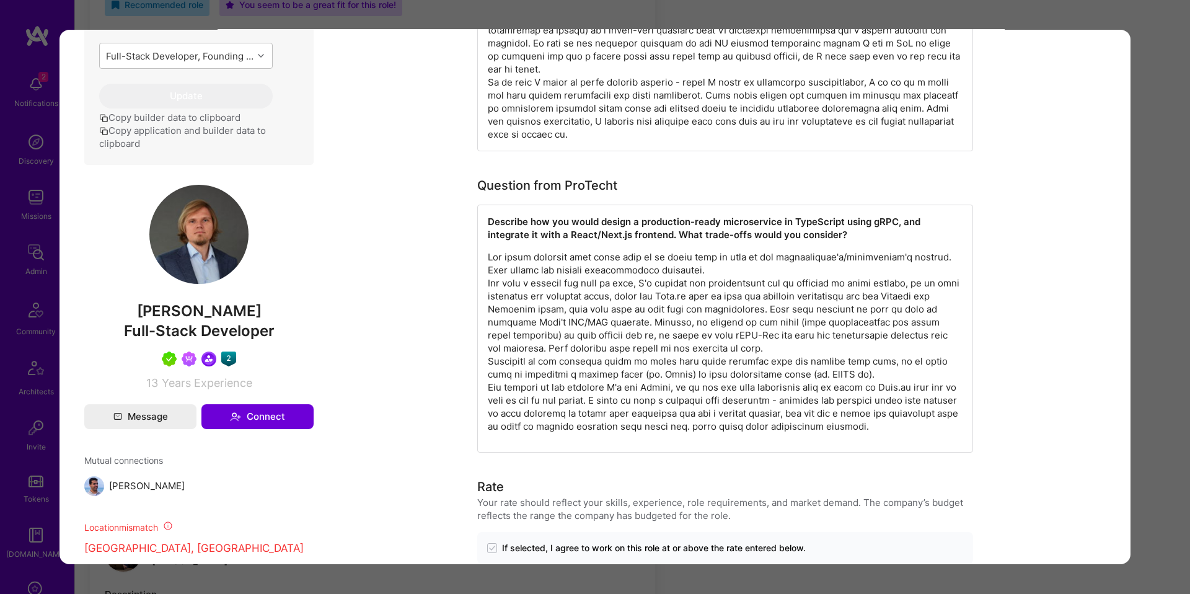
click at [579, 369] on p "modal" at bounding box center [725, 341] width 475 height 182
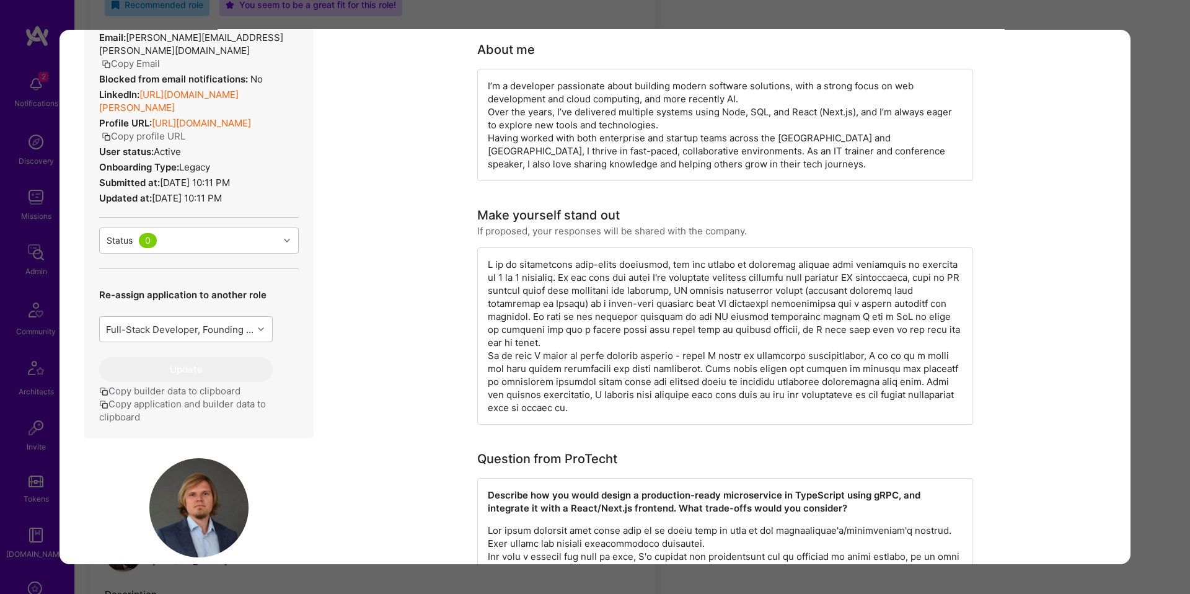
scroll to position [108, 0]
click at [597, 417] on div "modal" at bounding box center [725, 335] width 496 height 177
click at [1142, 330] on div "Application 2 of 5 Builder Missing Requirements Required Location See locations…" at bounding box center [595, 297] width 1190 height 594
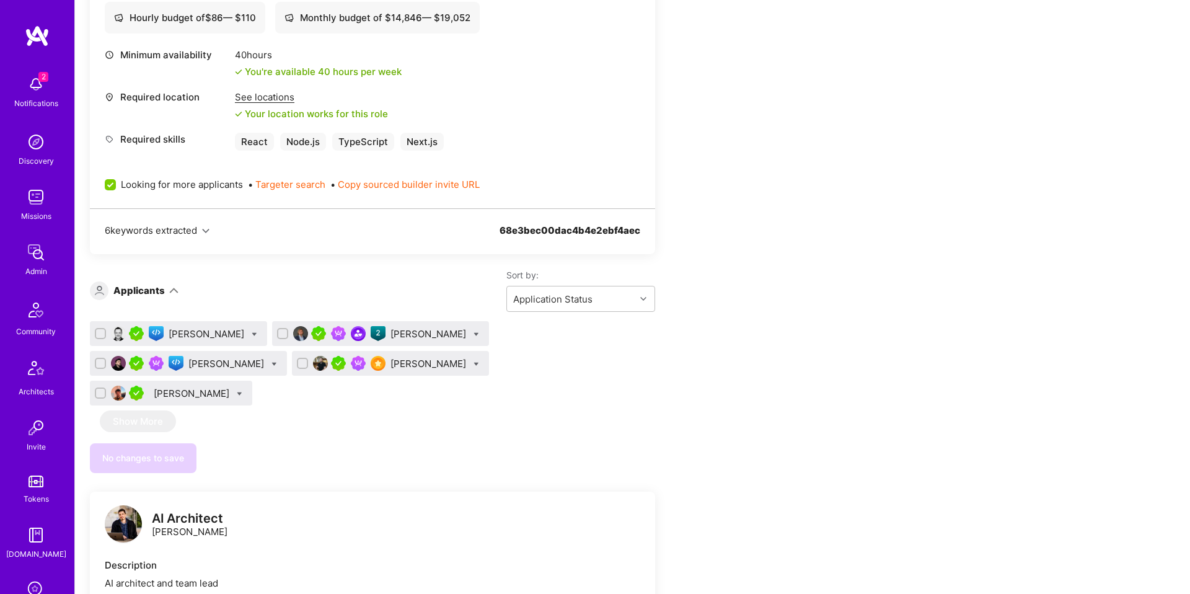
scroll to position [537, 0]
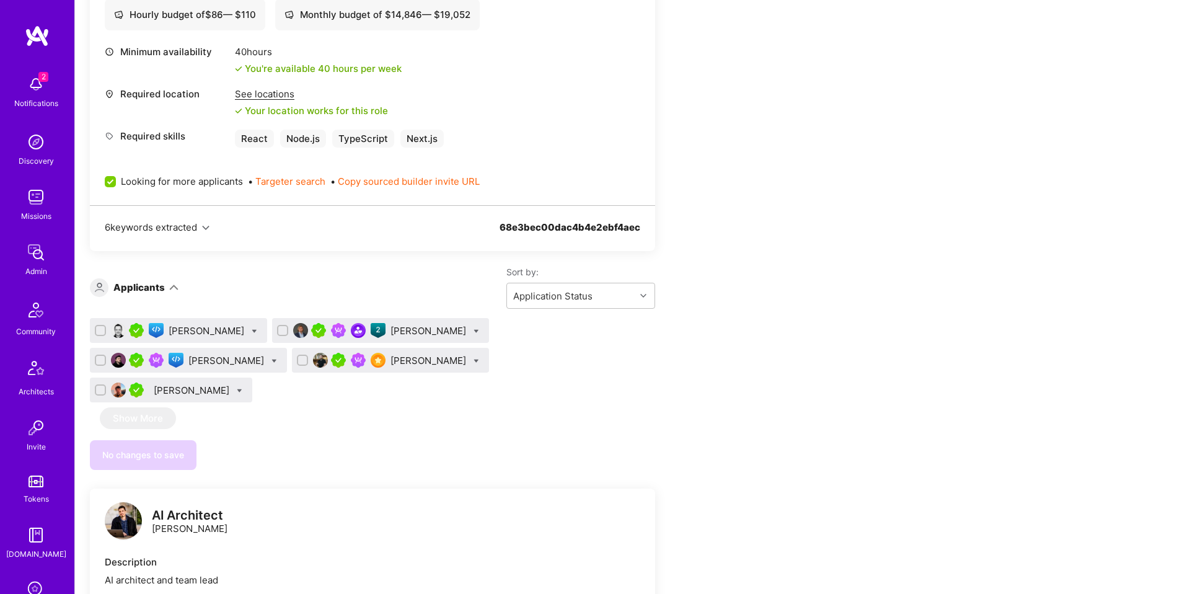
click at [252, 332] on icon at bounding box center [255, 331] width 6 height 6
checkbox input "true"
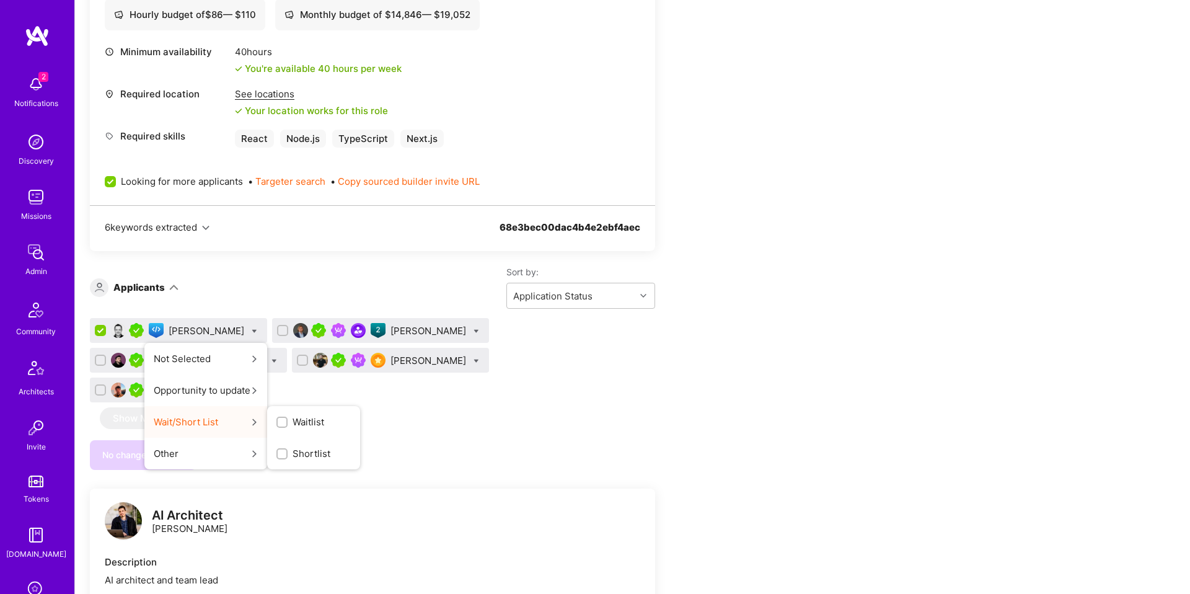
click at [293, 418] on span "Waitlist" at bounding box center [309, 421] width 32 height 13
click at [0, 0] on input "Waitlist" at bounding box center [0, 0] width 0 height 0
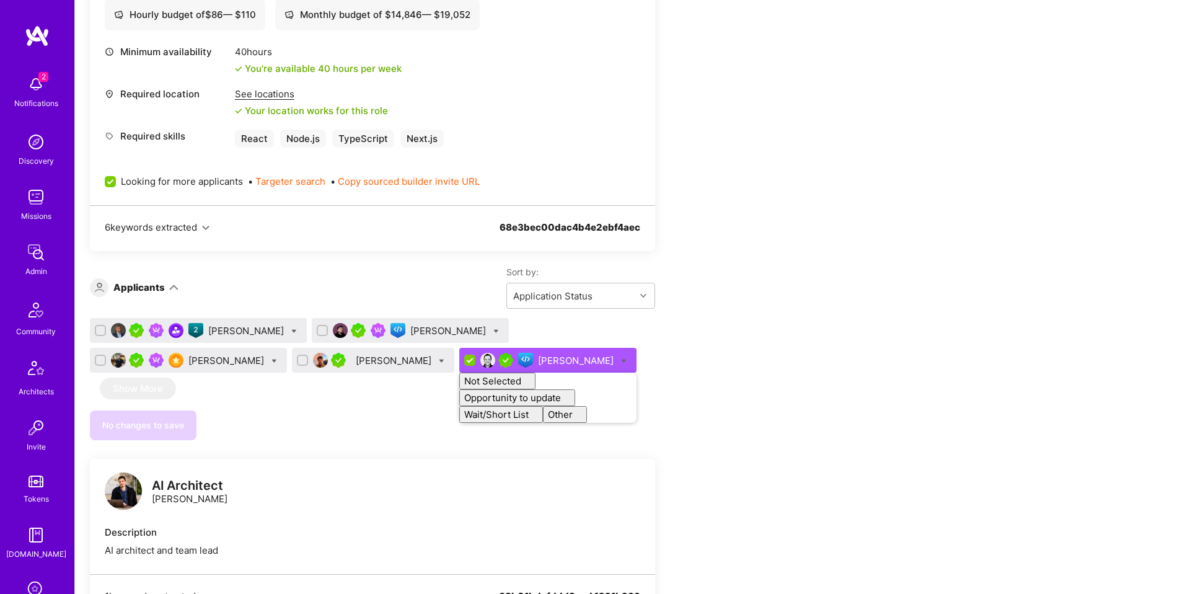
checkbox input "false"
click at [366, 420] on div "No changes to save" at bounding box center [372, 425] width 565 height 30
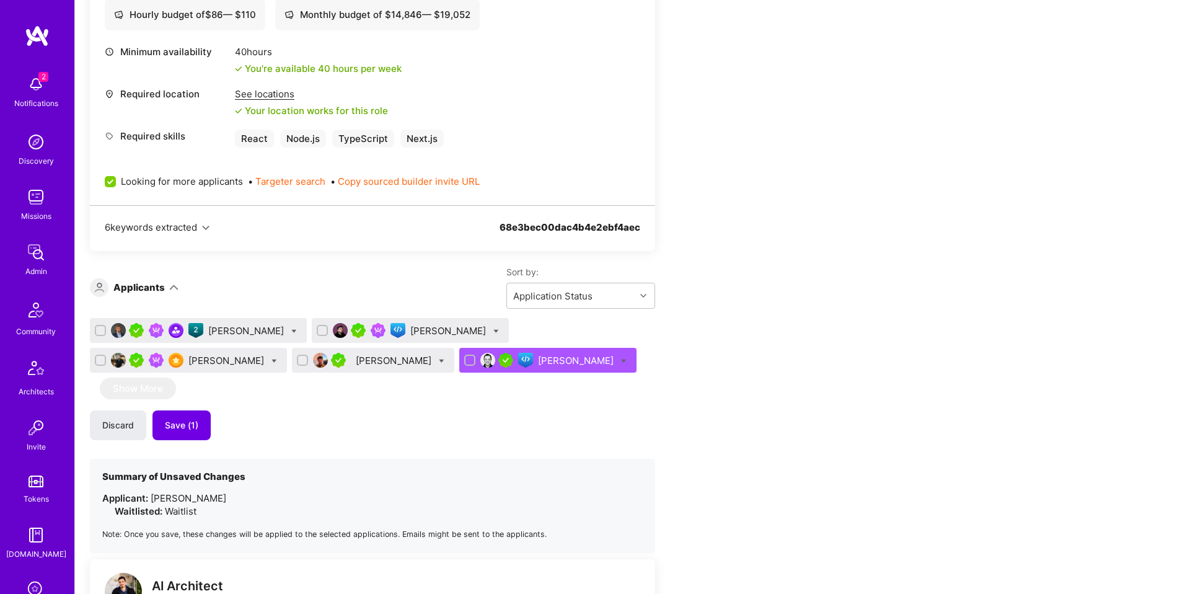
click at [271, 359] on icon at bounding box center [274, 361] width 6 height 6
checkbox input "true"
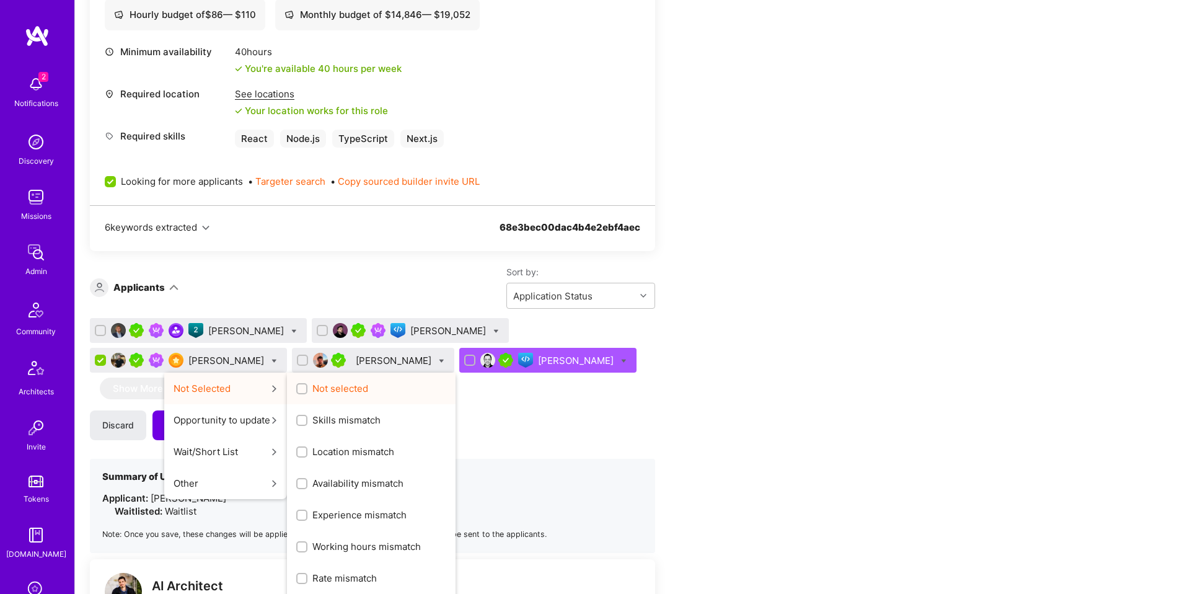
click at [325, 390] on span "Not selected" at bounding box center [340, 388] width 56 height 13
click at [307, 390] on input "Not selected" at bounding box center [303, 389] width 9 height 9
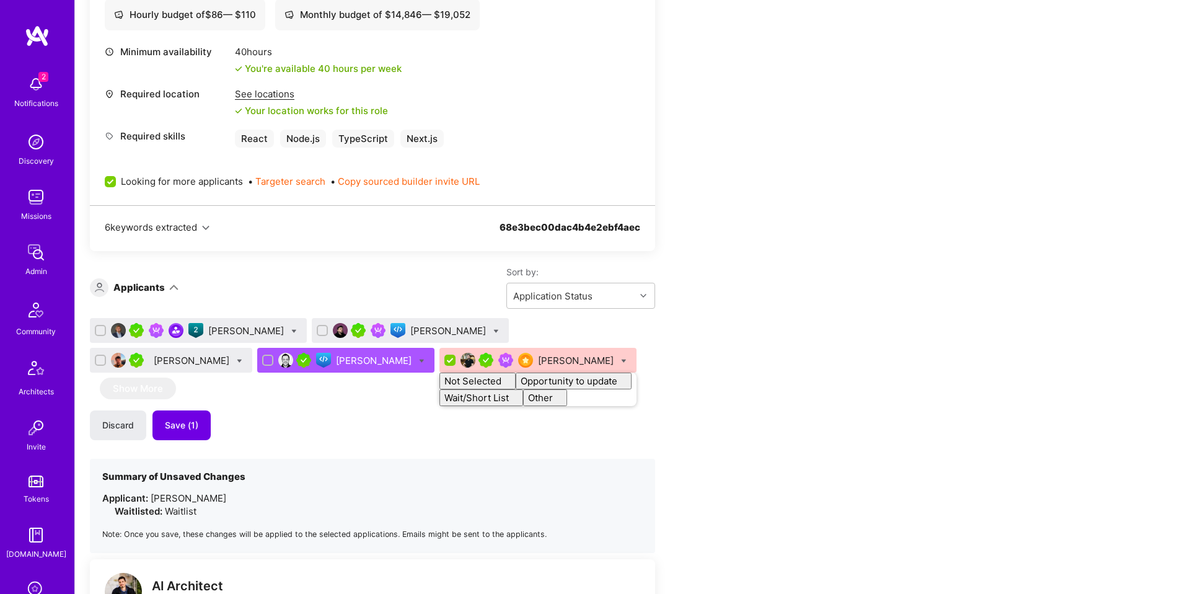
checkbox input "false"
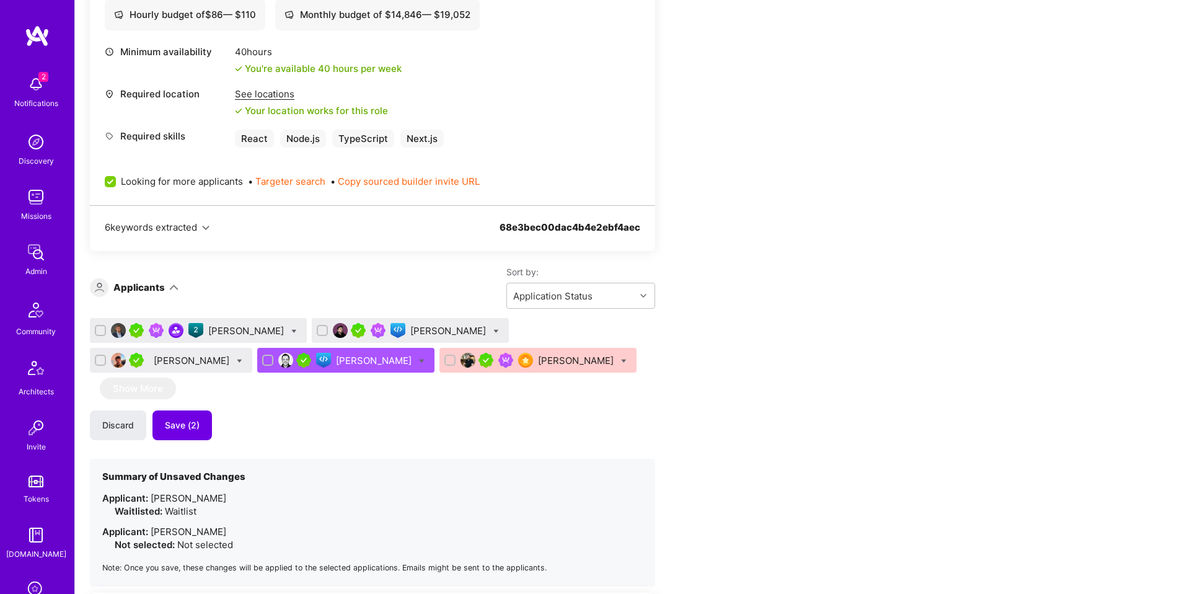
click at [293, 411] on div "Discard Save (2)" at bounding box center [372, 425] width 565 height 30
click at [291, 332] on icon at bounding box center [294, 331] width 6 height 6
checkbox input "true"
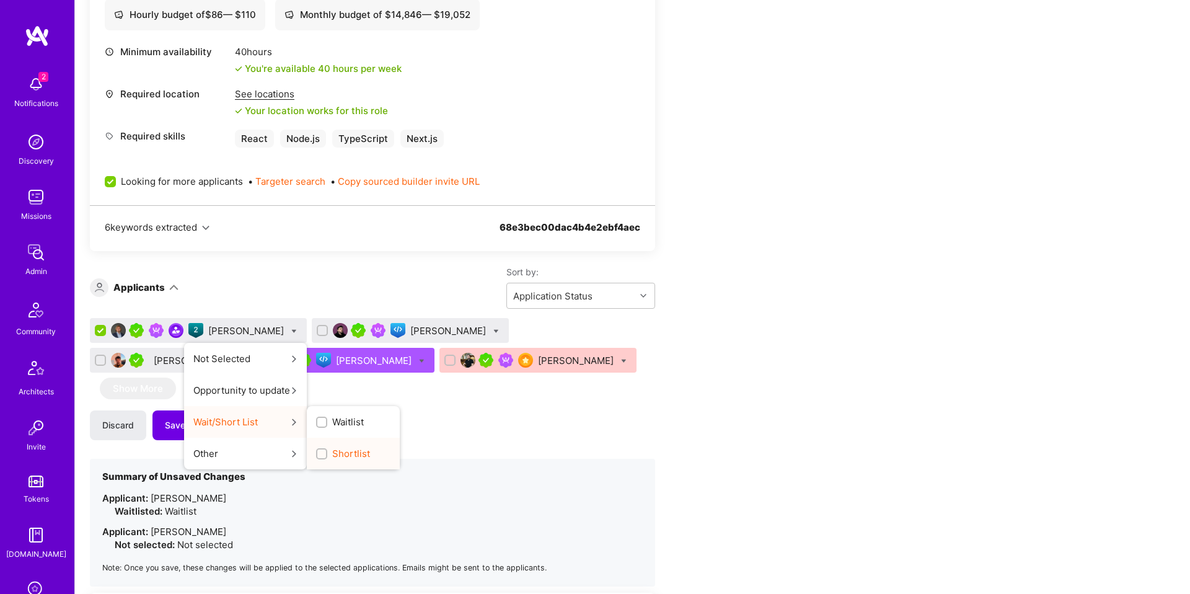
click at [332, 446] on div "Shortlist" at bounding box center [353, 454] width 93 height 32
click at [372, 457] on div "Shortlist" at bounding box center [353, 454] width 93 height 32
click at [341, 454] on span "Shortlist" at bounding box center [351, 453] width 38 height 13
click at [0, 0] on input "Shortlist" at bounding box center [0, 0] width 0 height 0
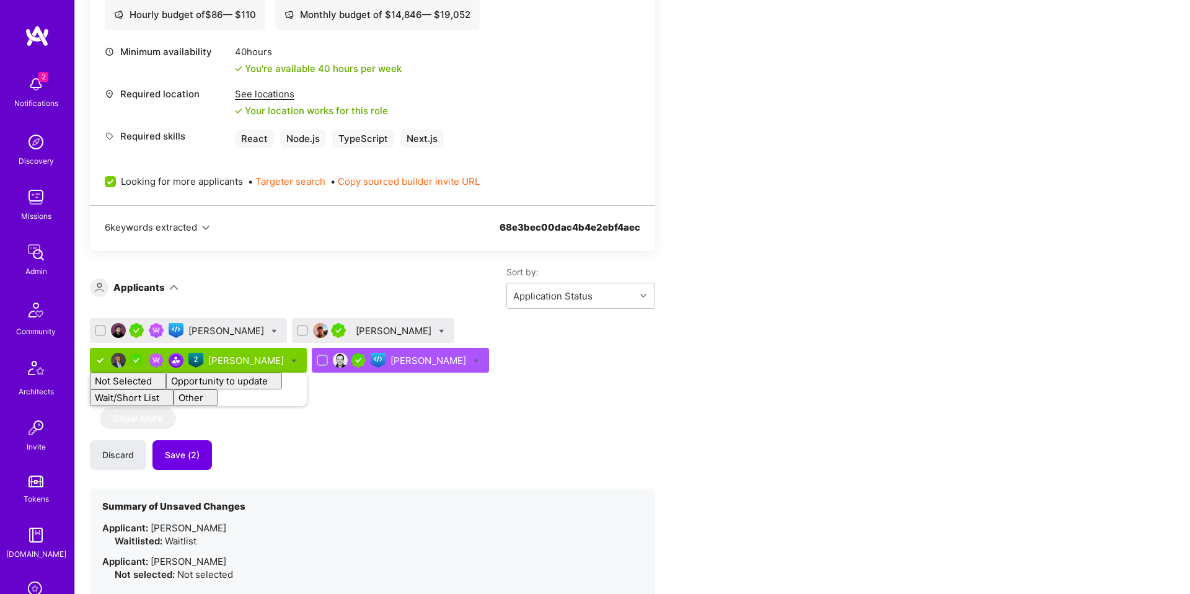
checkbox input "false"
click at [439, 330] on icon at bounding box center [442, 331] width 6 height 6
checkbox input "true"
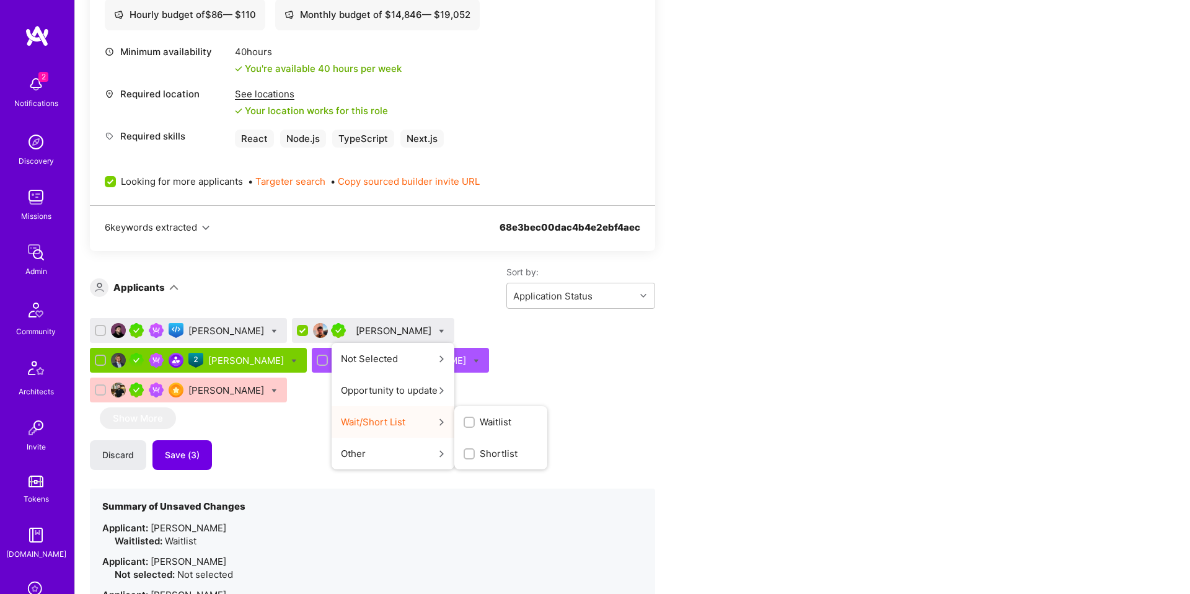
click at [480, 455] on span "Shortlist" at bounding box center [499, 453] width 38 height 13
click at [0, 0] on input "Shortlist" at bounding box center [0, 0] width 0 height 0
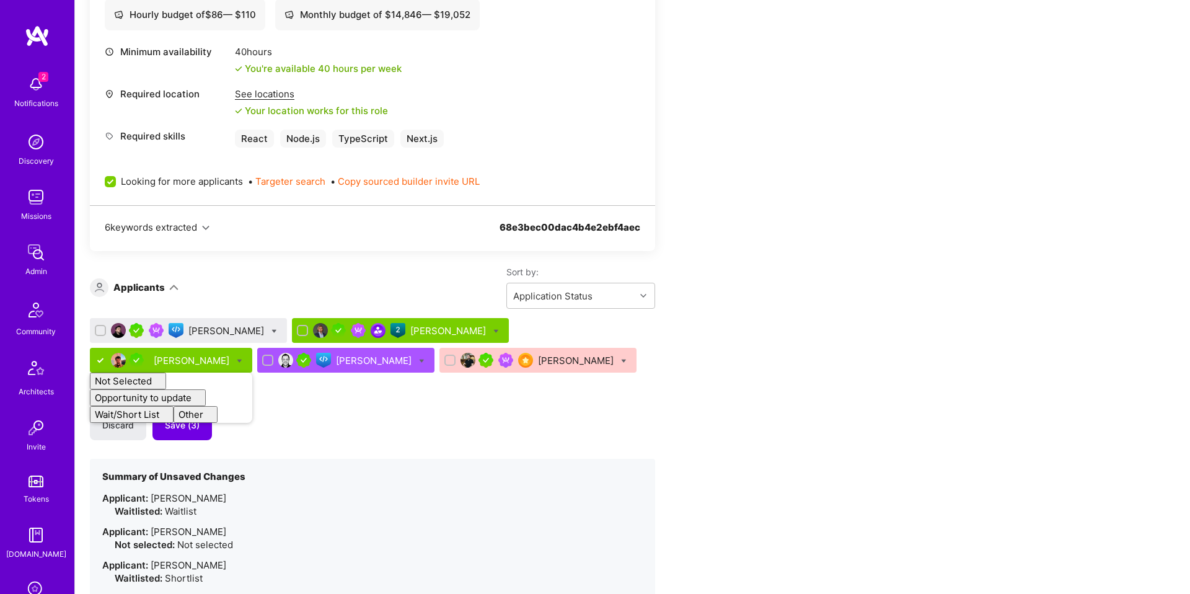
checkbox input "false"
click at [271, 332] on icon at bounding box center [274, 331] width 6 height 6
checkbox input "true"
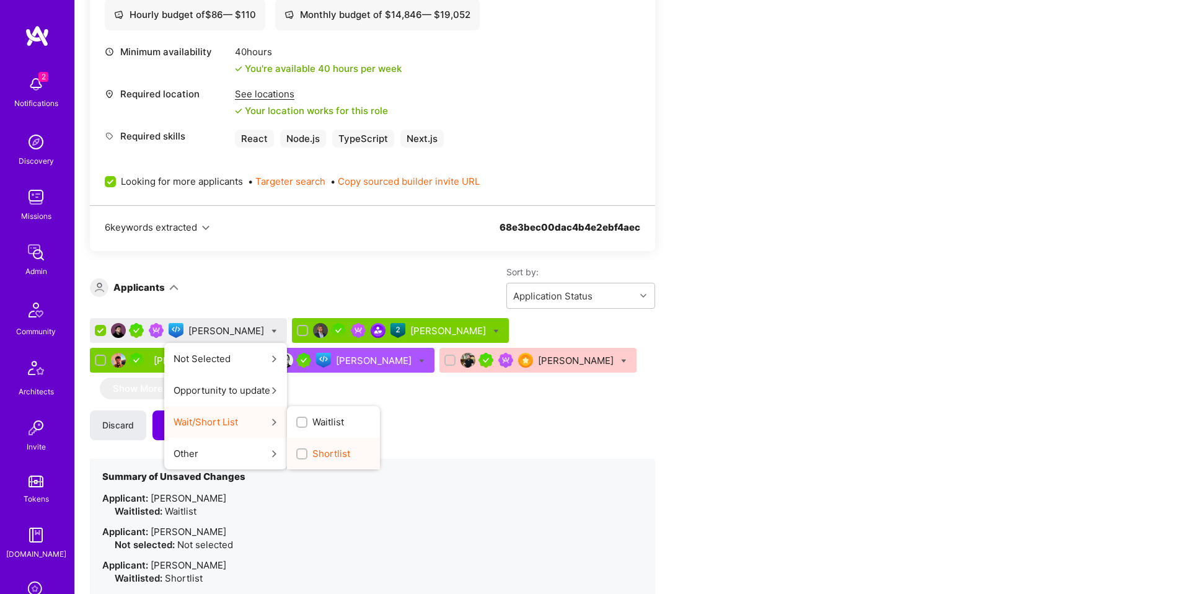
click at [313, 460] on div "Shortlist" at bounding box center [333, 454] width 93 height 32
click at [315, 457] on span "Shortlist" at bounding box center [331, 453] width 38 height 13
click at [0, 0] on input "Shortlist" at bounding box center [0, 0] width 0 height 0
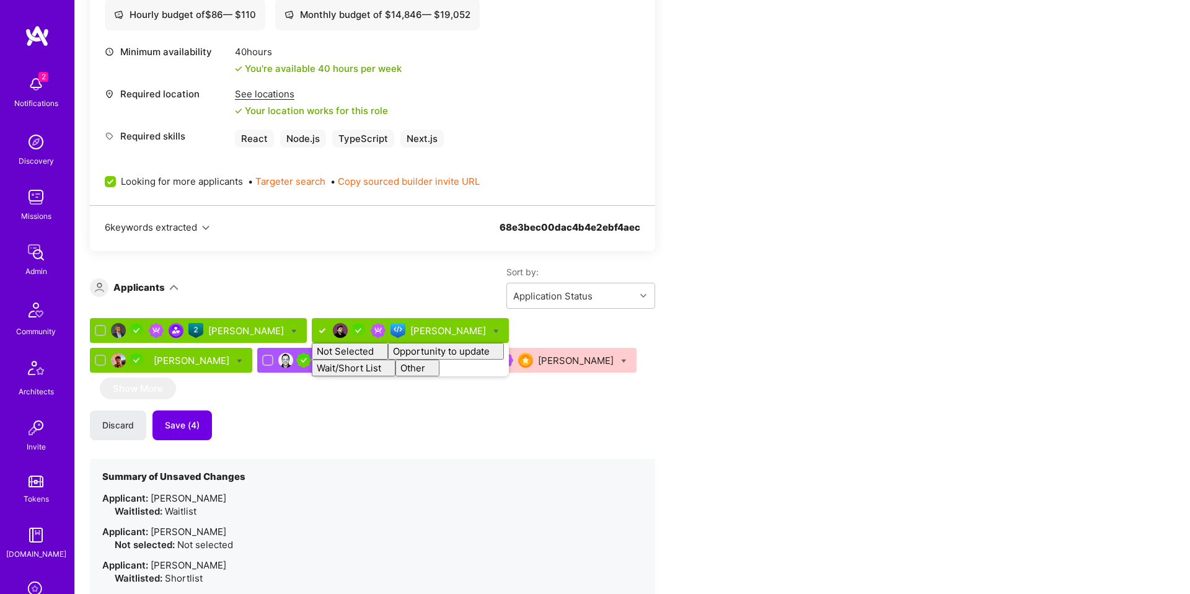
checkbox input "false"
click at [298, 407] on div "Piotr Jachowicz Nikola Gigic Pavlo Kopach Piotr Kuczynski Piotr Bochenek Show M…" at bounding box center [372, 502] width 565 height 369
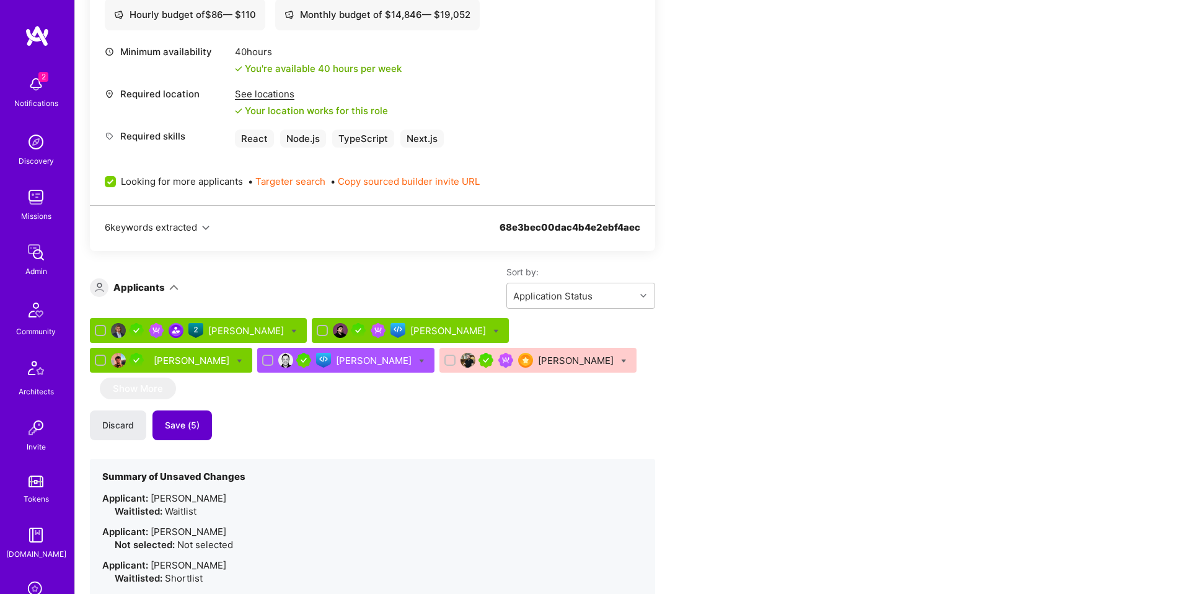
click at [182, 429] on span "Save (5)" at bounding box center [182, 425] width 35 height 12
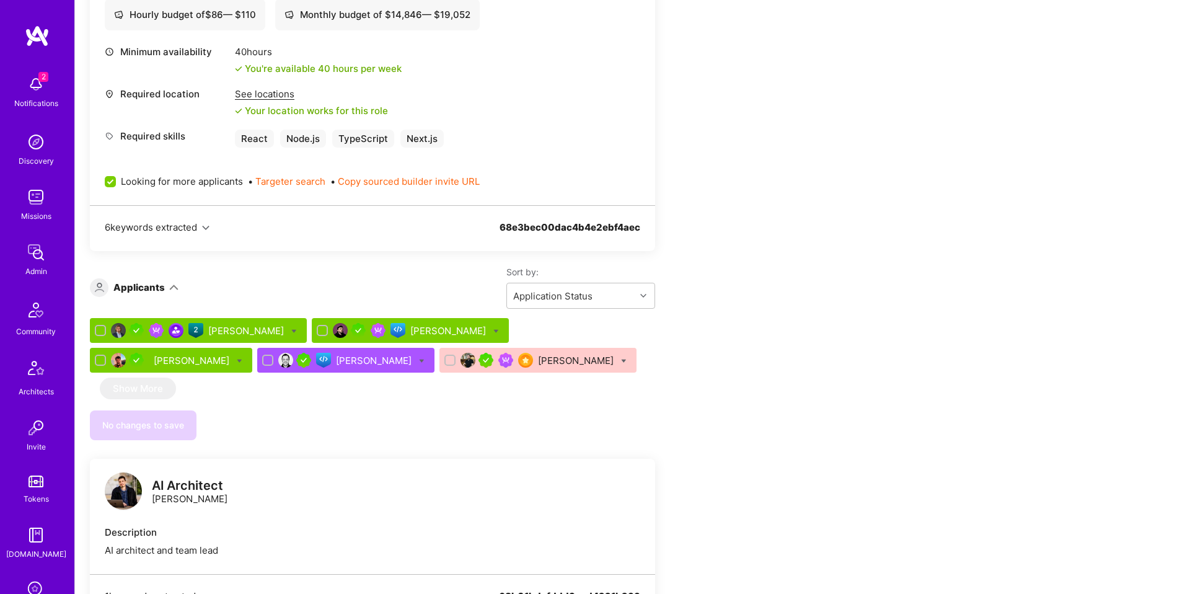
click at [875, 177] on div "Team Members We’re actively looking for builders. This is the best time to requ…" at bounding box center [632, 491] width 1115 height 1613
click at [538, 361] on div "Piotr Bochenek" at bounding box center [577, 360] width 78 height 13
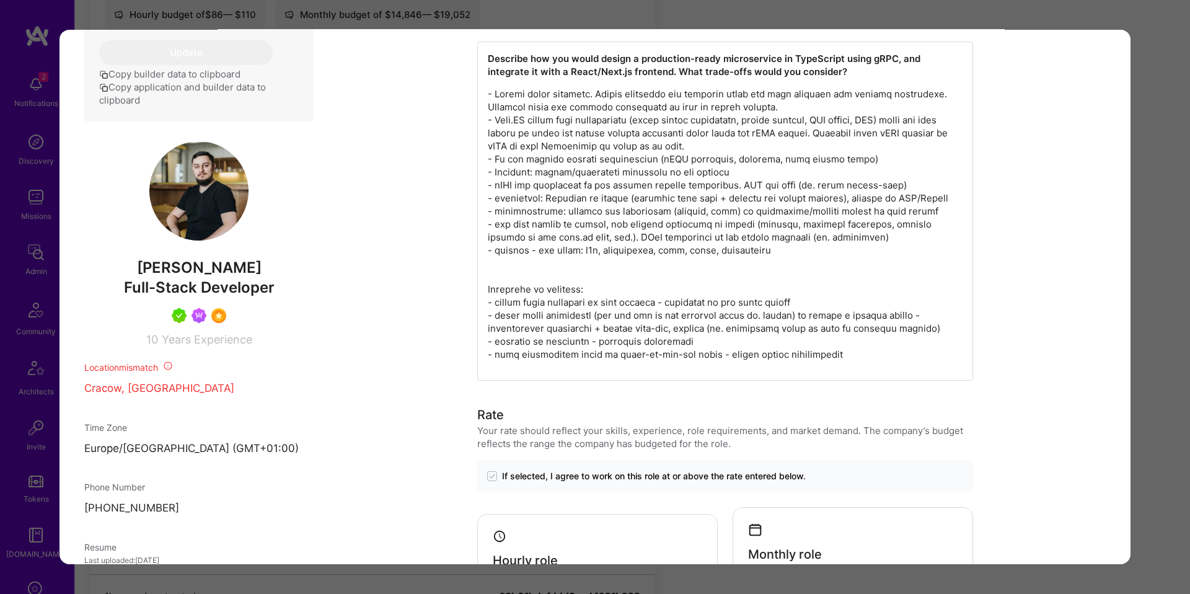
scroll to position [1210, 0]
click at [1152, 291] on div "Application 5 of 5 Builder Missing Requirements Required Location See locations…" at bounding box center [595, 297] width 1190 height 594
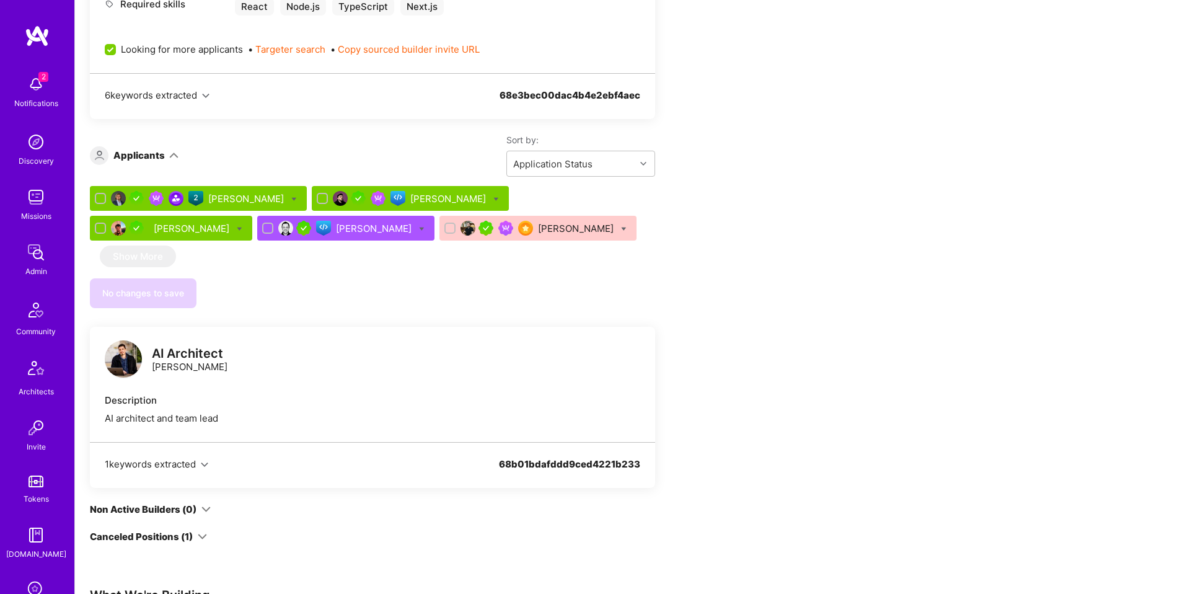
scroll to position [609, 0]
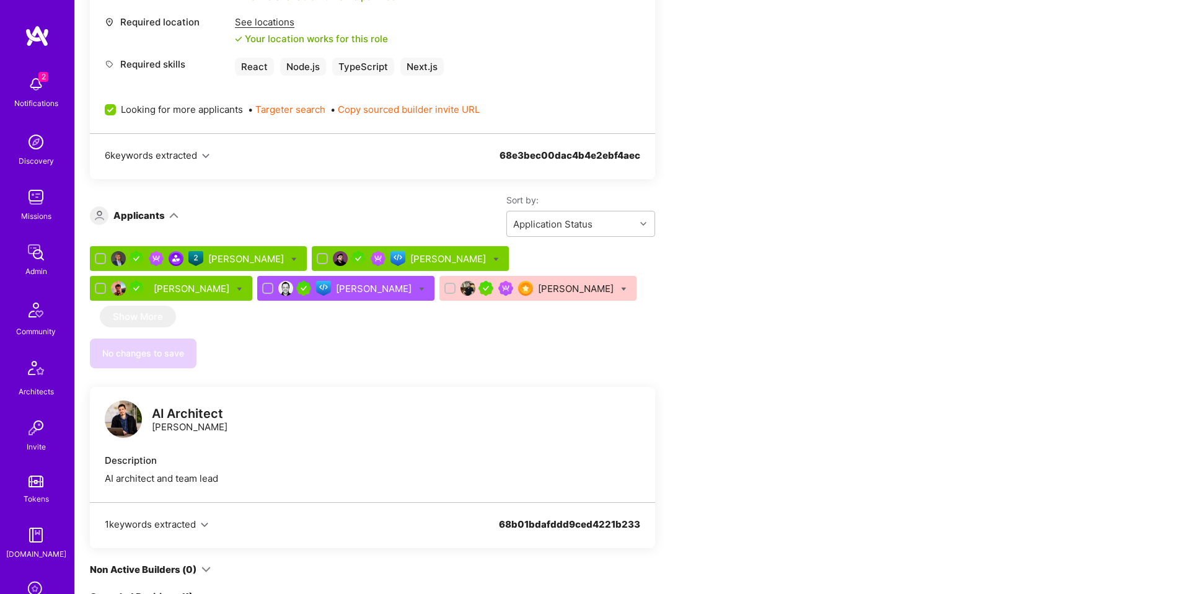
click at [446, 265] on div "[PERSON_NAME]" at bounding box center [410, 258] width 197 height 25
click at [425, 261] on div "[PERSON_NAME]" at bounding box center [449, 258] width 78 height 13
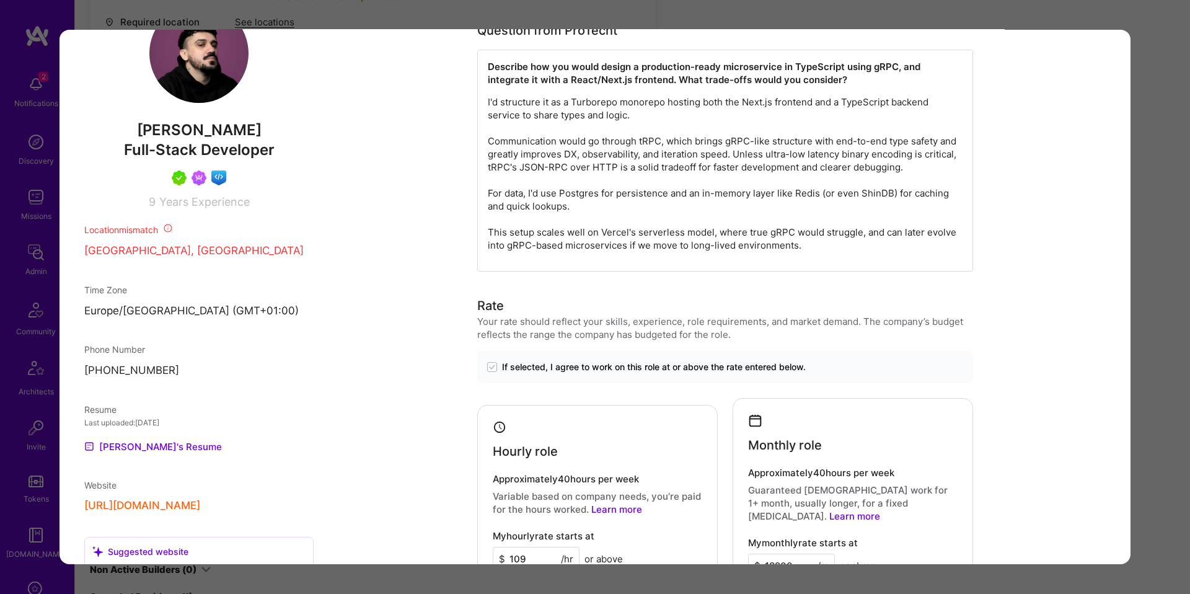
scroll to position [791, 0]
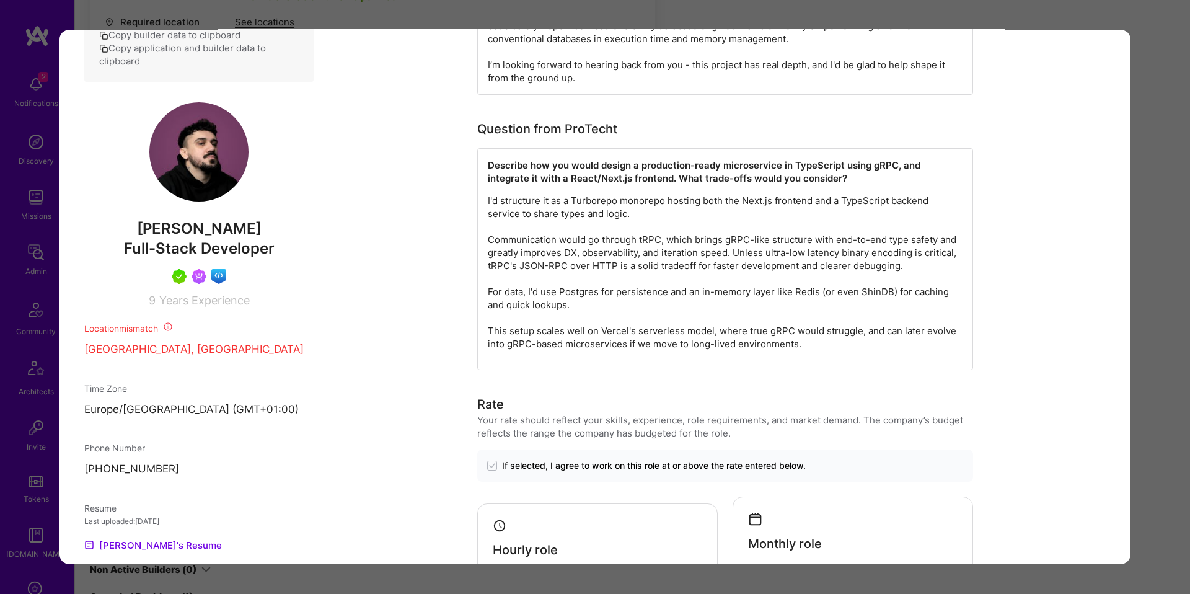
click at [1132, 345] on div "Application 2 of 5 Builder Missing Requirements Required Location See locations…" at bounding box center [595, 297] width 1190 height 594
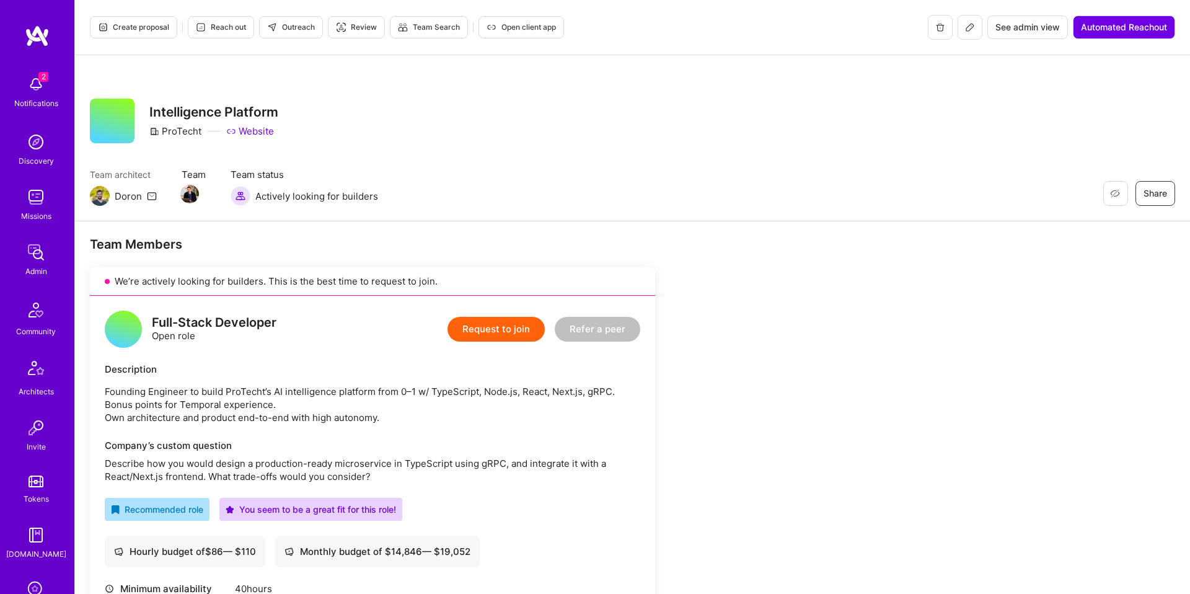
click at [134, 23] on span "Create proposal" at bounding box center [133, 27] width 71 height 11
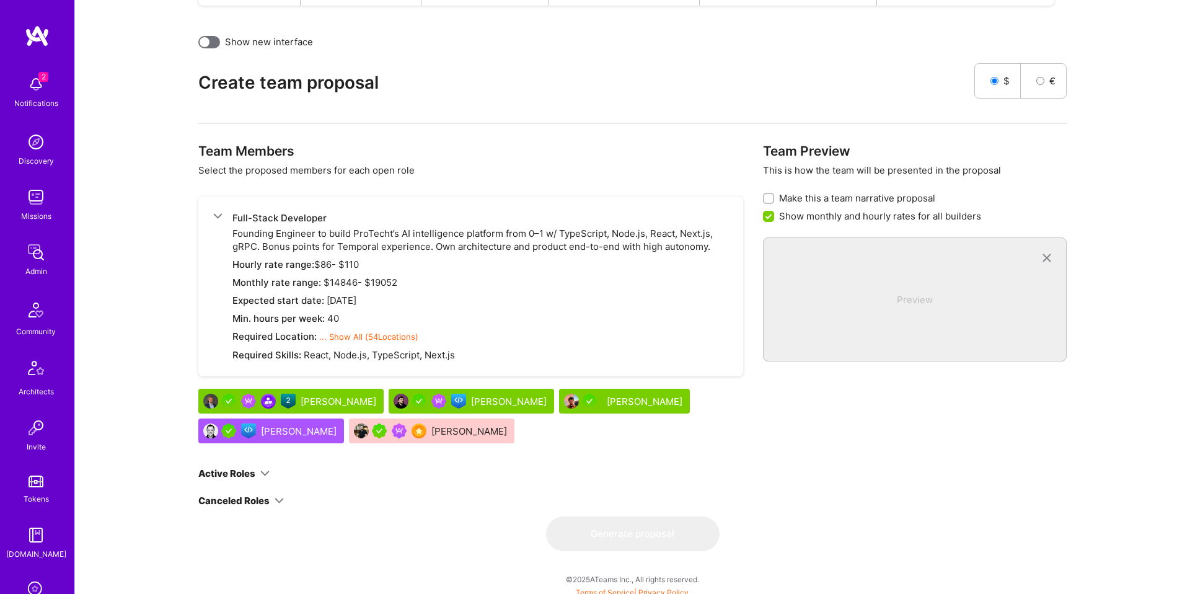
scroll to position [545, 0]
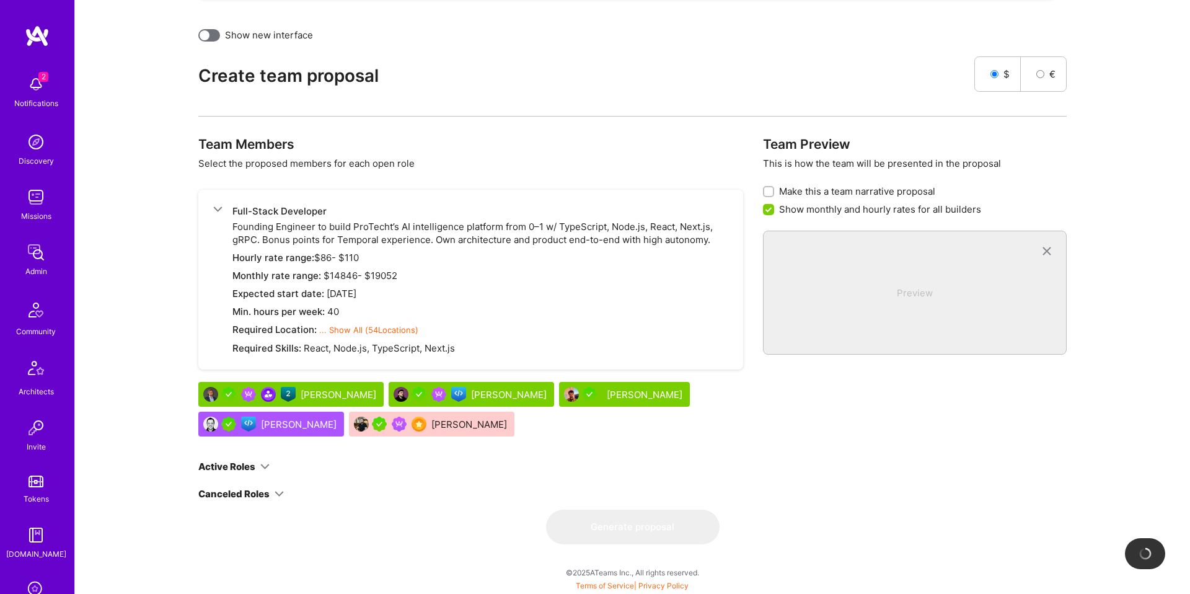
checkbox input "false"
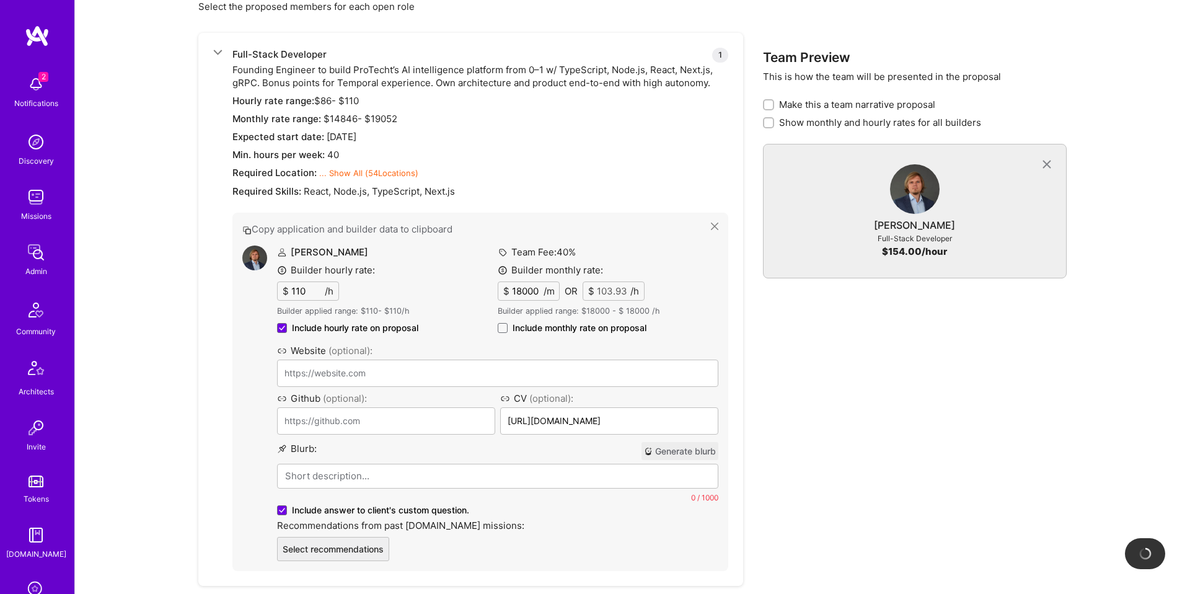
scroll to position [918, 0]
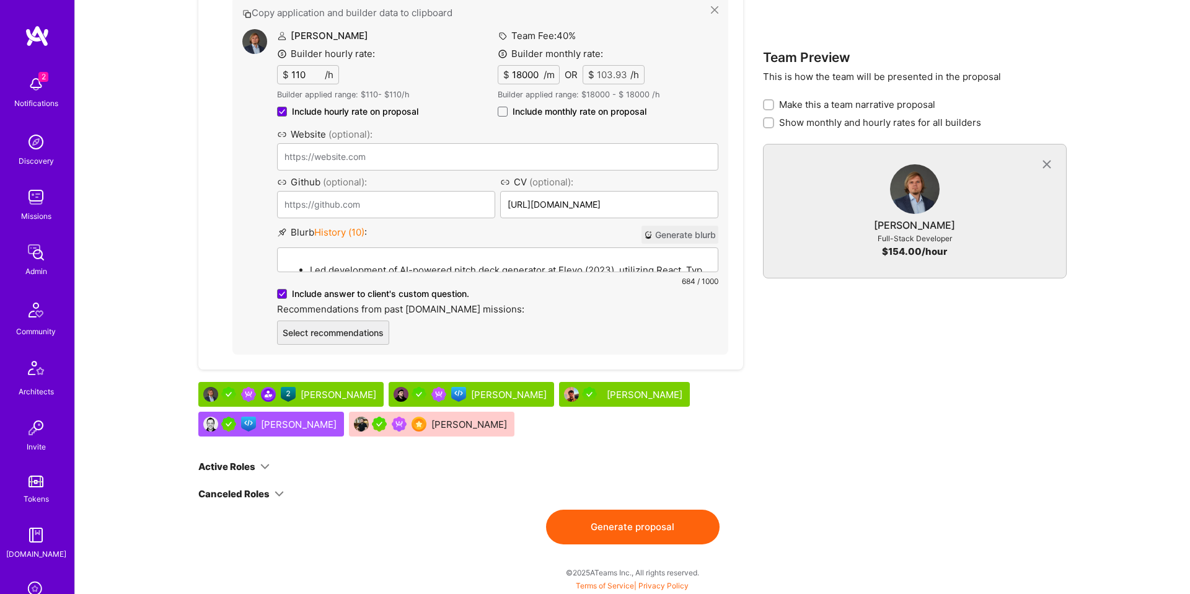
click at [341, 393] on div "Piotr Jachowicz" at bounding box center [340, 394] width 78 height 13
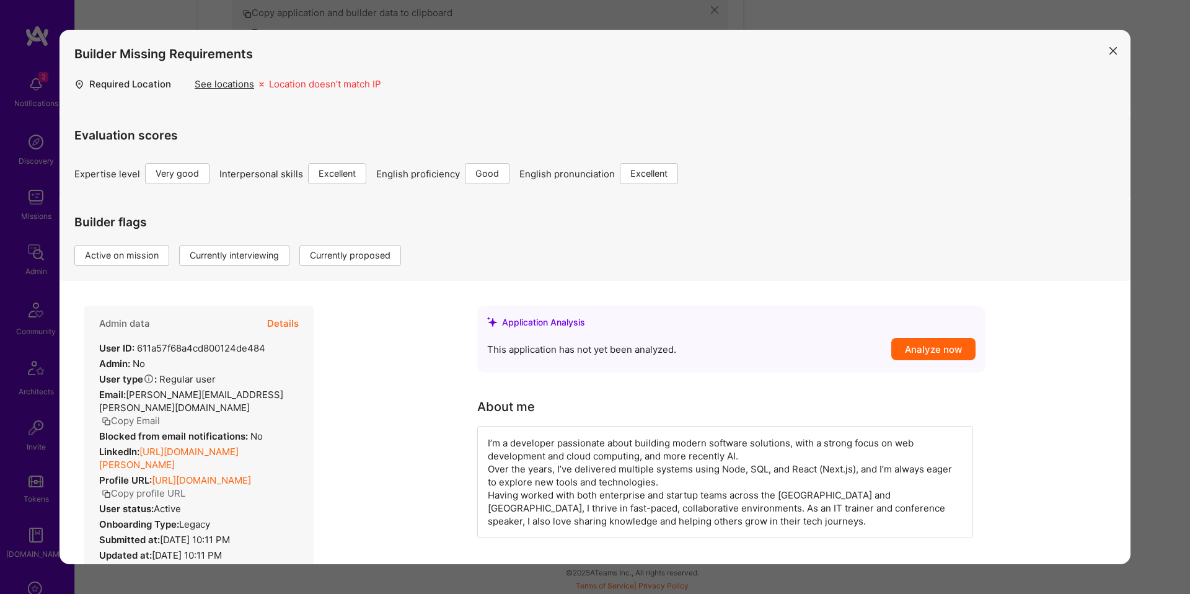
click at [282, 317] on button "Details" at bounding box center [283, 324] width 32 height 36
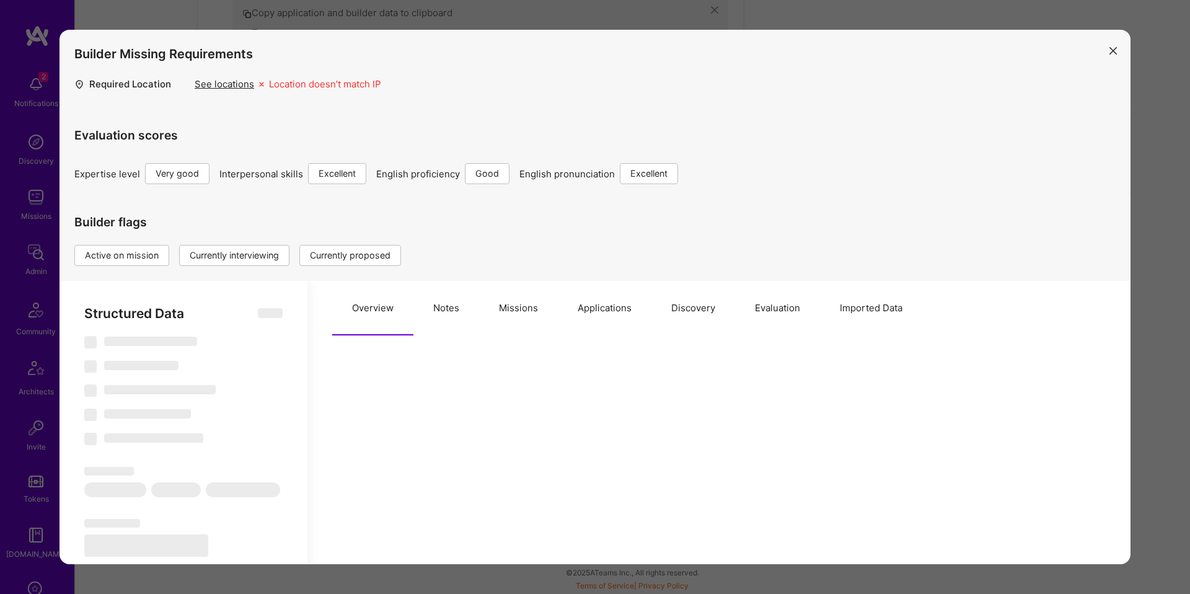
click at [516, 316] on button "Missions" at bounding box center [518, 308] width 79 height 55
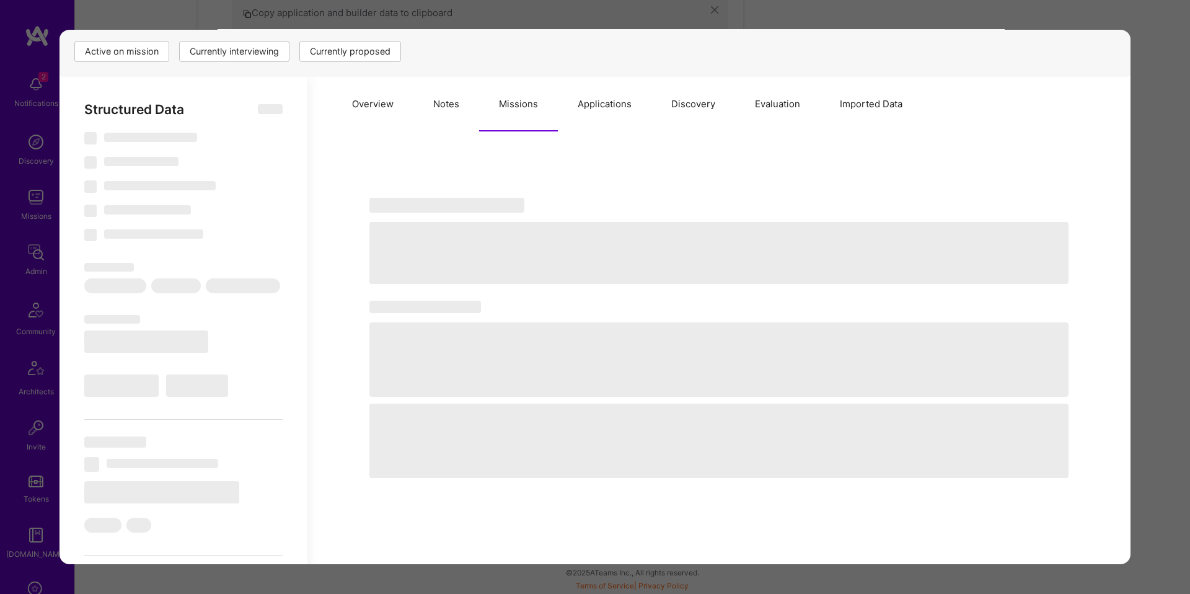
scroll to position [206, 0]
type textarea "x"
select select "Right Now"
select select "5"
select select "7"
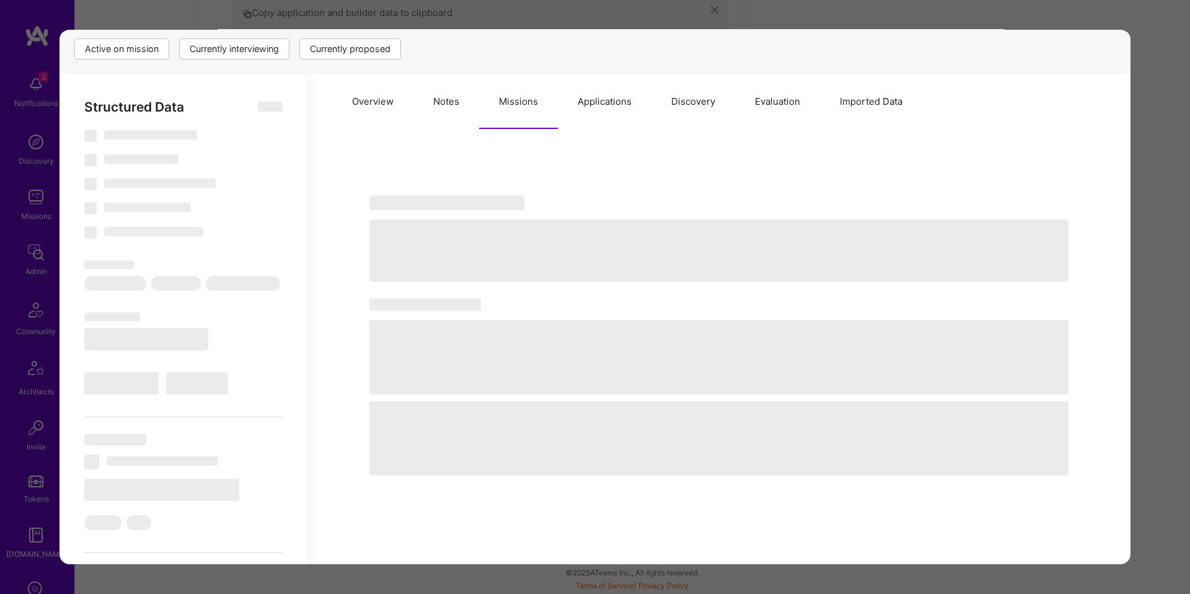
select select "6"
select select "7"
select select "PL"
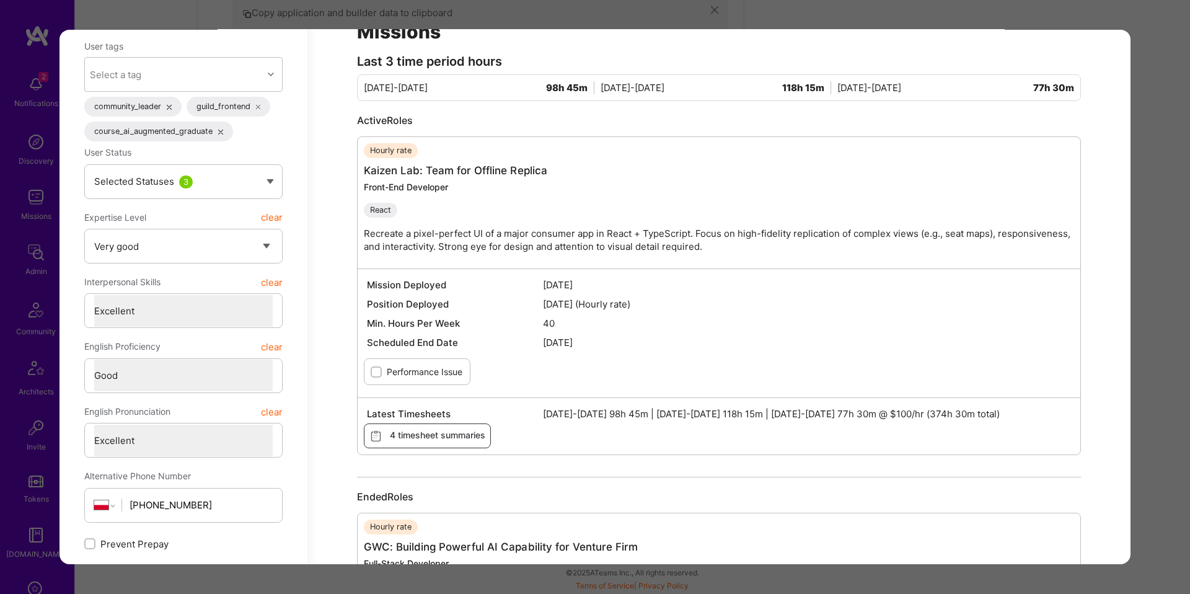
scroll to position [0, 0]
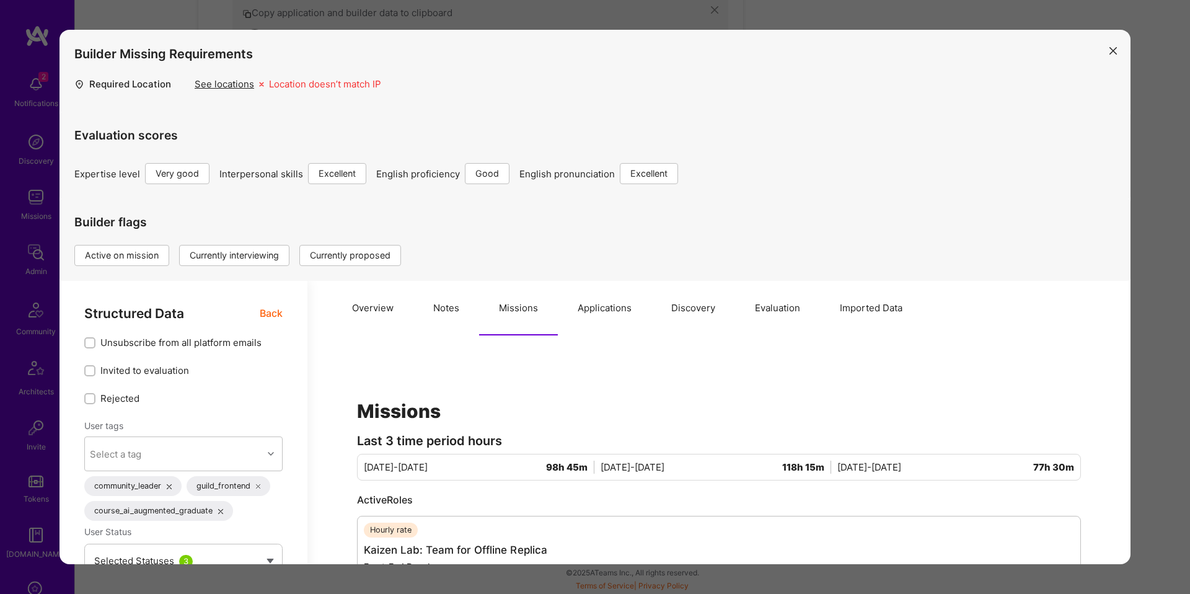
click at [271, 309] on span "Back" at bounding box center [271, 313] width 23 height 15
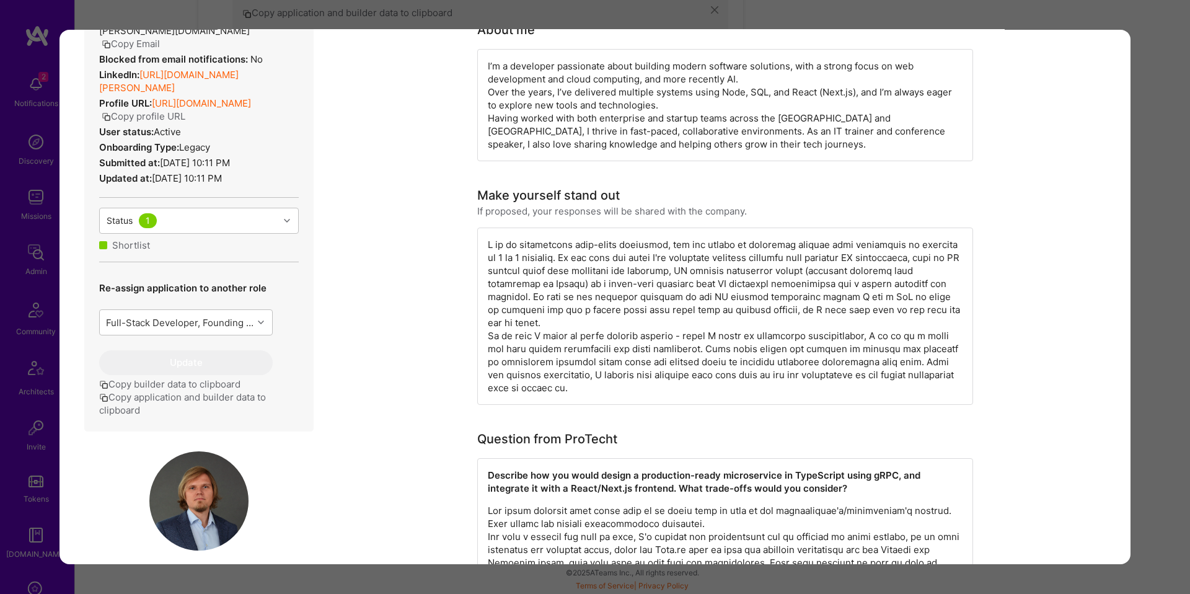
scroll to position [447, 0]
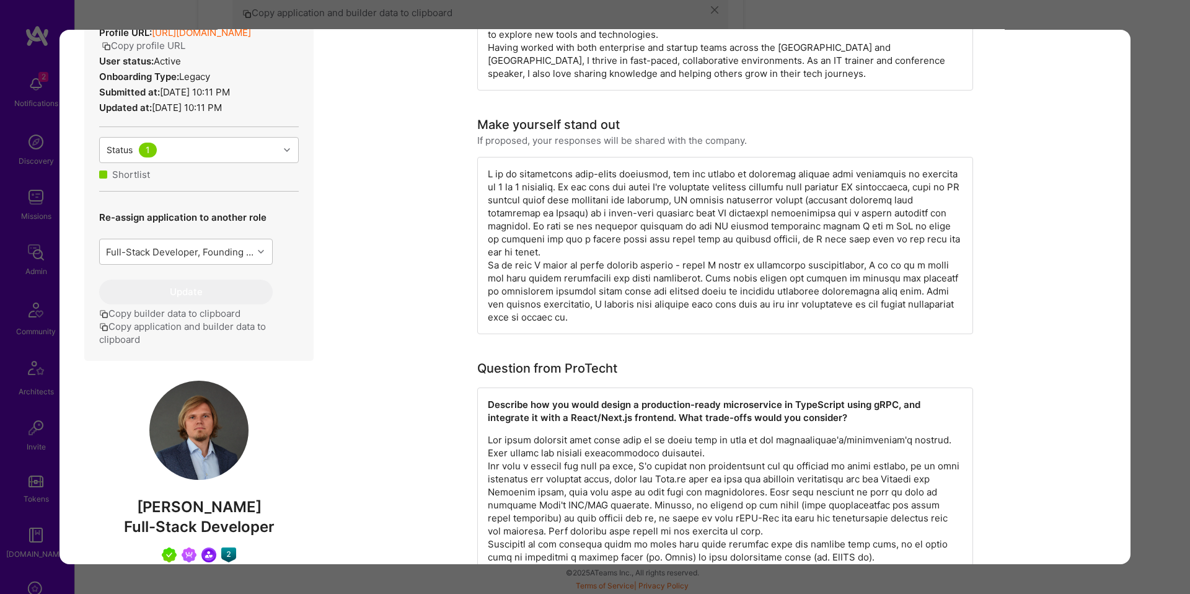
click at [188, 499] on span "Piotr Jachowicz" at bounding box center [198, 507] width 229 height 19
copy span "Piotr Jachowicz"
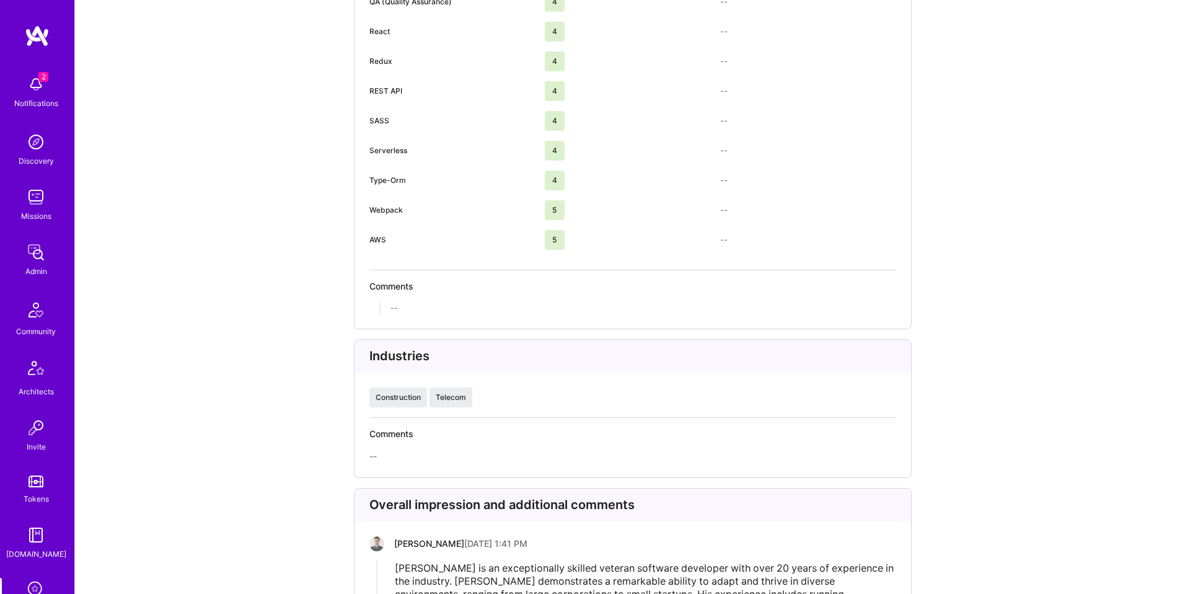
scroll to position [3334, 0]
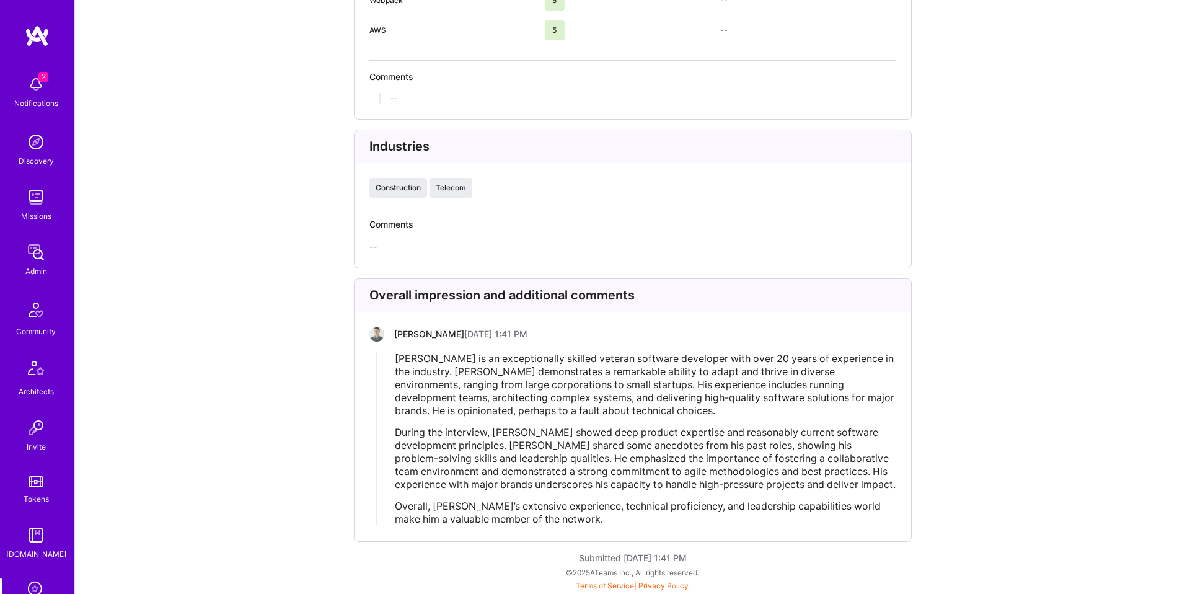
click at [504, 390] on span "Piotr is an exceptionally skilled veteran software developer with over 20 years…" at bounding box center [646, 384] width 502 height 64
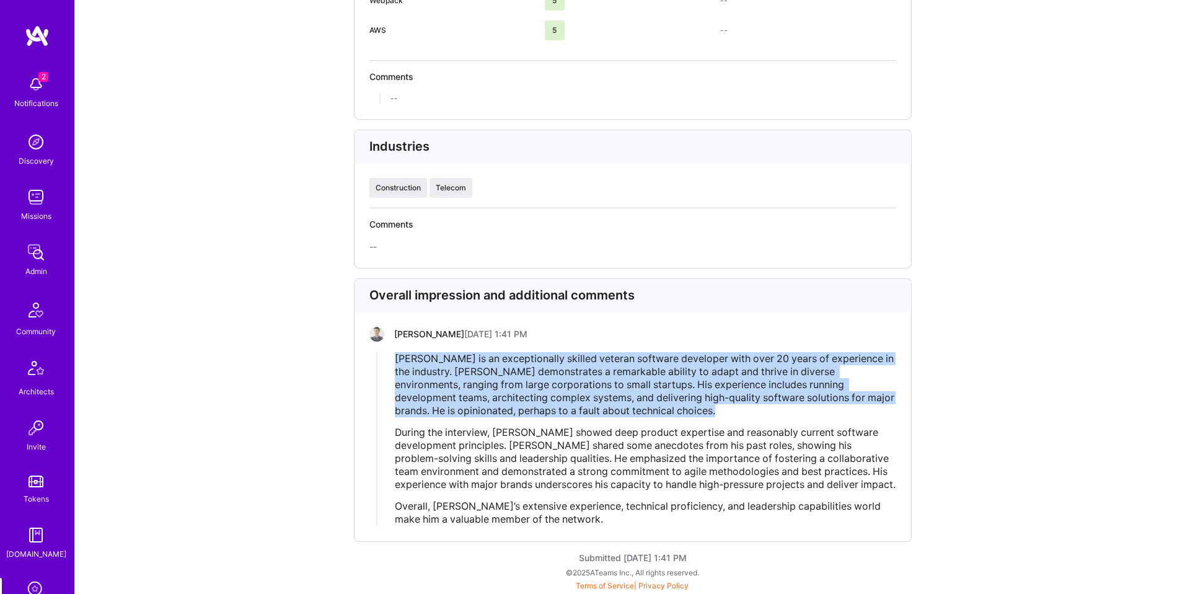
click at [504, 390] on span "Piotr is an exceptionally skilled veteran software developer with over 20 years…" at bounding box center [646, 384] width 502 height 64
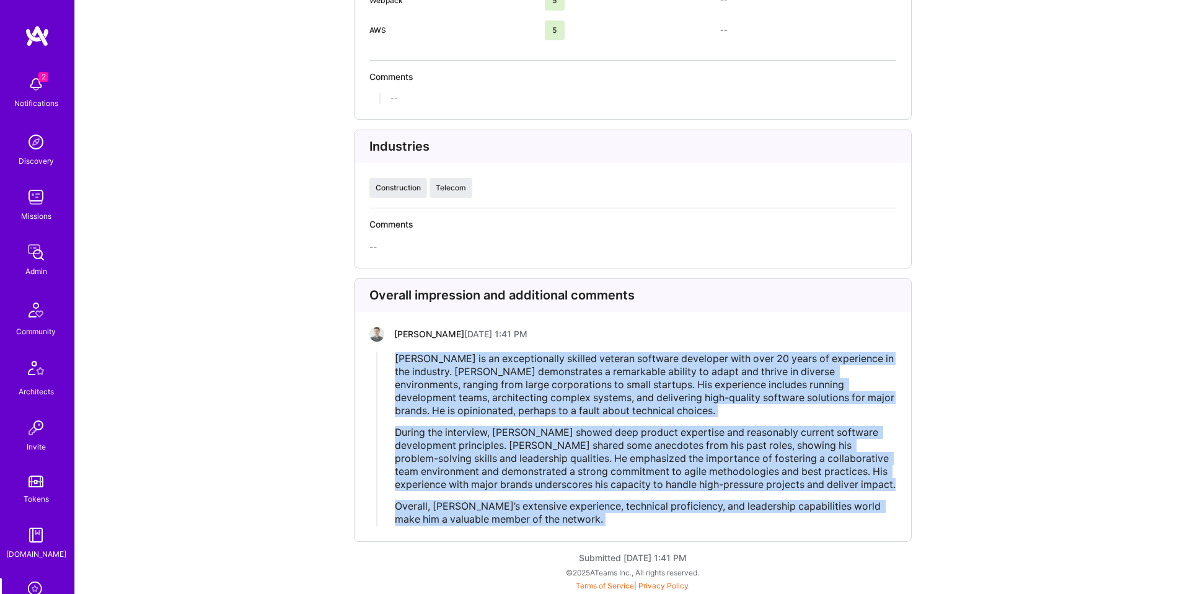
click at [586, 506] on span "Overall, Piotr’s extensive experience, technical proficiency, and leadership ca…" at bounding box center [639, 512] width 488 height 25
copy div "Piotr is an exceptionally skilled veteran software developer with over 20 years…"
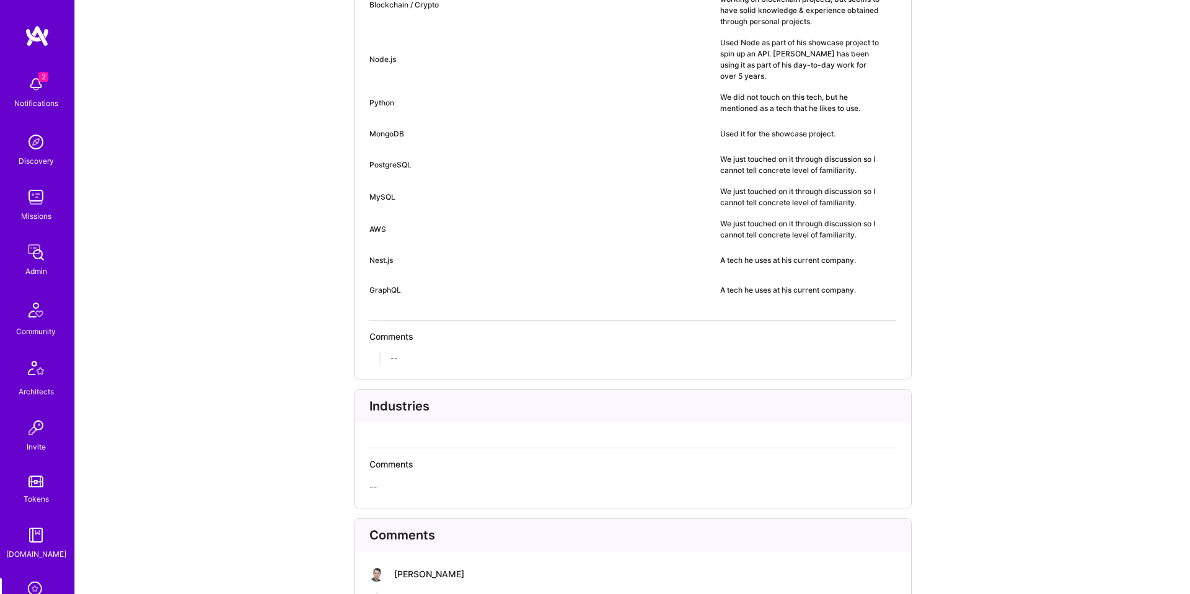
scroll to position [3019, 0]
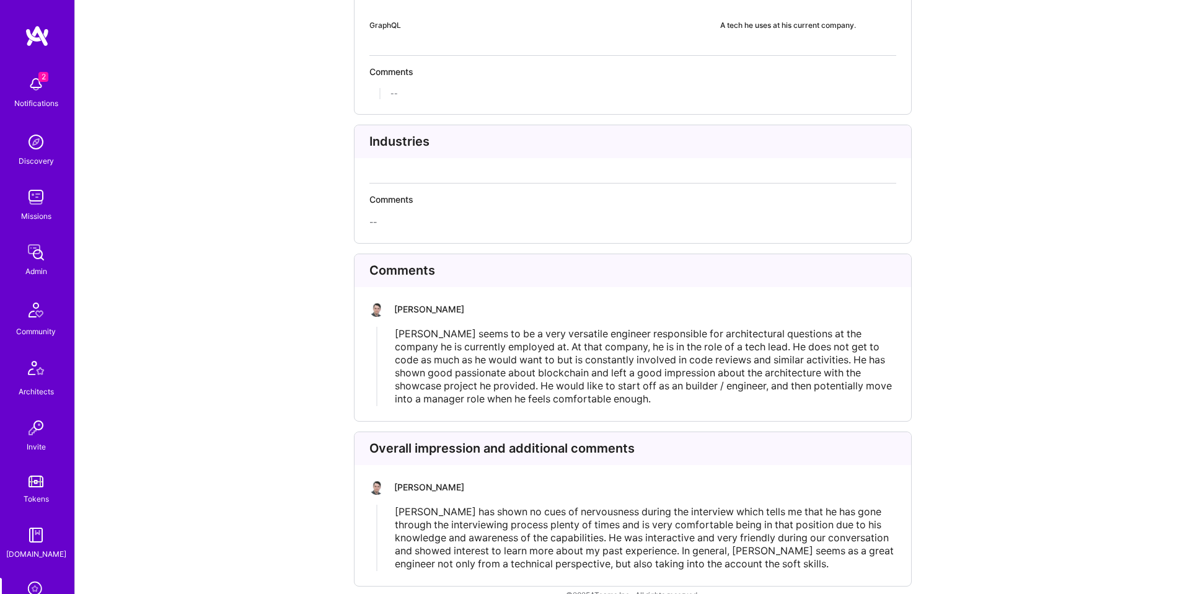
click at [556, 359] on span "[PERSON_NAME] seems to be a very versatile engineer responsible for architectur…" at bounding box center [645, 365] width 500 height 77
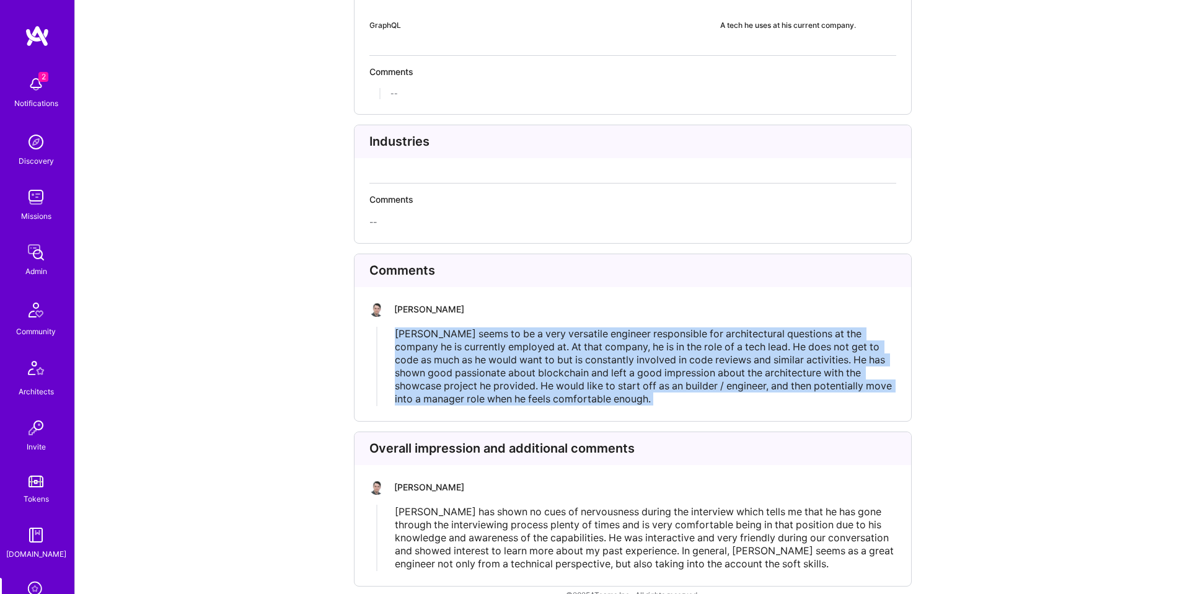
click at [556, 359] on span "[PERSON_NAME] seems to be a very versatile engineer responsible for architectur…" at bounding box center [645, 365] width 500 height 77
copy span "[PERSON_NAME] seems to be a very versatile engineer responsible for architectur…"
click at [457, 505] on span "[PERSON_NAME] has shown no cues of nervousness during the interview which tells…" at bounding box center [645, 537] width 501 height 64
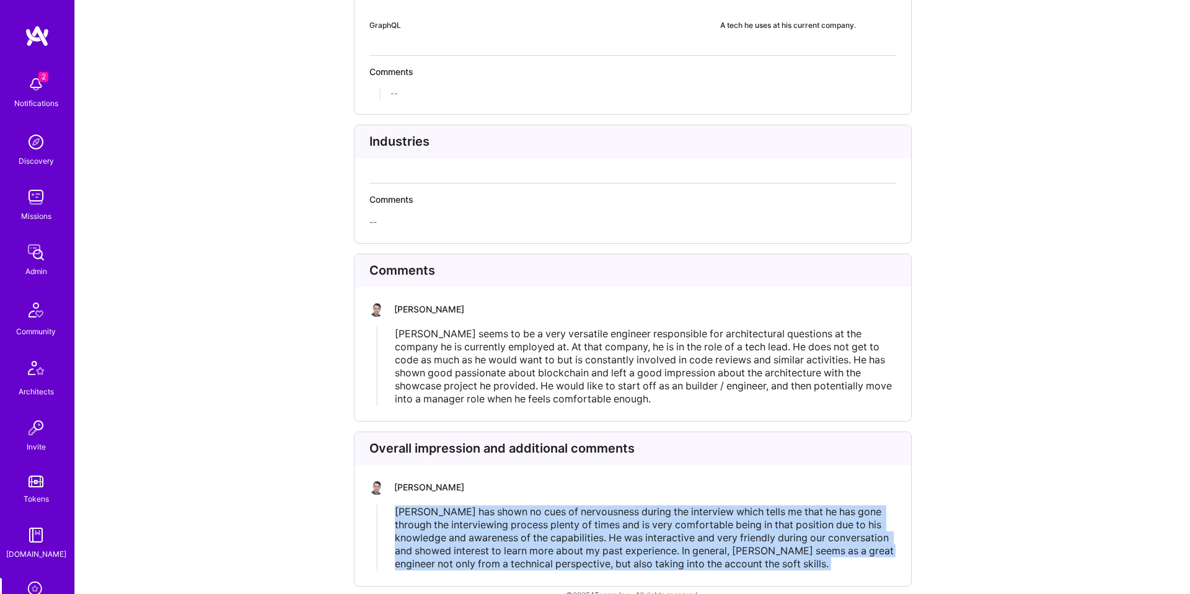
copy span "[PERSON_NAME] has shown no cues of nervousness during the interview which tells…"
